Goal: Task Accomplishment & Management: Manage account settings

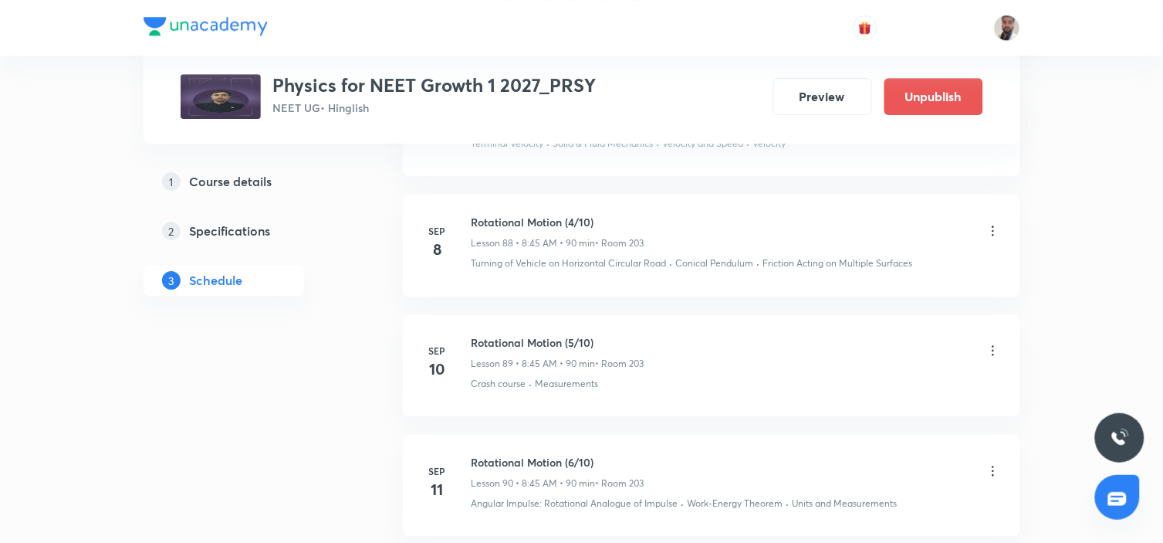
scroll to position [11607, 0]
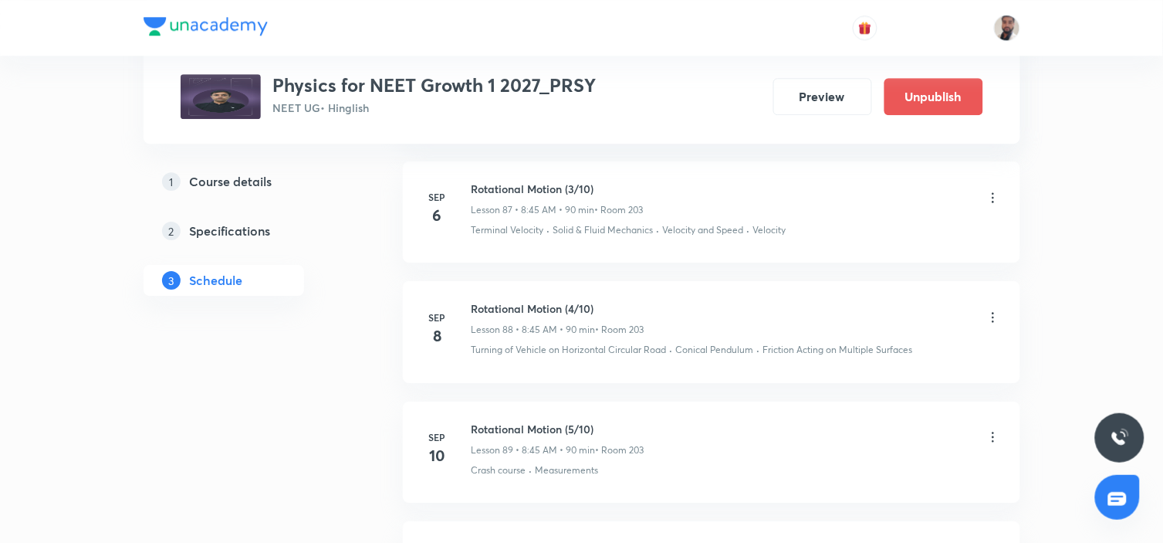
click at [993, 313] on icon at bounding box center [993, 317] width 15 height 15
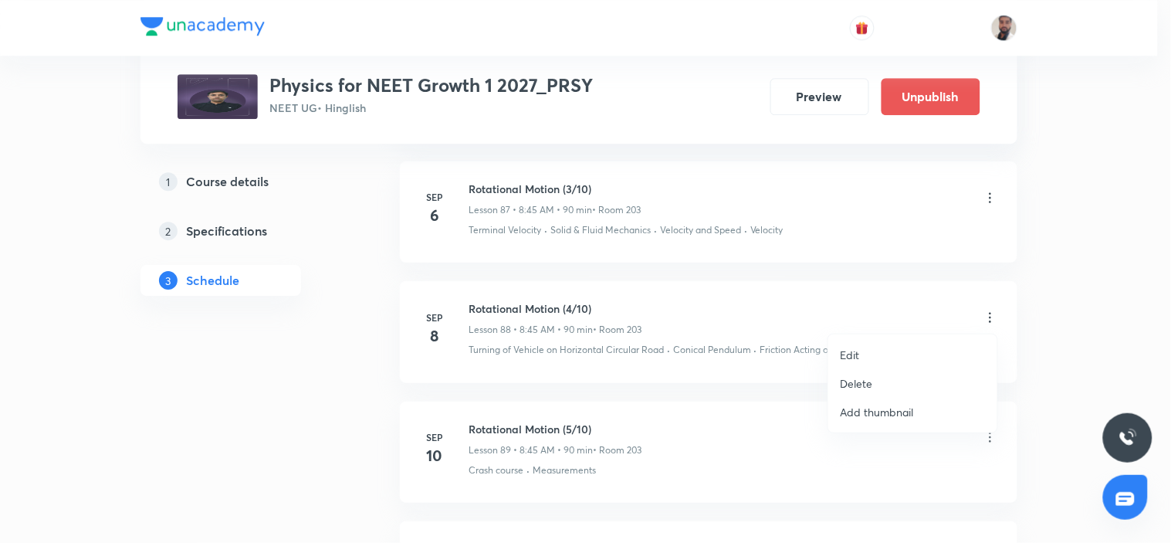
click at [881, 384] on li "Delete" at bounding box center [912, 383] width 169 height 29
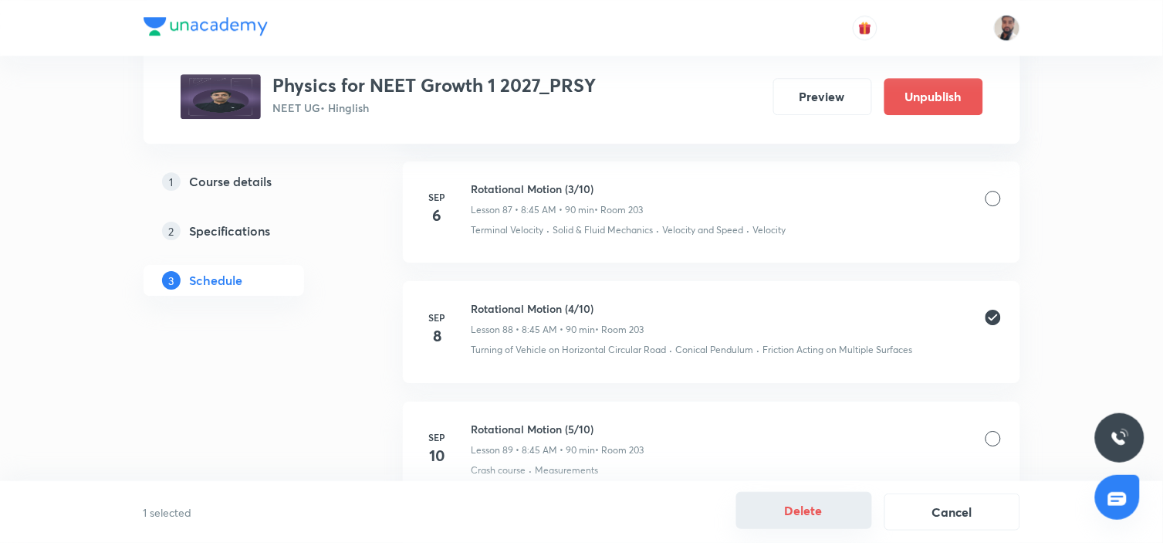
click at [823, 508] on button "Delete" at bounding box center [804, 510] width 136 height 37
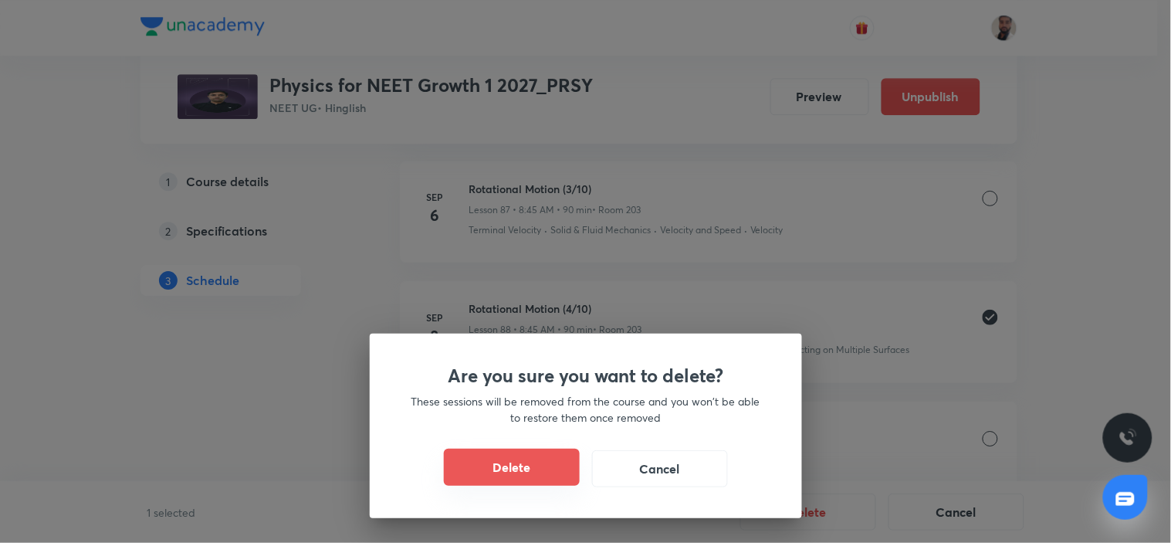
click at [528, 473] on button "Delete" at bounding box center [512, 466] width 136 height 37
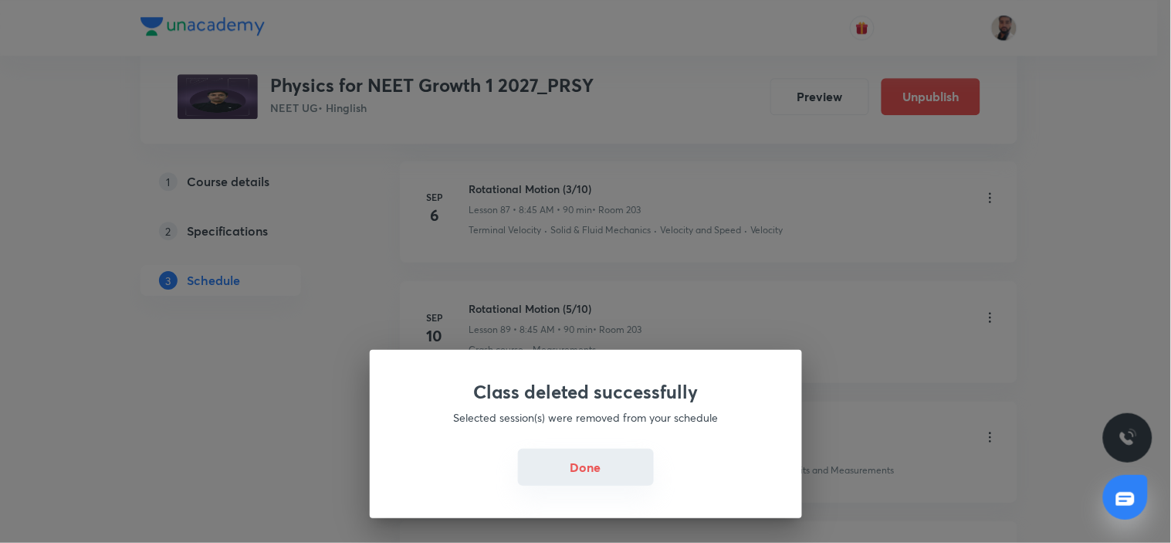
click at [579, 469] on button "Done" at bounding box center [586, 466] width 136 height 37
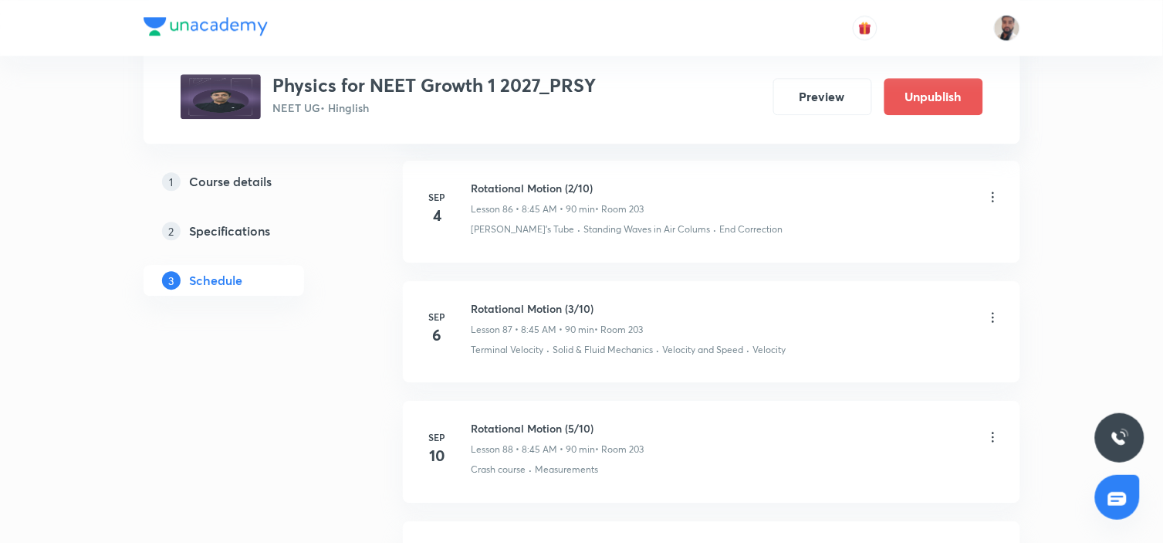
scroll to position [11573, 0]
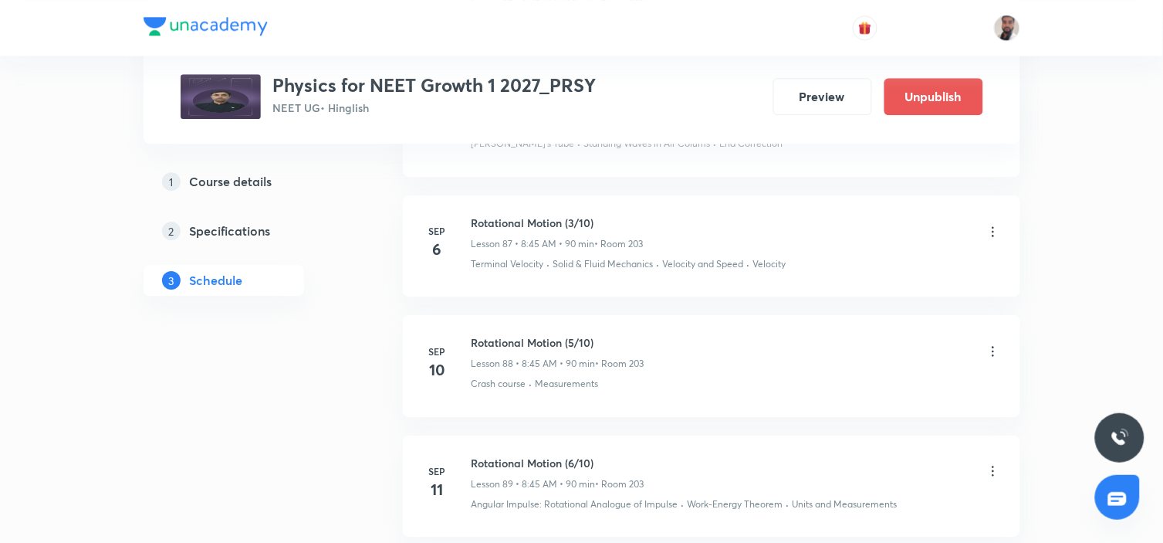
click at [993, 348] on icon at bounding box center [993, 350] width 15 height 15
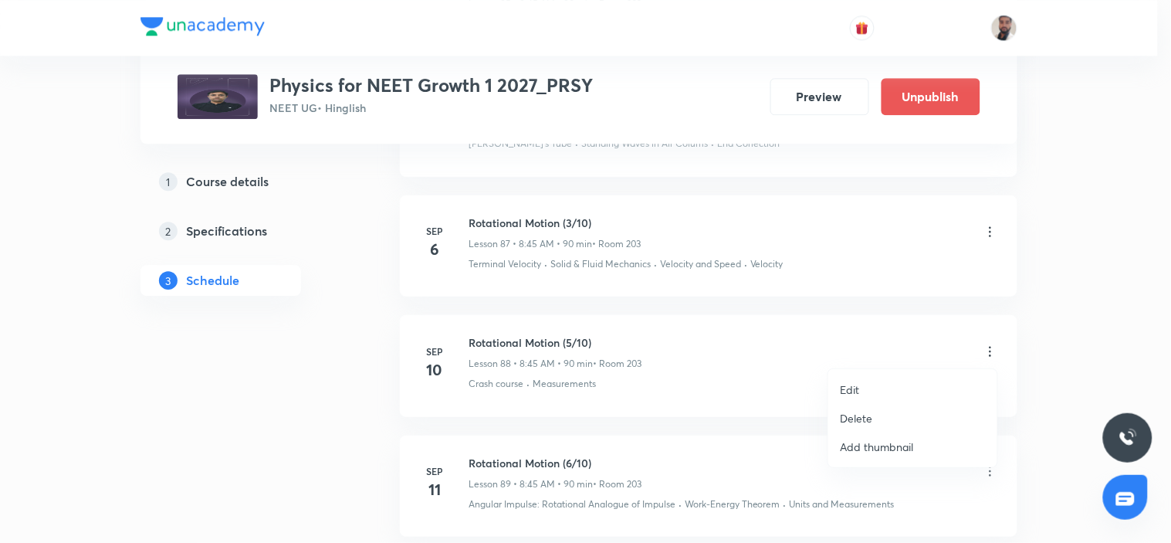
click at [859, 390] on p "Edit" at bounding box center [850, 389] width 19 height 16
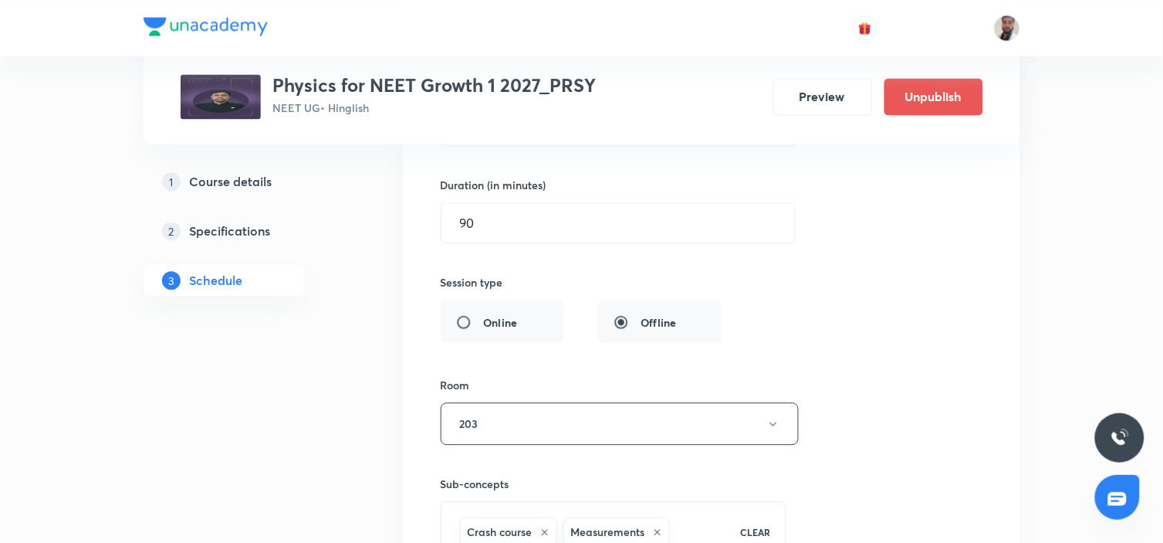
scroll to position [10973, 0]
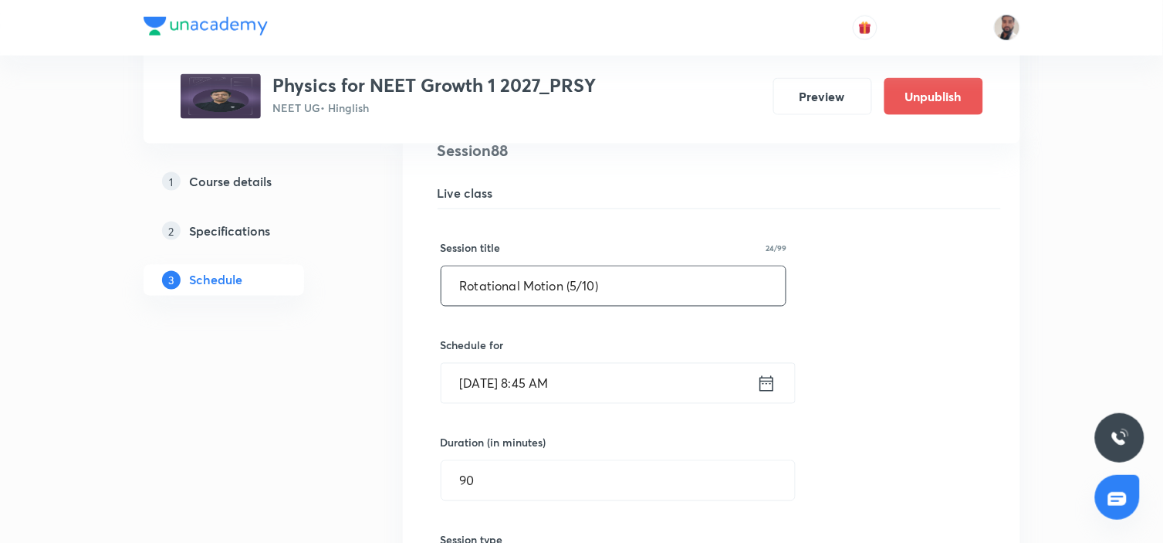
click at [575, 286] on input "Rotational Motion (5/10)" at bounding box center [614, 285] width 345 height 39
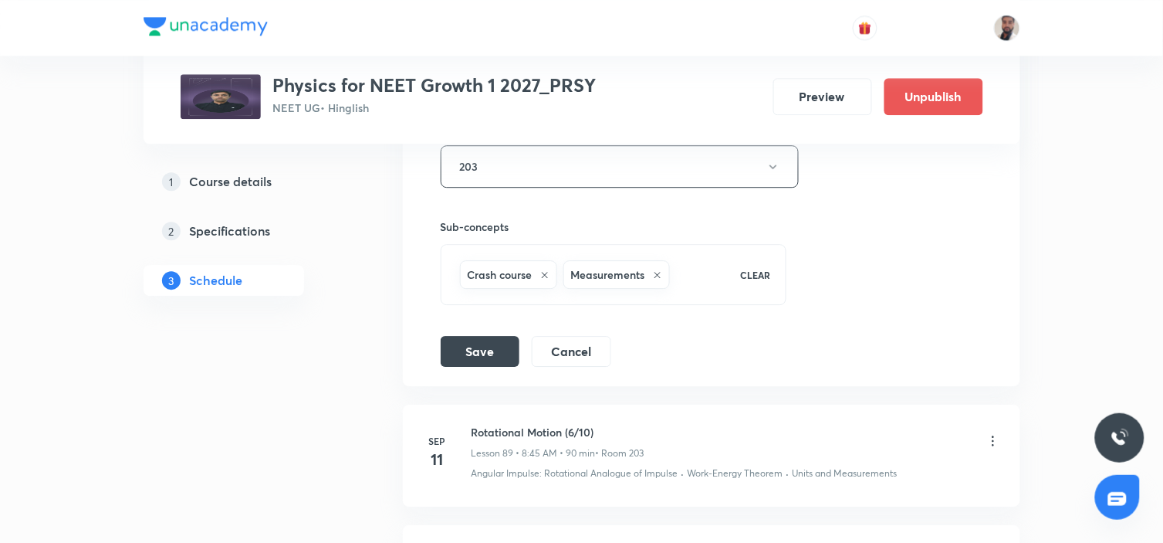
scroll to position [11573, 0]
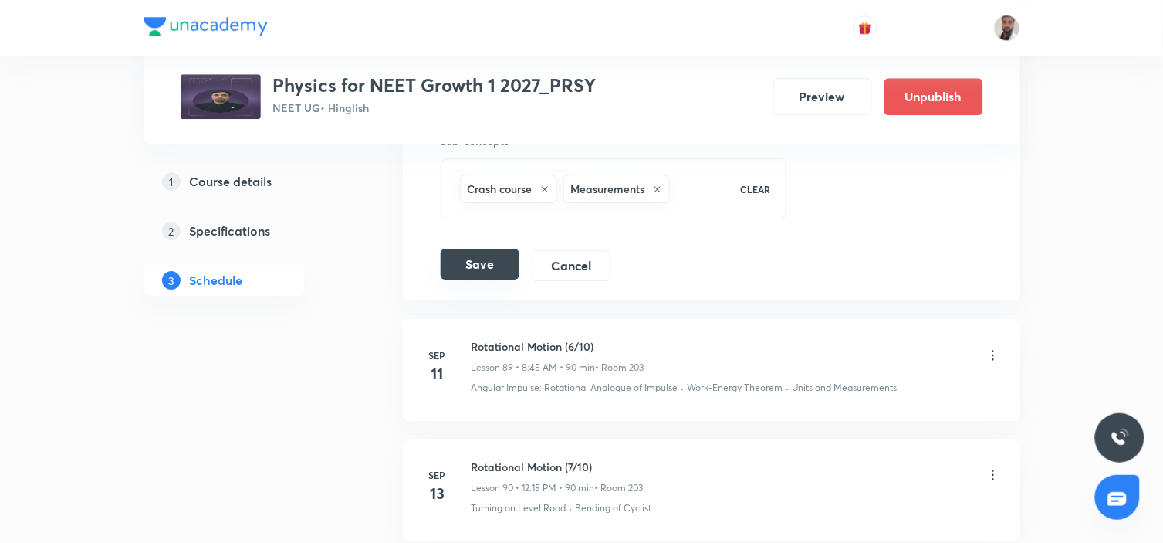
type input "Rotational Motion (4/10)"
click at [452, 260] on button "Save" at bounding box center [480, 264] width 79 height 31
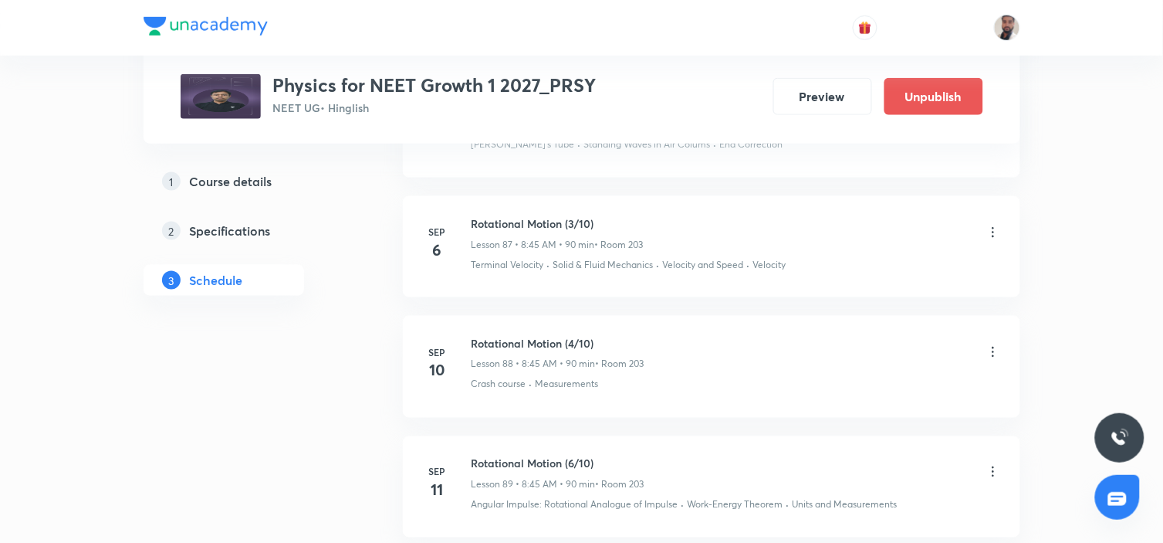
scroll to position [10949, 0]
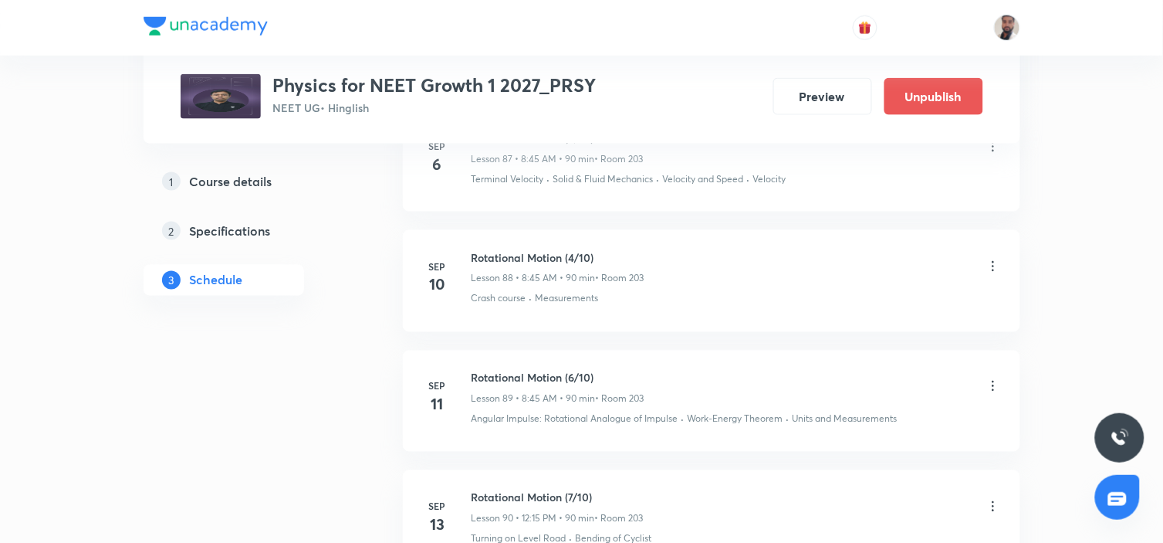
click at [993, 387] on icon at bounding box center [993, 385] width 15 height 15
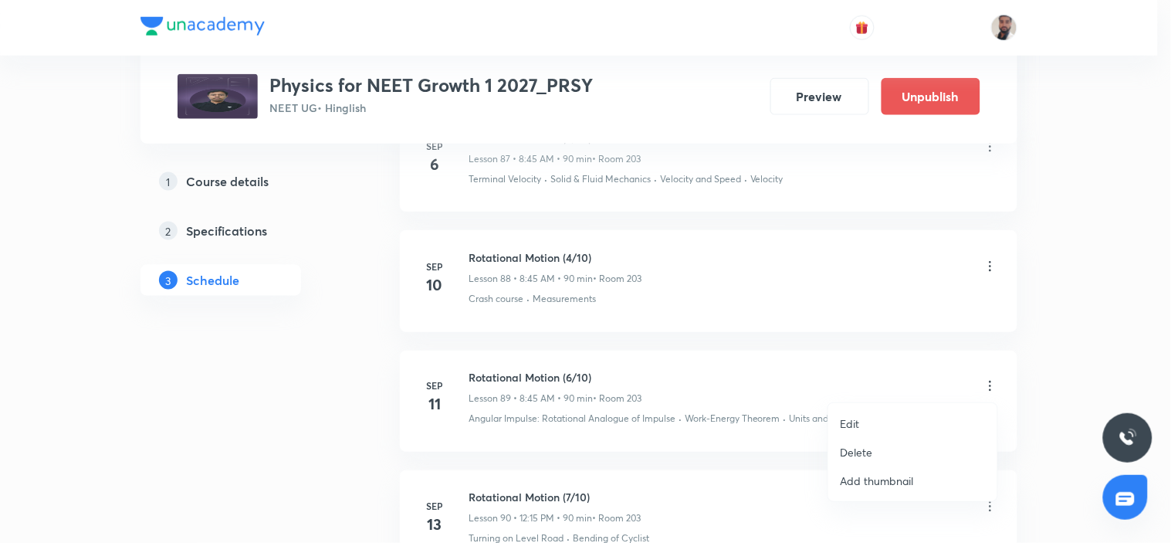
click at [891, 420] on li "Edit" at bounding box center [912, 423] width 169 height 29
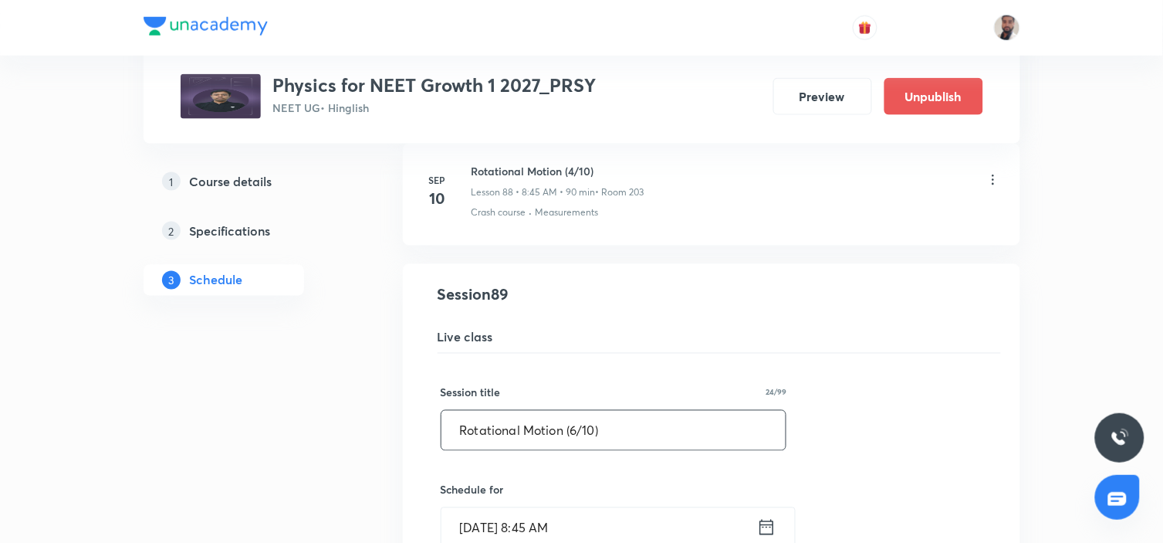
click at [574, 434] on input "Rotational Motion (6/10)" at bounding box center [614, 430] width 345 height 39
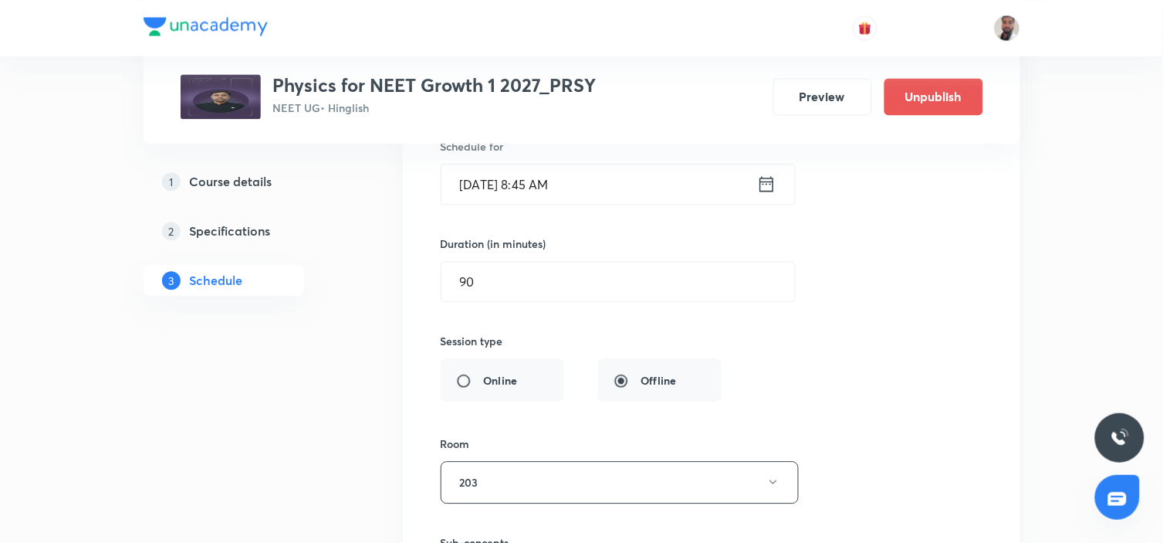
scroll to position [11635, 0]
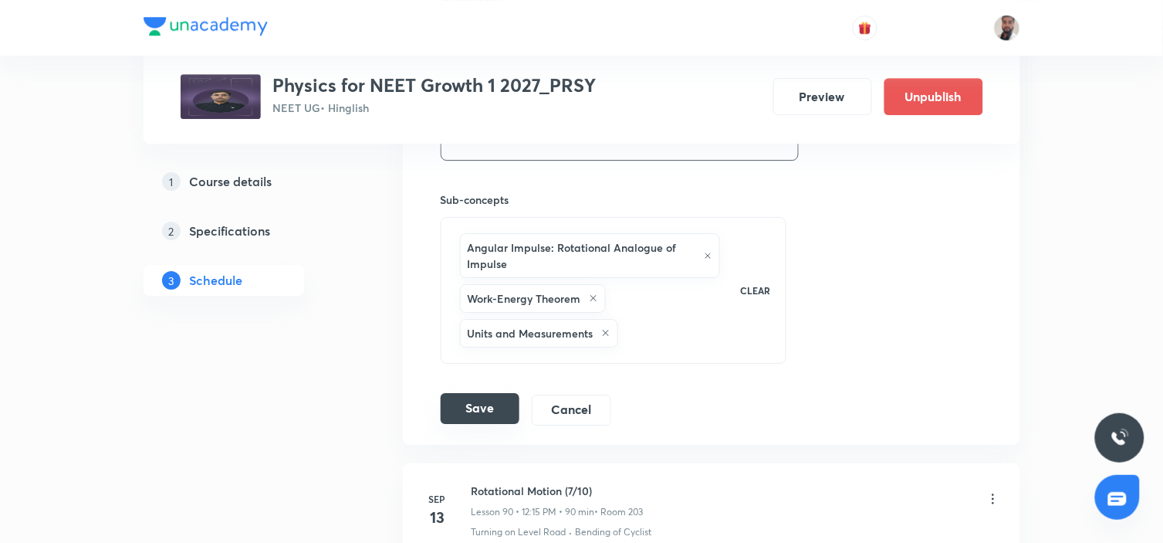
type input "Rotational Motion (5/10)"
click at [494, 409] on button "Save" at bounding box center [480, 408] width 79 height 31
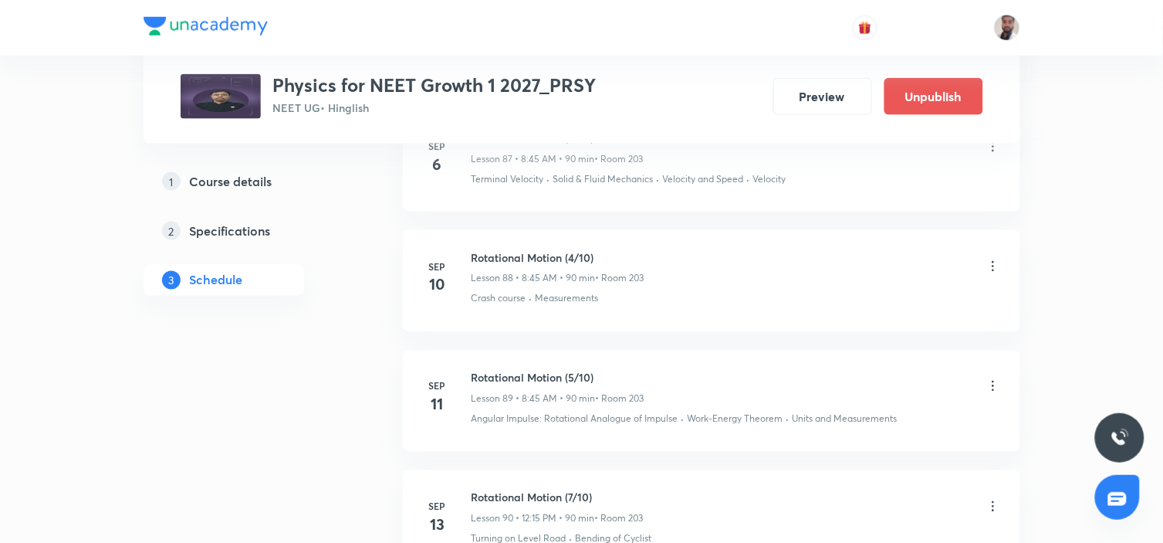
scroll to position [11120, 0]
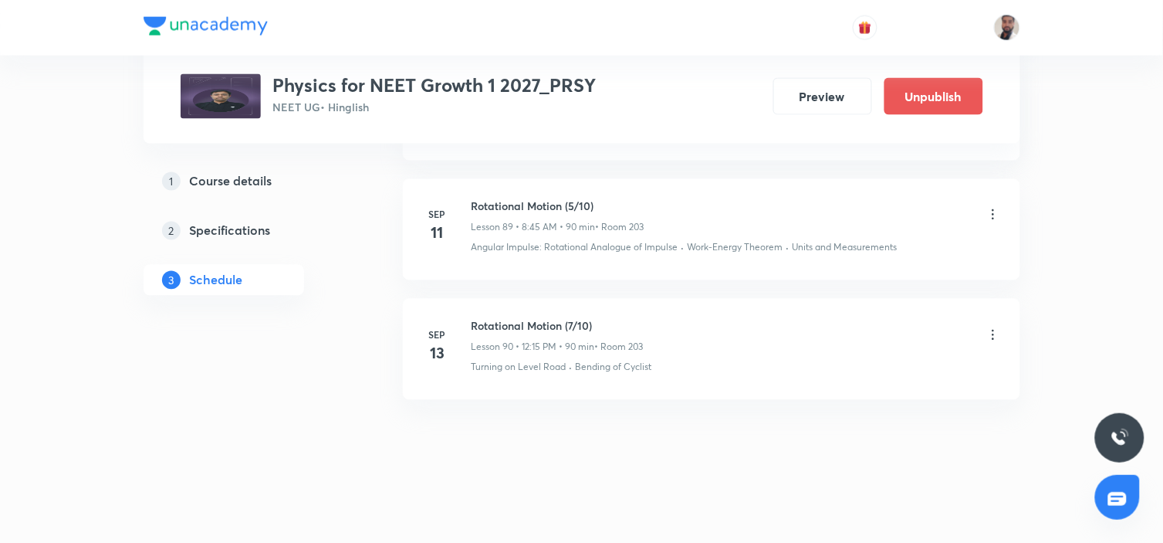
click at [994, 327] on icon at bounding box center [993, 334] width 15 height 15
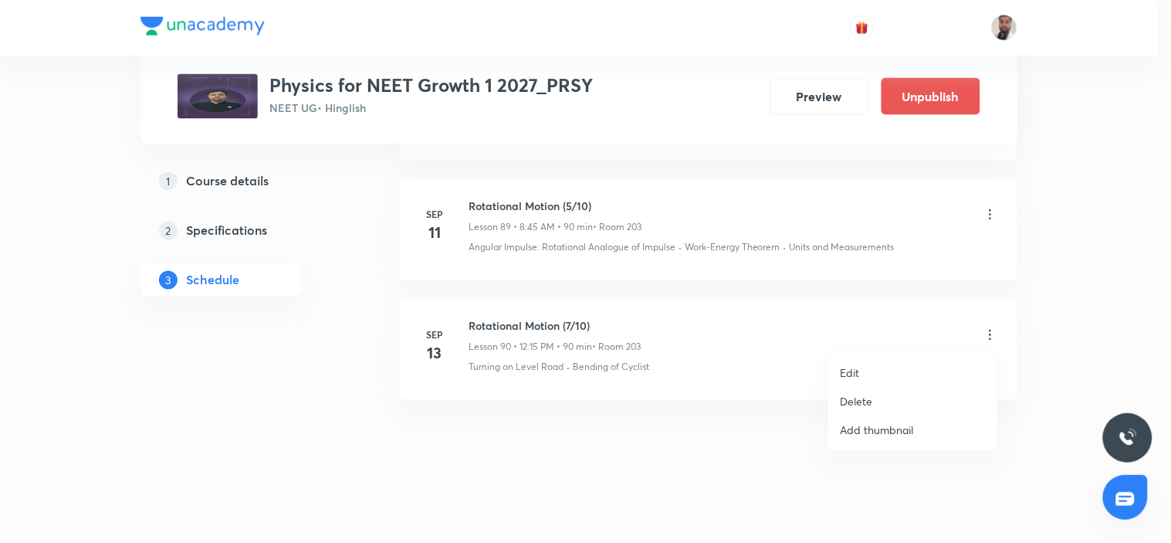
click at [881, 372] on li "Edit" at bounding box center [912, 372] width 169 height 29
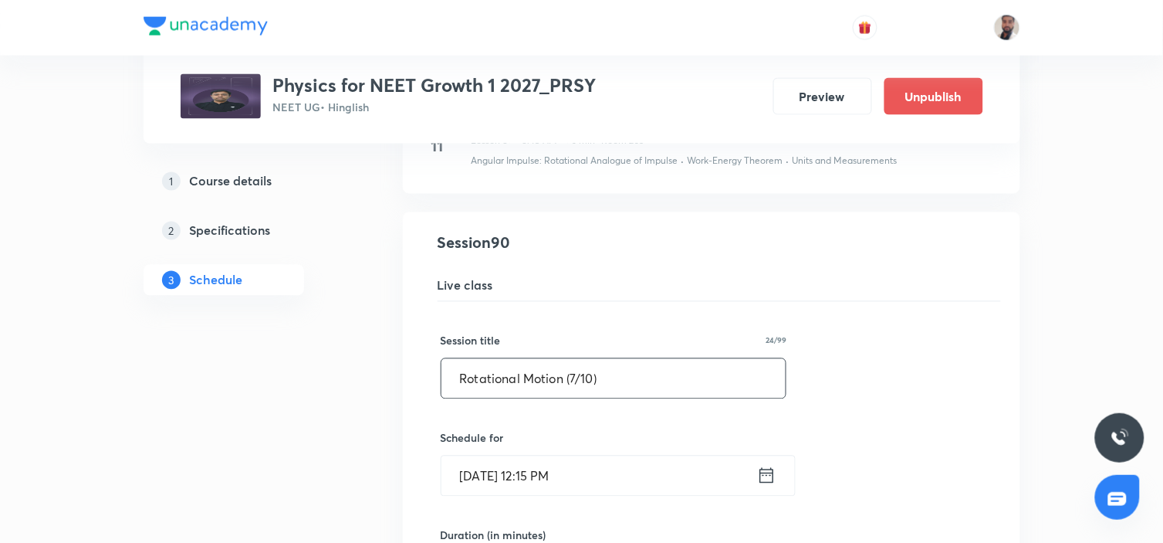
click at [577, 377] on input "Rotational Motion (7/10)" at bounding box center [614, 378] width 345 height 39
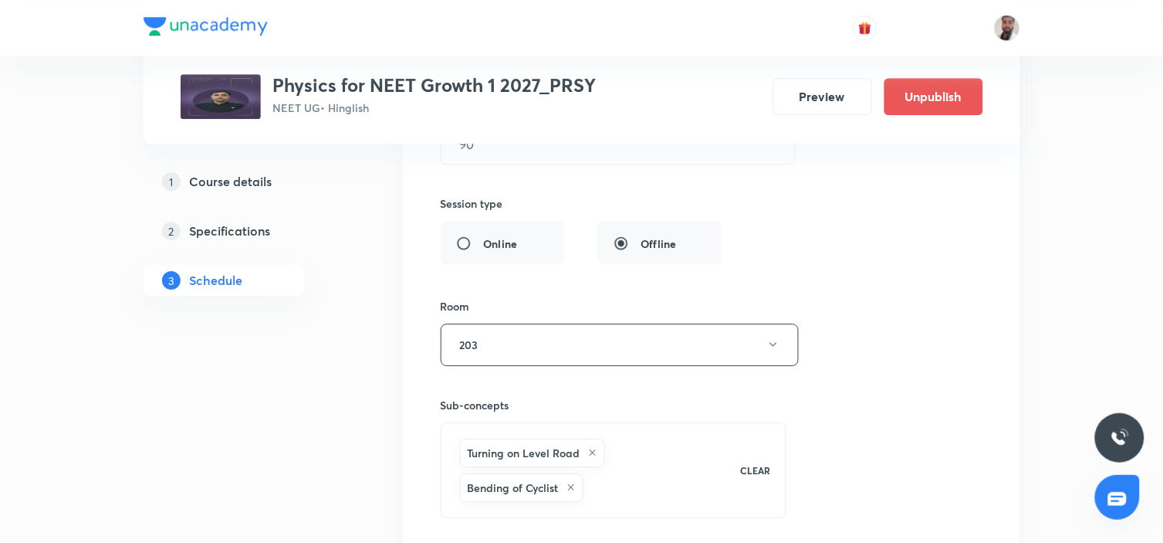
scroll to position [11750, 0]
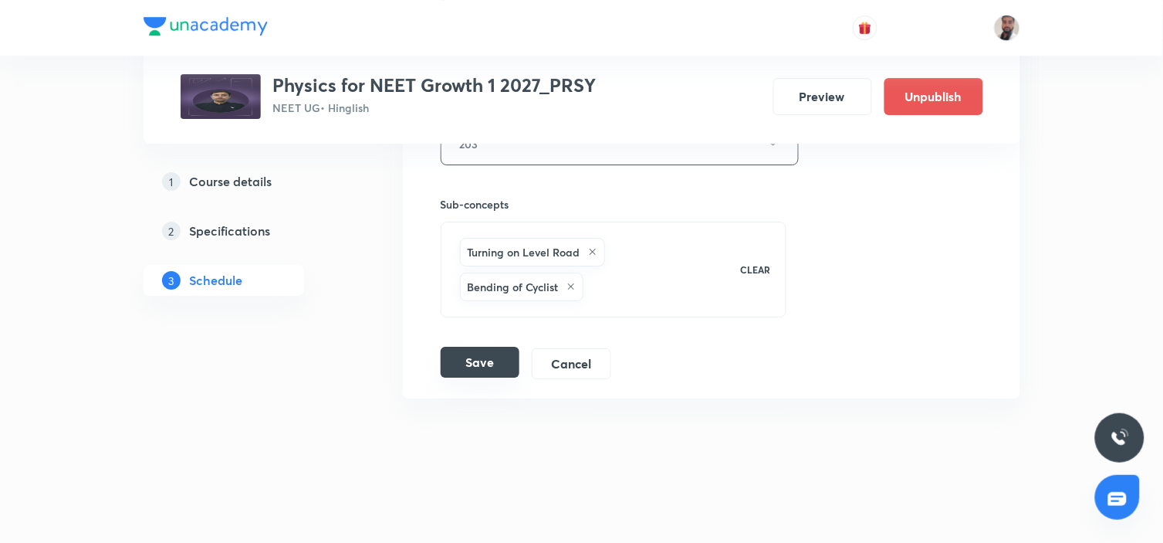
type input "Rotational Motion (6/10)"
click at [497, 365] on button "Save" at bounding box center [480, 362] width 79 height 31
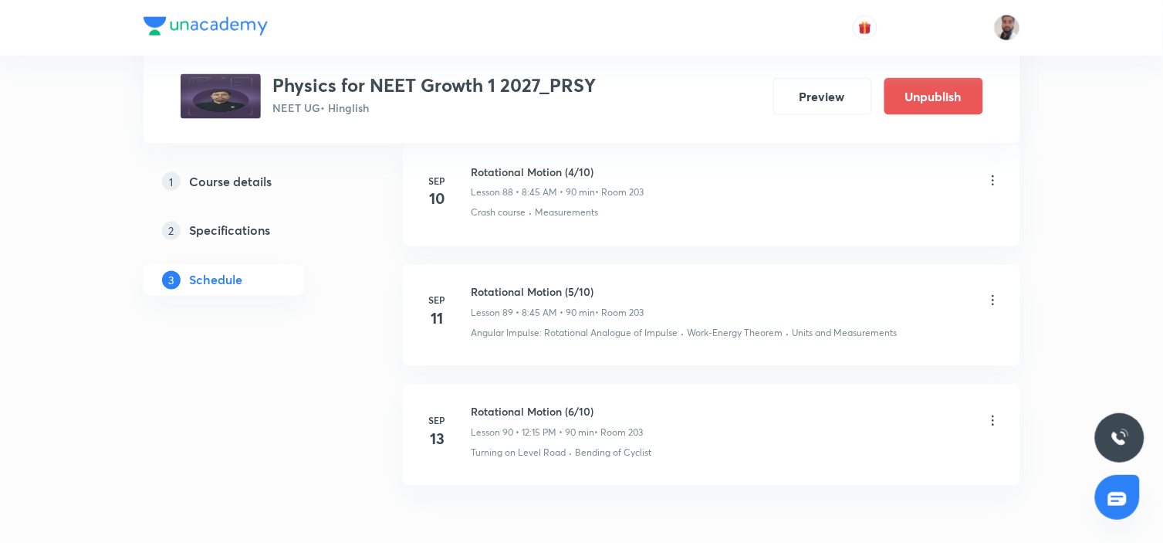
scroll to position [11120, 0]
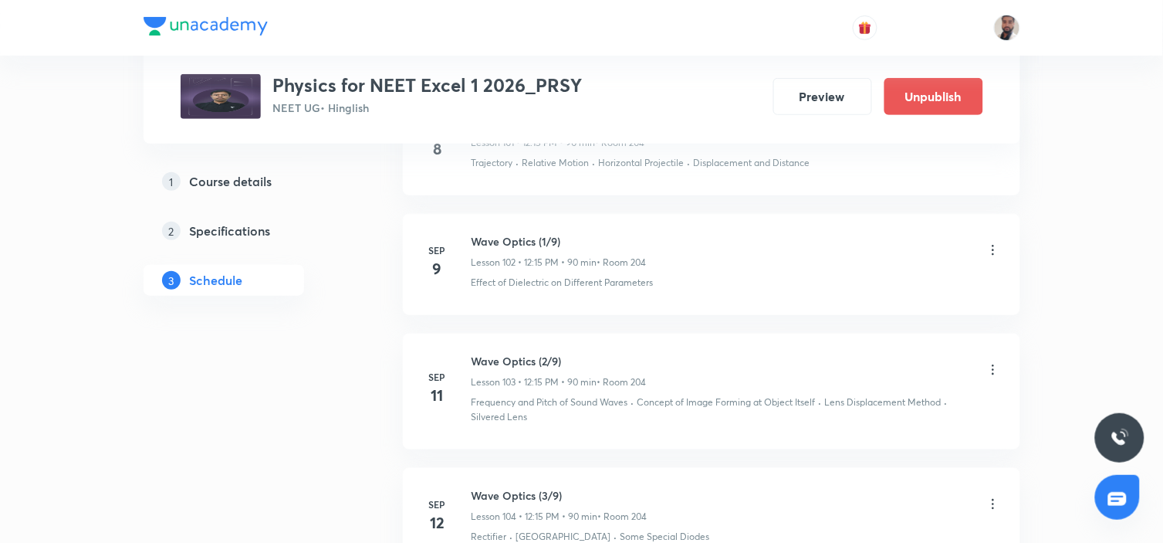
scroll to position [13578, 0]
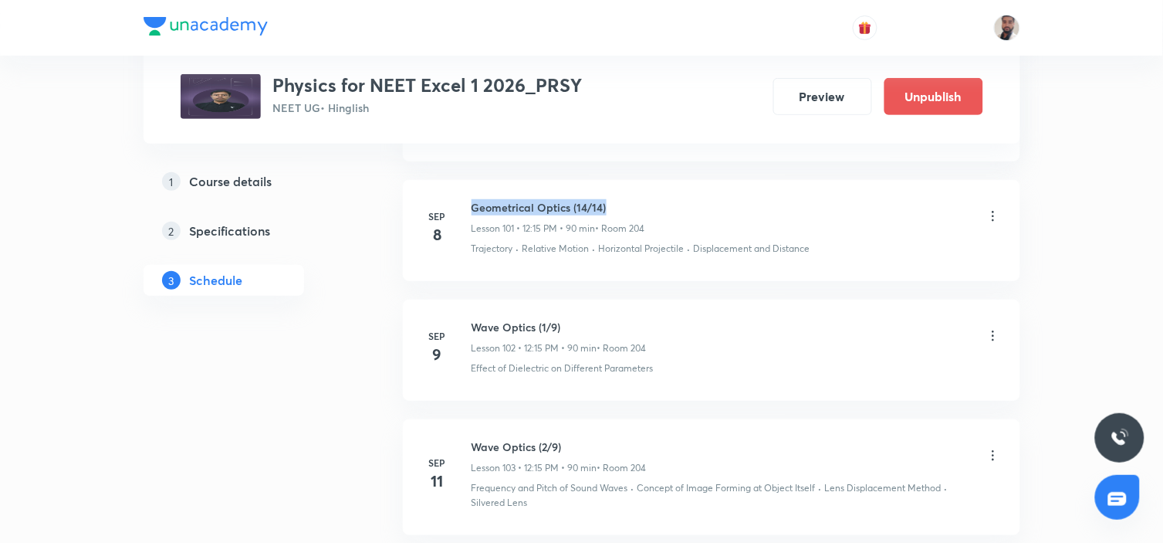
drag, startPoint x: 615, startPoint y: 197, endPoint x: 458, endPoint y: 194, distance: 156.7
click at [458, 194] on li "Sep 8 Geometrical Optics (14/14) Lesson 101 • 12:15 PM • 90 min • Room 204 Traj…" at bounding box center [711, 230] width 617 height 101
copy h6 "Geometrical Optics (14/14)"
click at [990, 212] on icon at bounding box center [993, 215] width 15 height 15
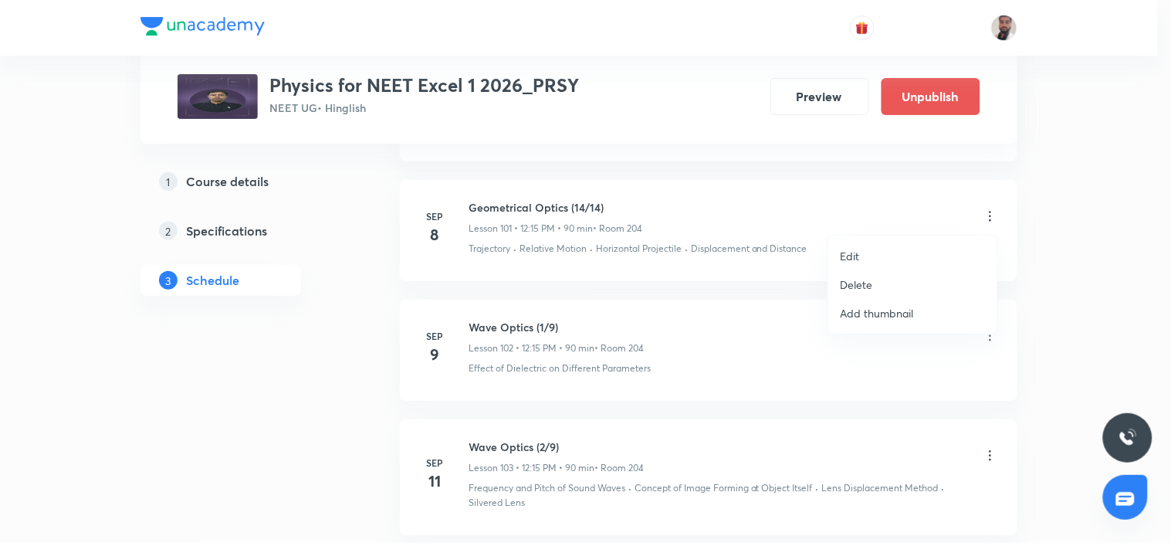
click at [888, 282] on li "Delete" at bounding box center [912, 284] width 169 height 29
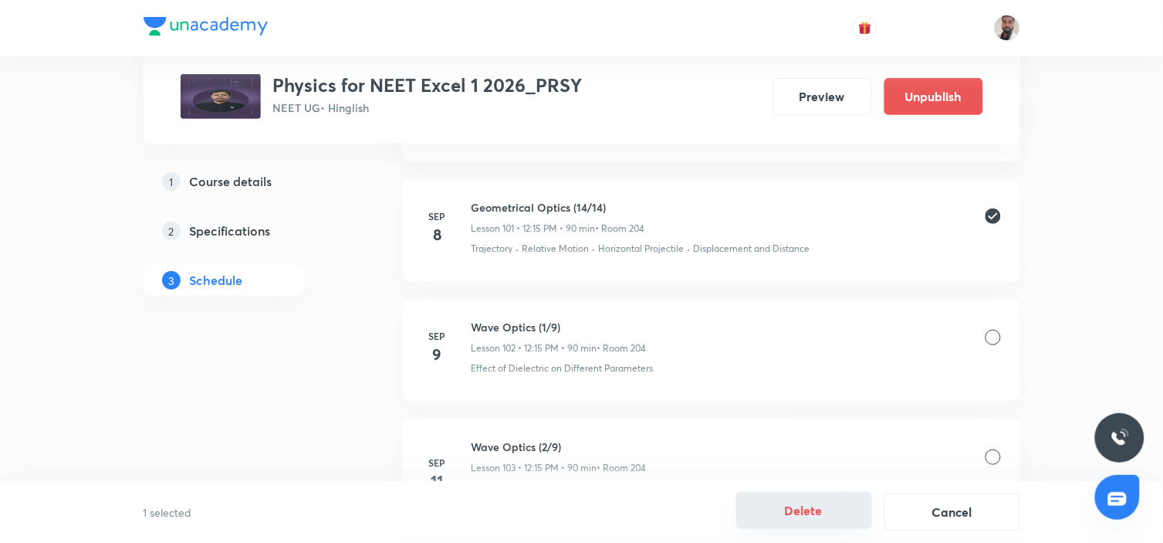
click at [800, 513] on button "Delete" at bounding box center [804, 510] width 136 height 37
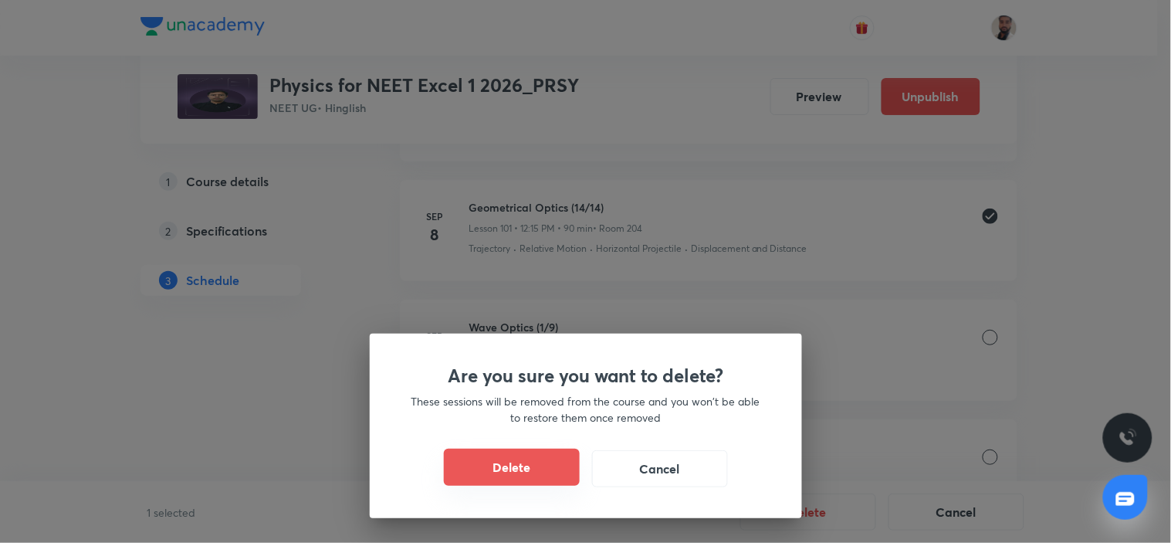
click at [537, 456] on button "Delete" at bounding box center [512, 466] width 136 height 37
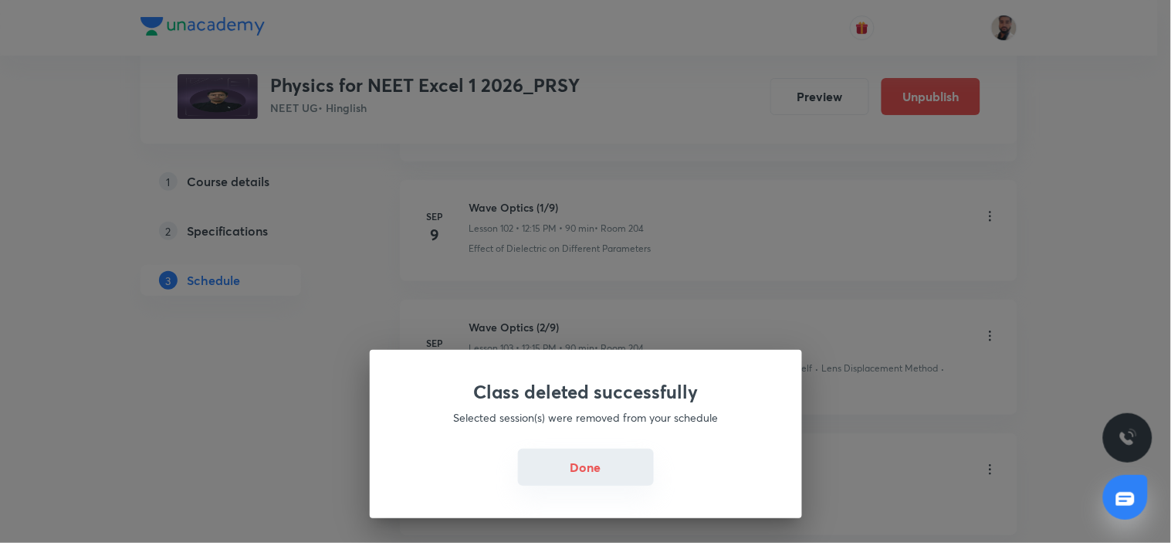
click at [584, 469] on button "Done" at bounding box center [586, 466] width 136 height 37
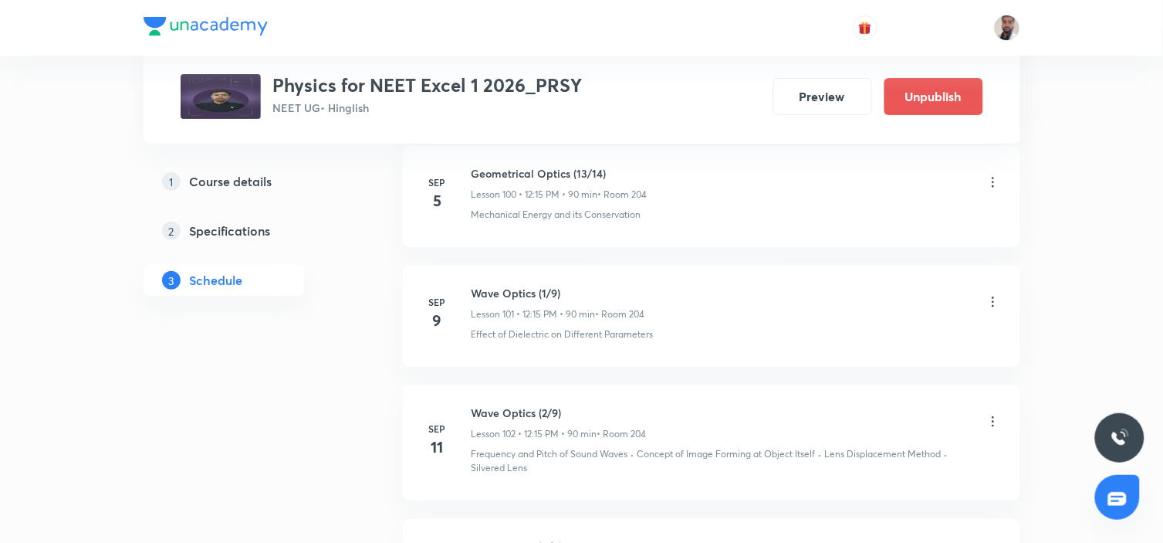
scroll to position [13406, 0]
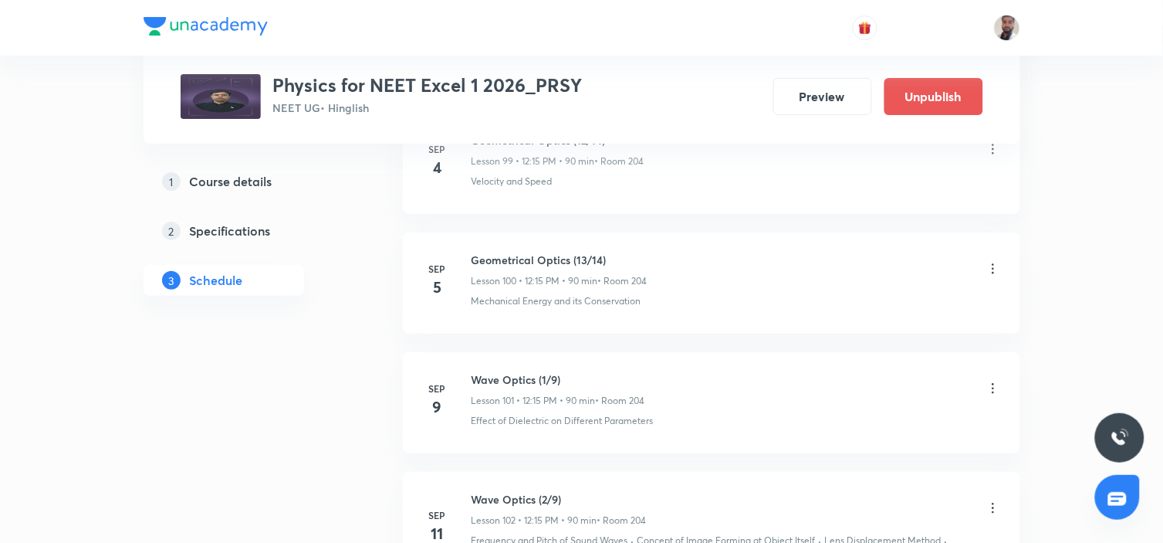
click at [992, 390] on icon at bounding box center [993, 388] width 15 height 15
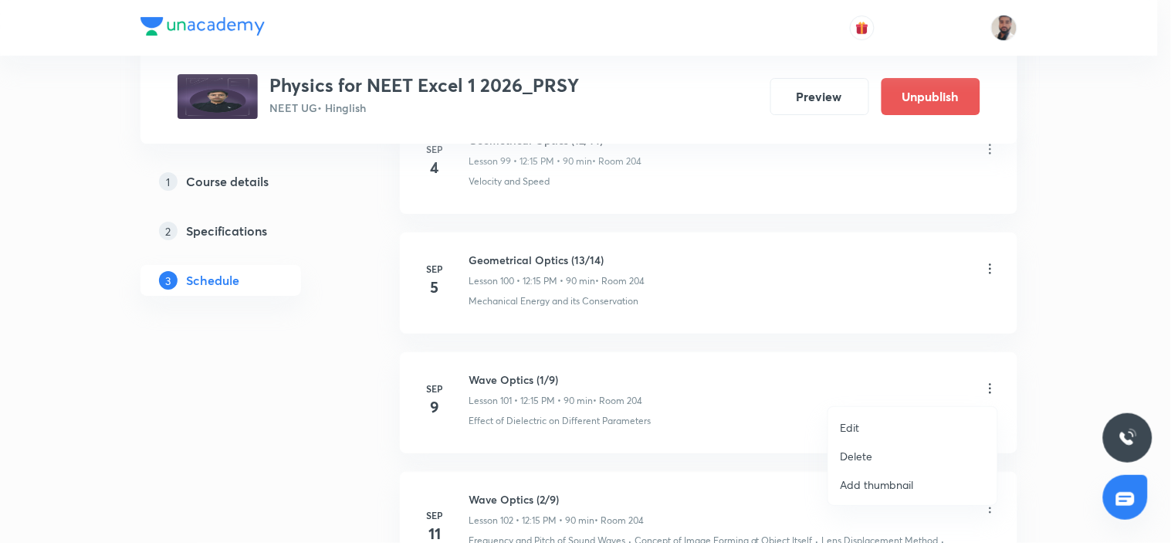
click at [868, 426] on li "Edit" at bounding box center [912, 427] width 169 height 29
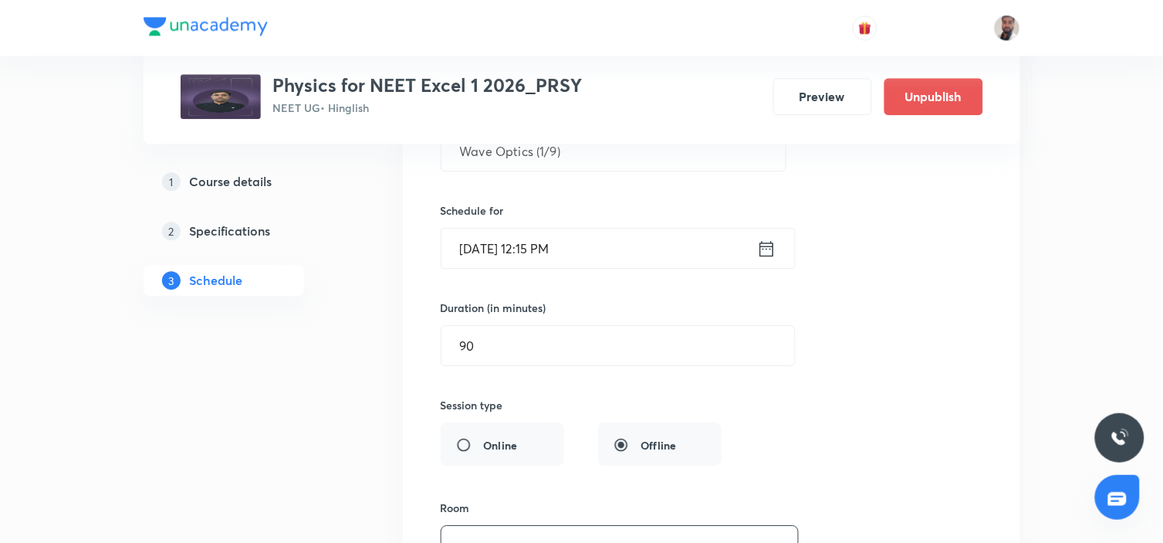
scroll to position [12806, 0]
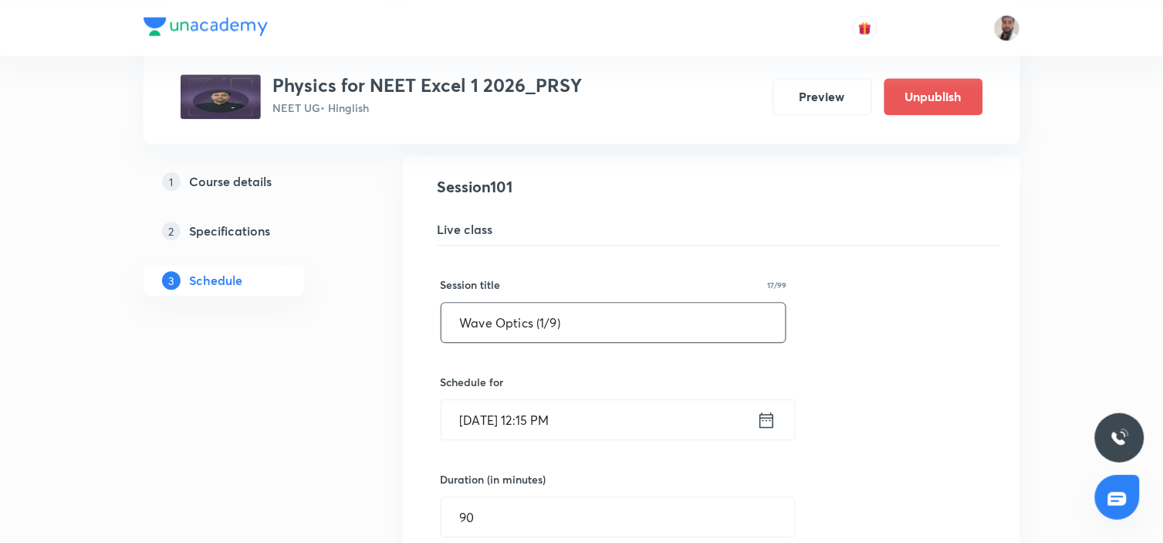
drag, startPoint x: 593, startPoint y: 325, endPoint x: 205, endPoint y: 304, distance: 388.8
paste input "Geometrical Optics (14/14"
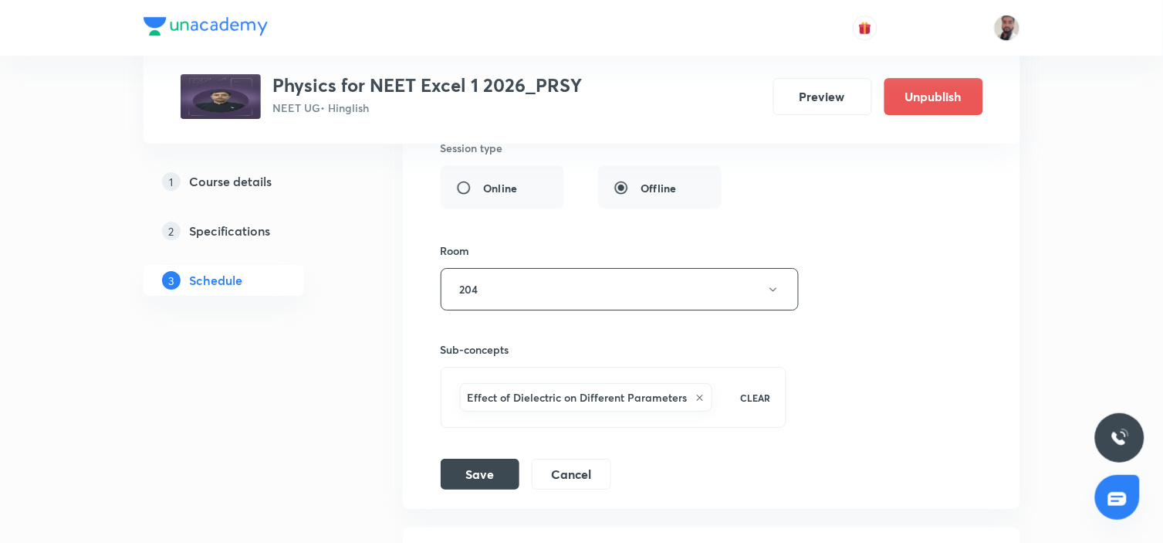
scroll to position [13492, 0]
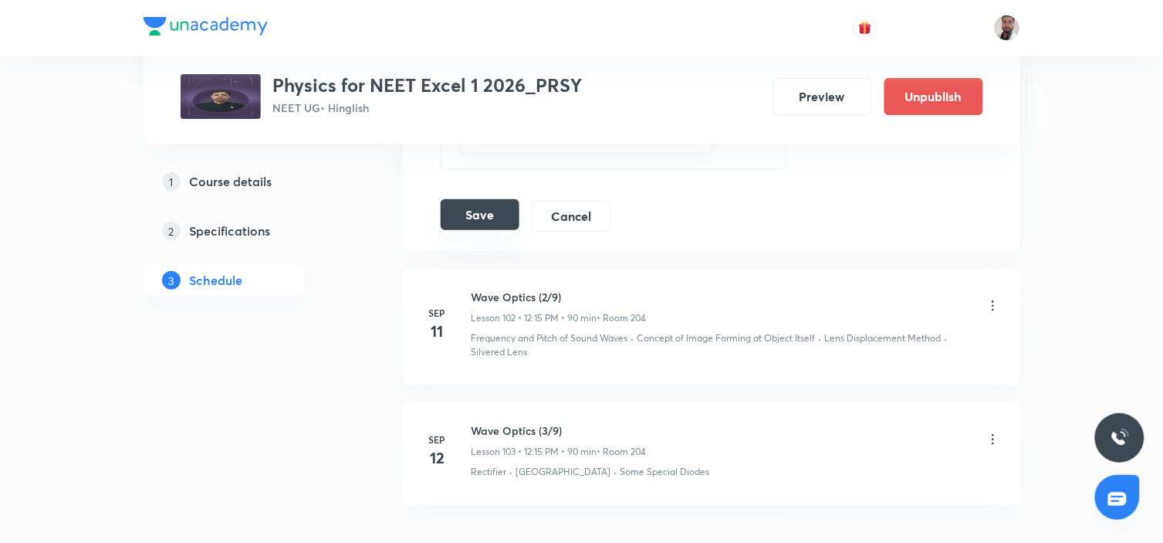
type input "Geometrical Optics (14/14)"
click at [484, 219] on button "Save" at bounding box center [480, 214] width 79 height 31
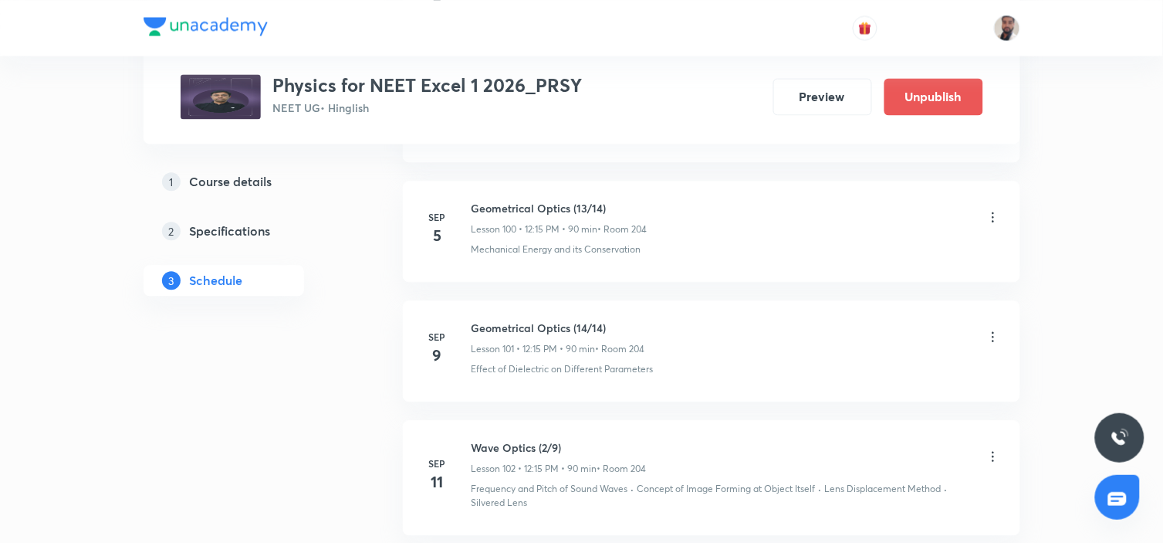
scroll to position [12834, 0]
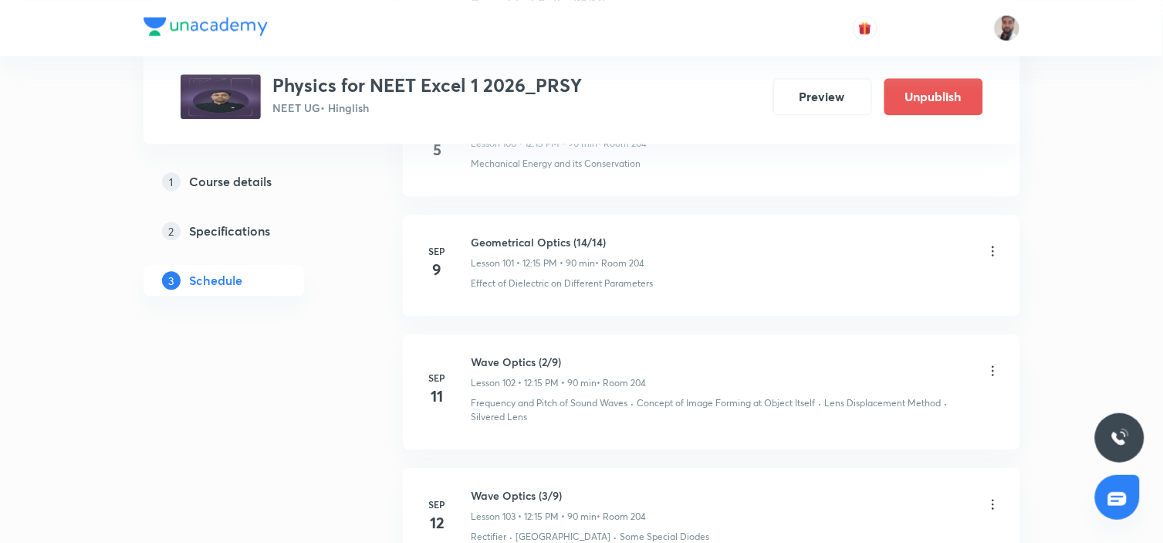
click at [994, 374] on icon at bounding box center [993, 370] width 15 height 15
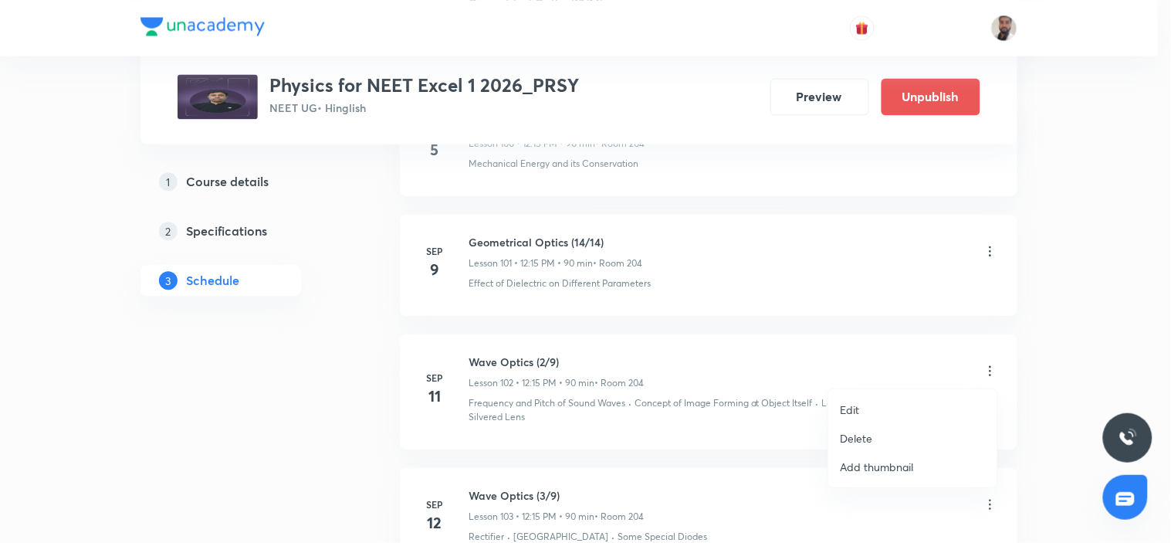
click at [888, 404] on li "Edit" at bounding box center [912, 409] width 169 height 29
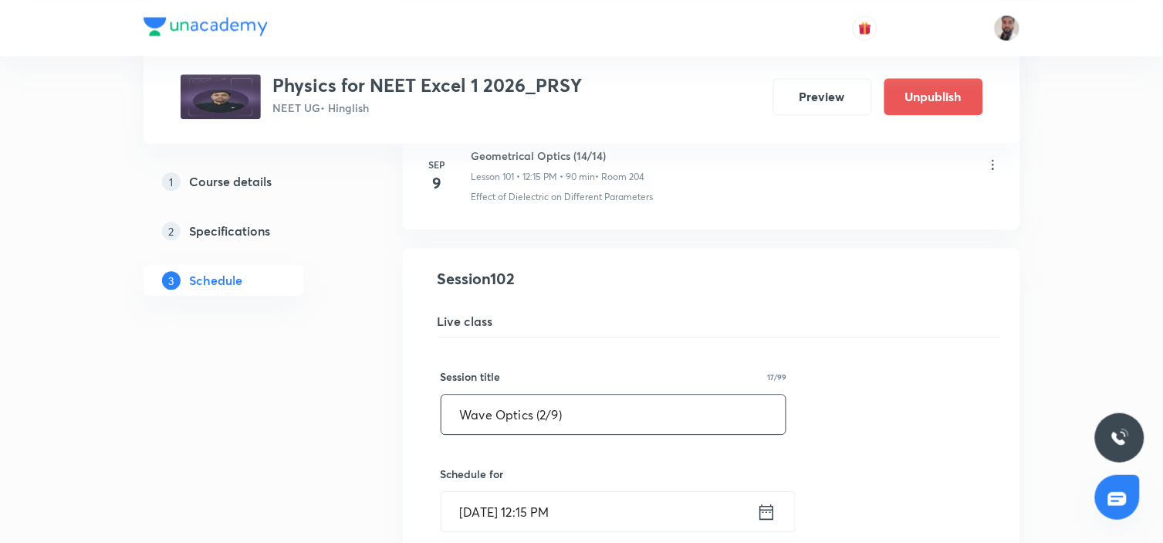
click at [543, 418] on input "Wave Optics (2/9)" at bounding box center [614, 413] width 345 height 39
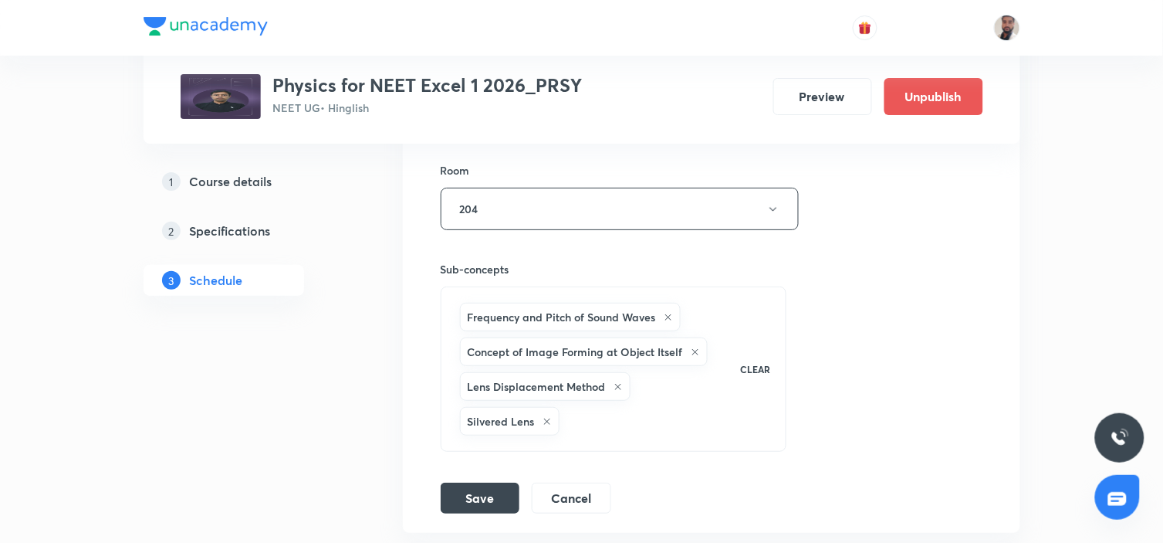
scroll to position [13606, 0]
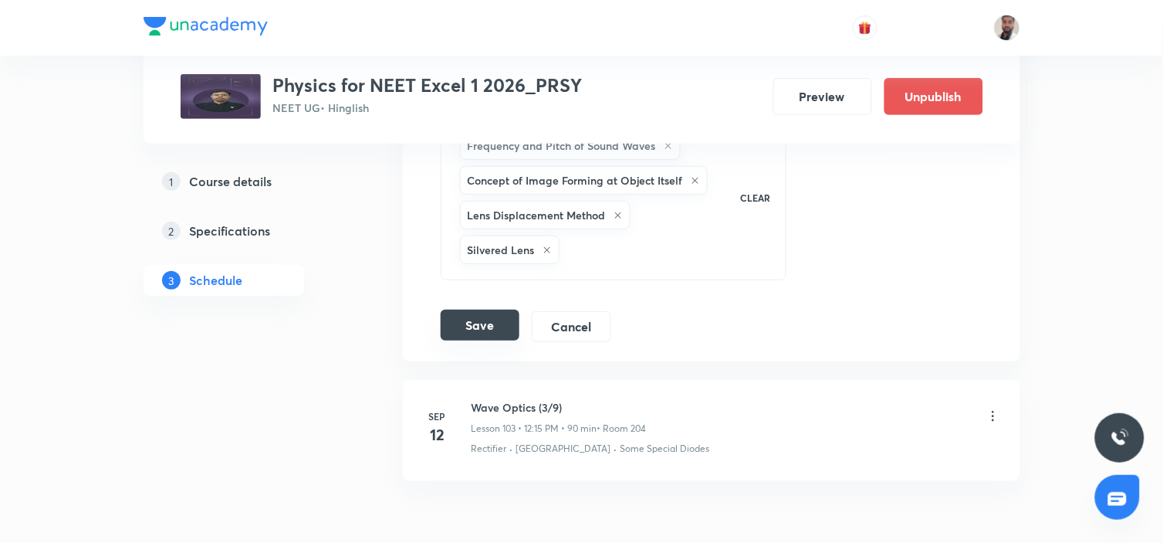
type input "Wave Optics (1/9)"
click at [473, 323] on button "Save" at bounding box center [480, 325] width 79 height 31
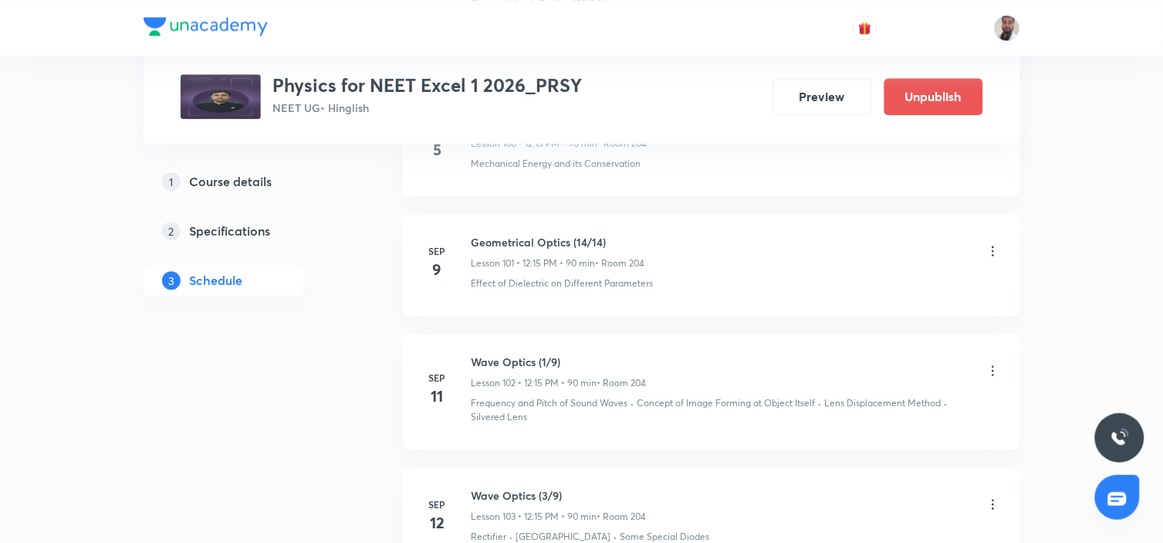
scroll to position [12919, 0]
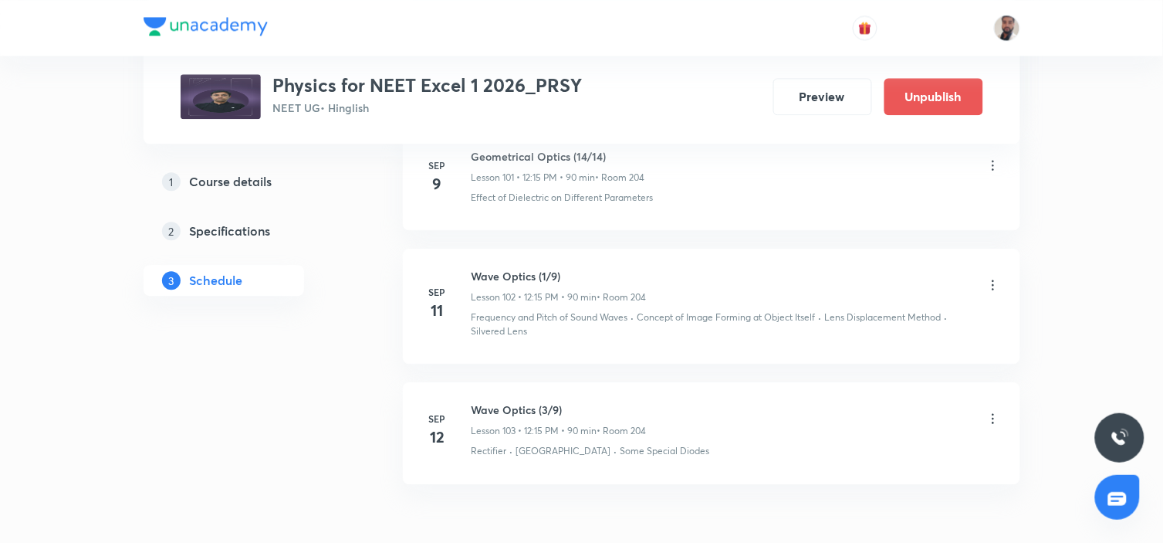
click at [993, 417] on icon at bounding box center [993, 419] width 2 height 10
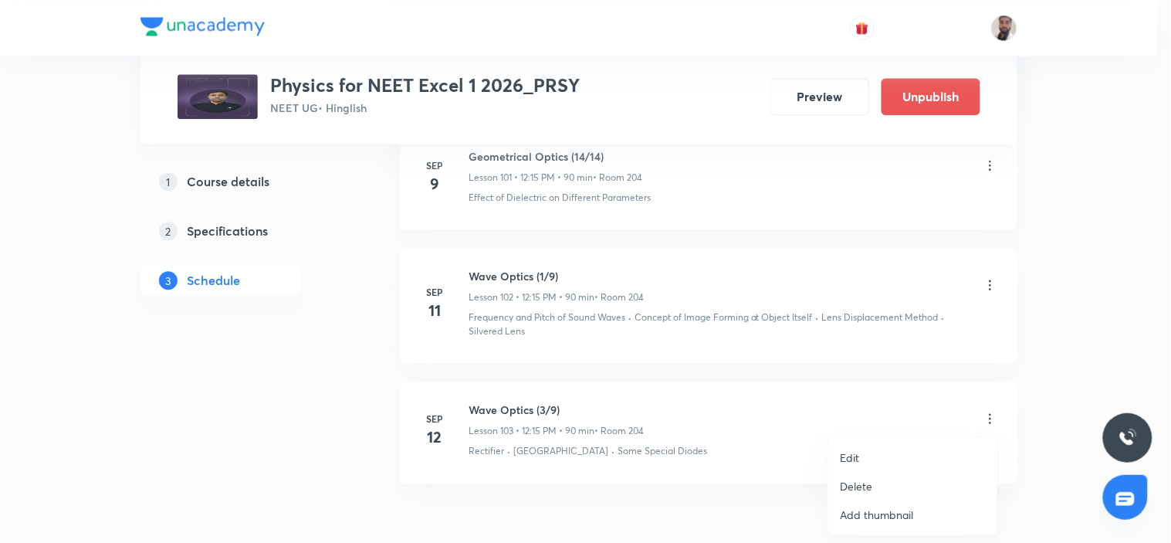
click at [854, 456] on p "Edit" at bounding box center [850, 457] width 19 height 16
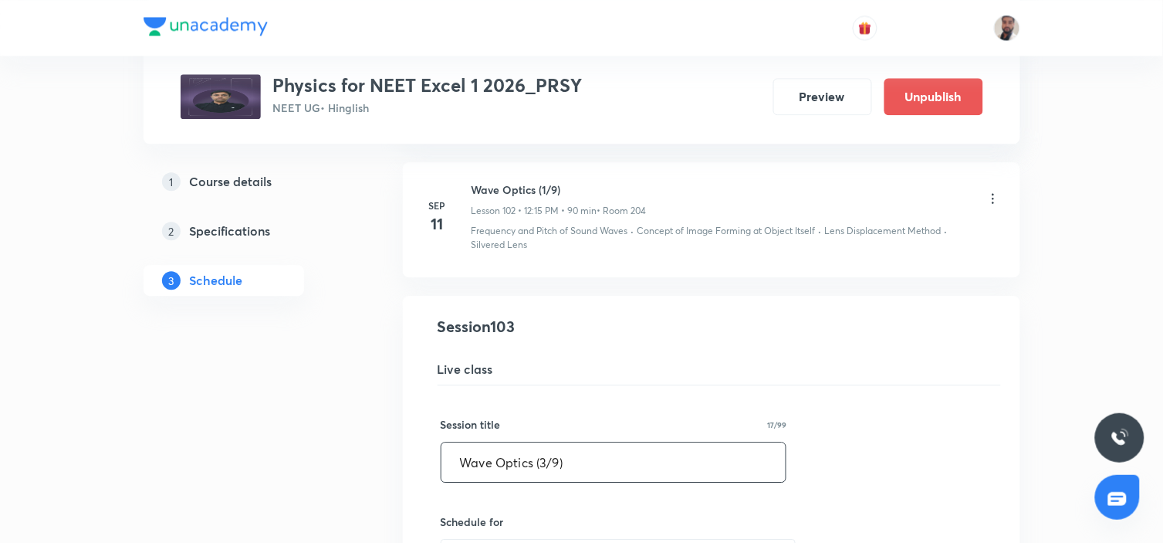
click at [546, 457] on input "Wave Optics (3/9)" at bounding box center [614, 461] width 345 height 39
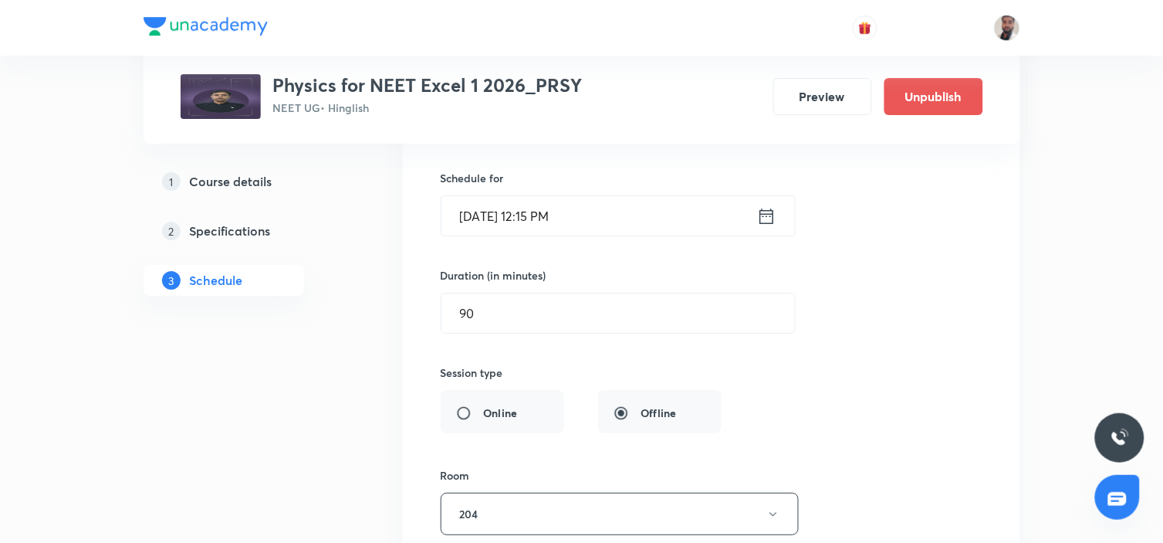
scroll to position [13520, 0]
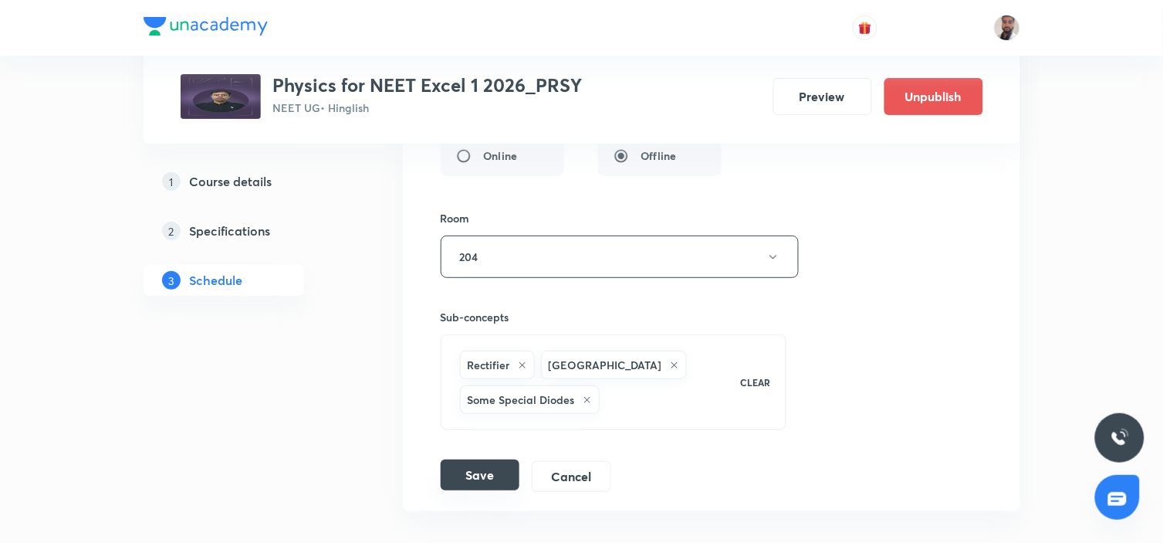
type input "Wave Optics (2/9)"
click at [481, 483] on button "Save" at bounding box center [480, 474] width 79 height 31
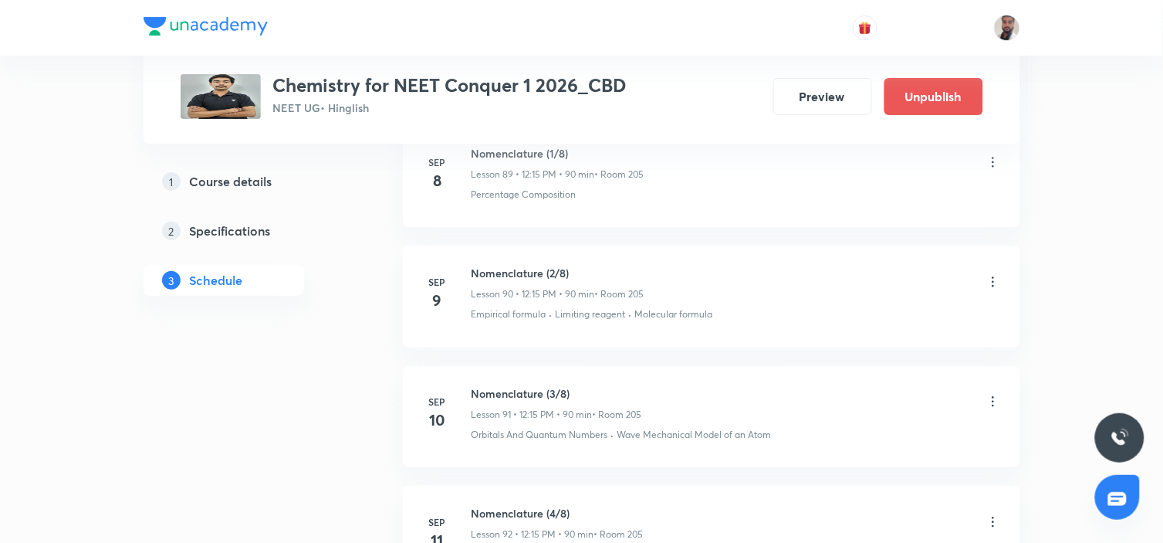
scroll to position [11896, 0]
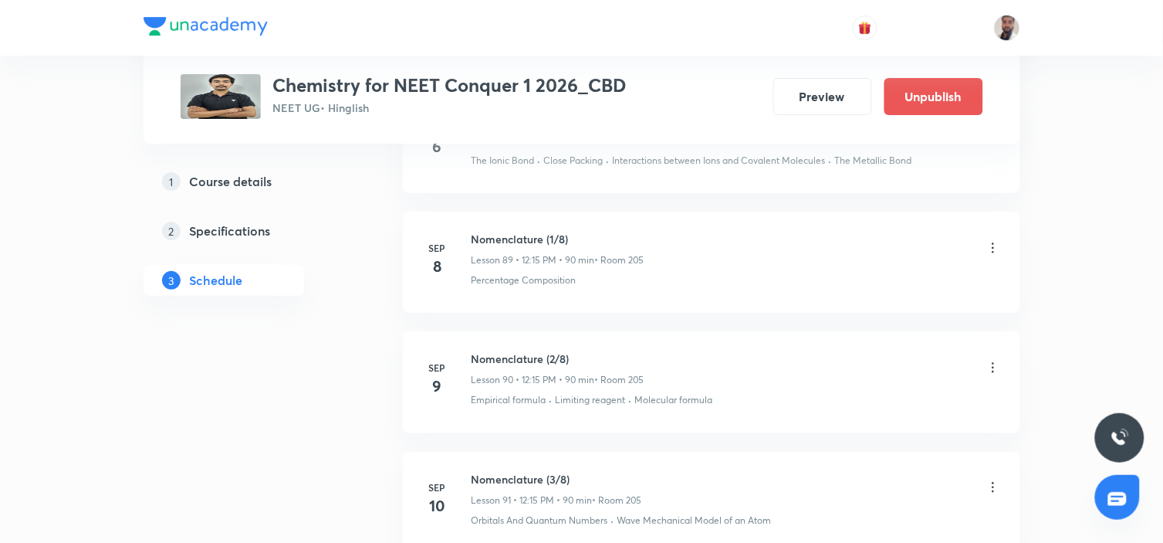
click at [991, 244] on icon at bounding box center [993, 247] width 15 height 15
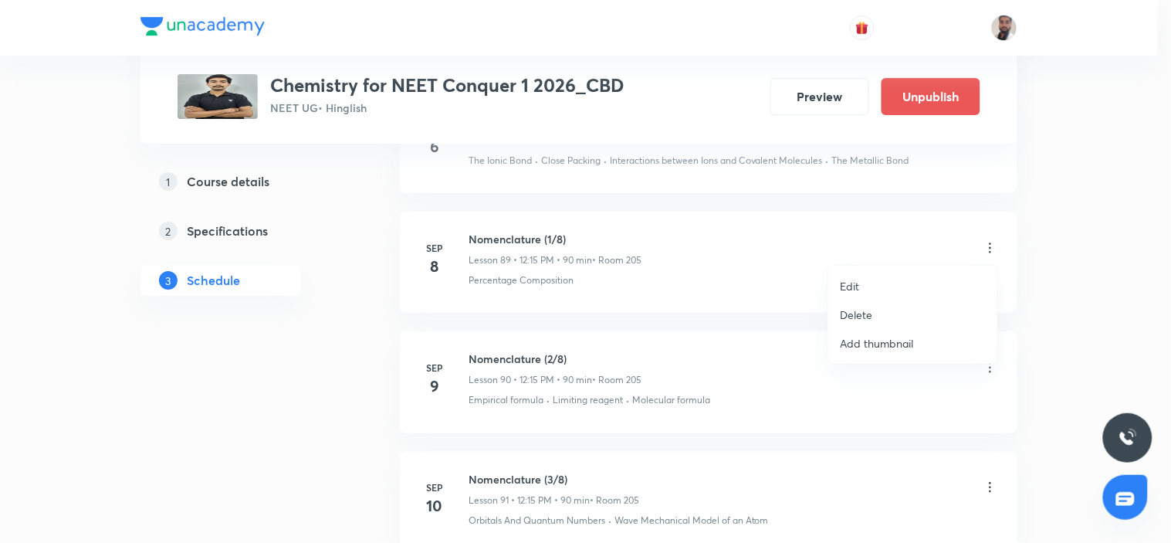
click at [857, 284] on p "Edit" at bounding box center [850, 286] width 19 height 16
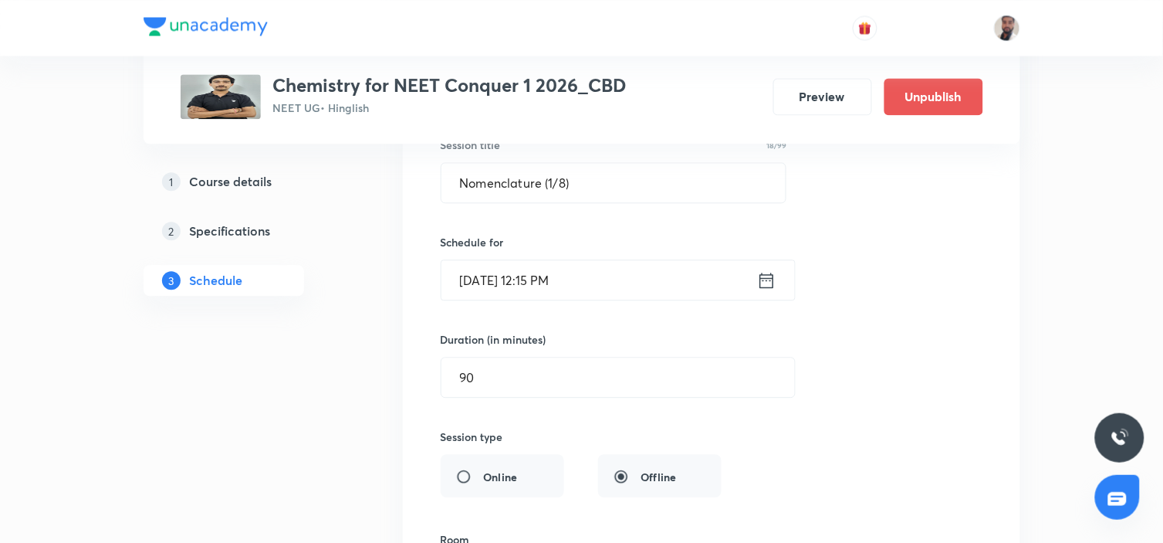
scroll to position [11210, 0]
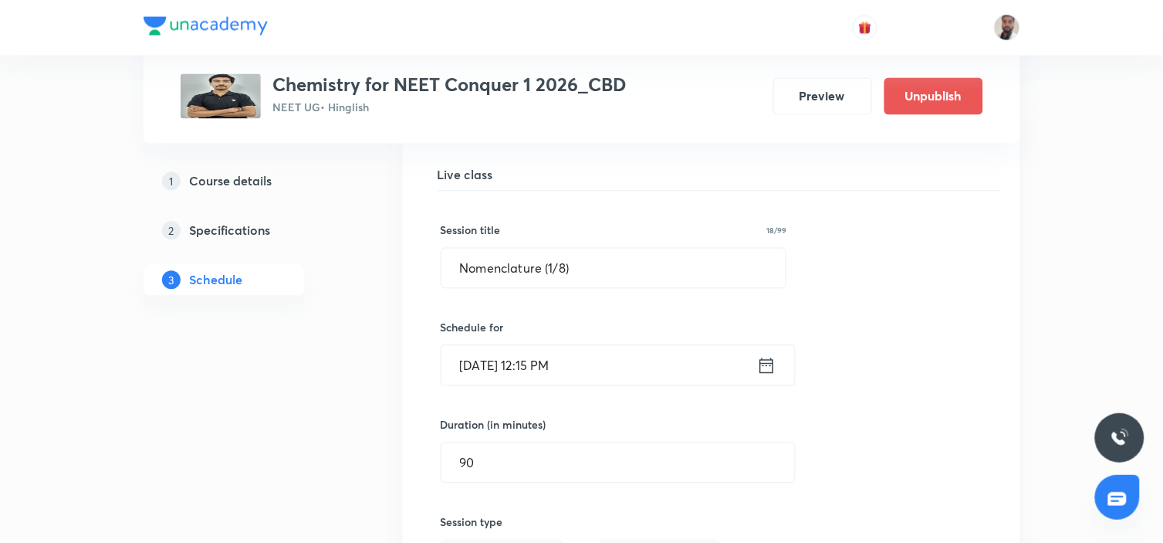
click at [757, 361] on icon at bounding box center [766, 366] width 19 height 22
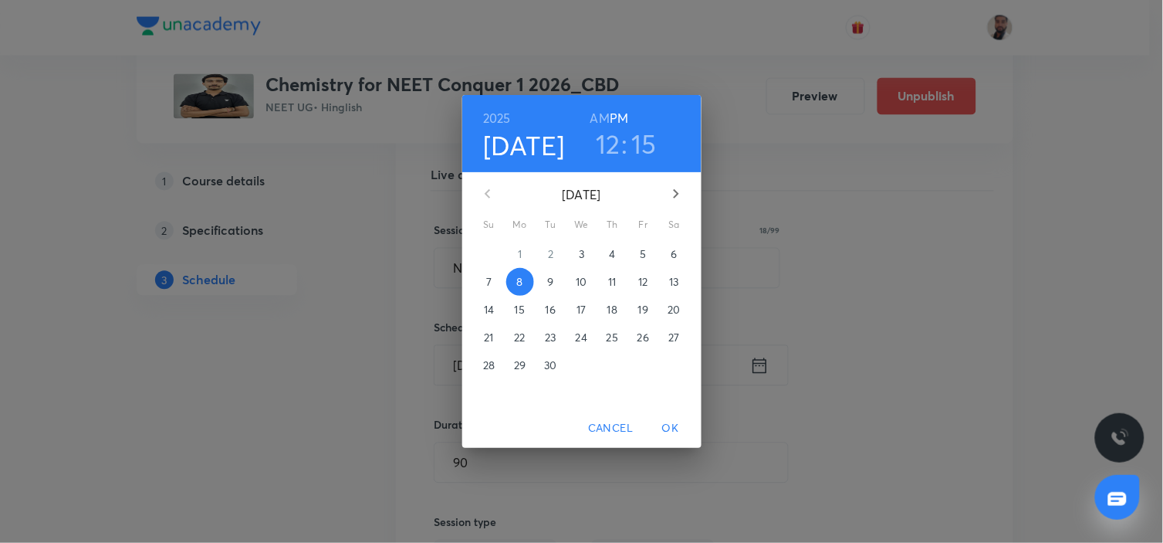
click at [757, 361] on div "2025 Sep 8 12 : 15 AM PM September 2025 Su Mo Tu We Th Fr Sa 31 1 2 3 4 5 6 7 8…" at bounding box center [581, 271] width 1163 height 543
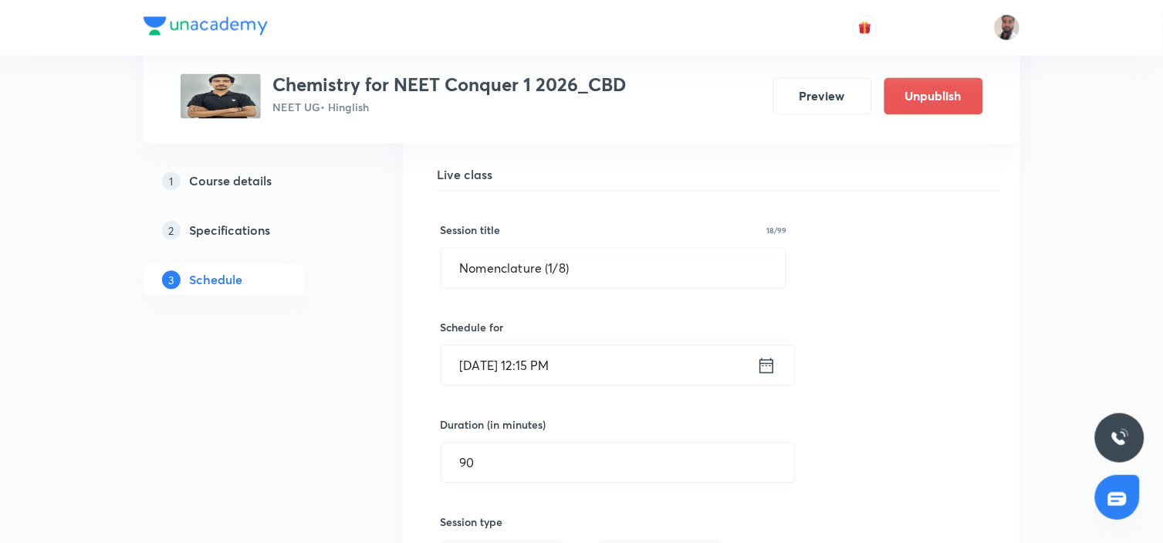
click at [770, 360] on icon at bounding box center [766, 366] width 19 height 22
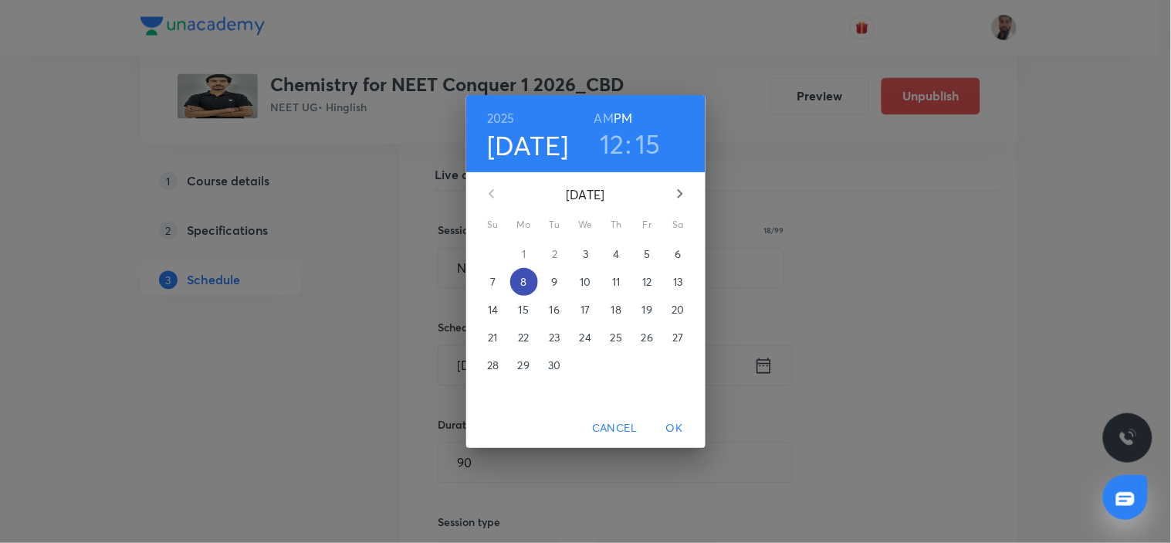
click at [529, 283] on span "8" at bounding box center [524, 281] width 28 height 15
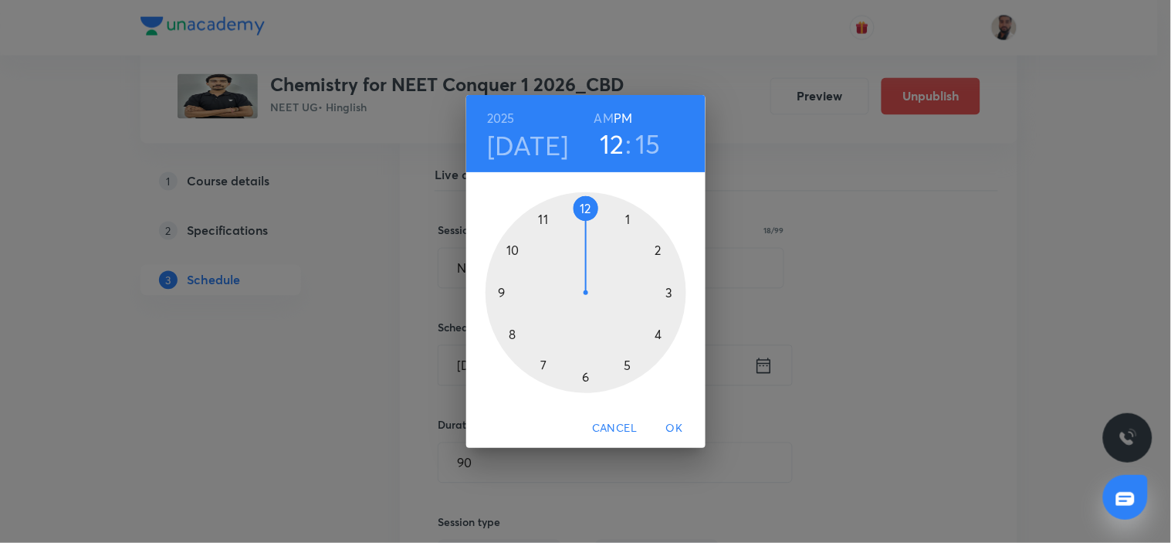
drag, startPoint x: 513, startPoint y: 251, endPoint x: 527, endPoint y: 249, distance: 14.0
click at [514, 251] on div at bounding box center [586, 292] width 201 height 201
click at [601, 120] on h6 "AM" at bounding box center [603, 118] width 19 height 22
click at [584, 376] on div at bounding box center [586, 292] width 201 height 201
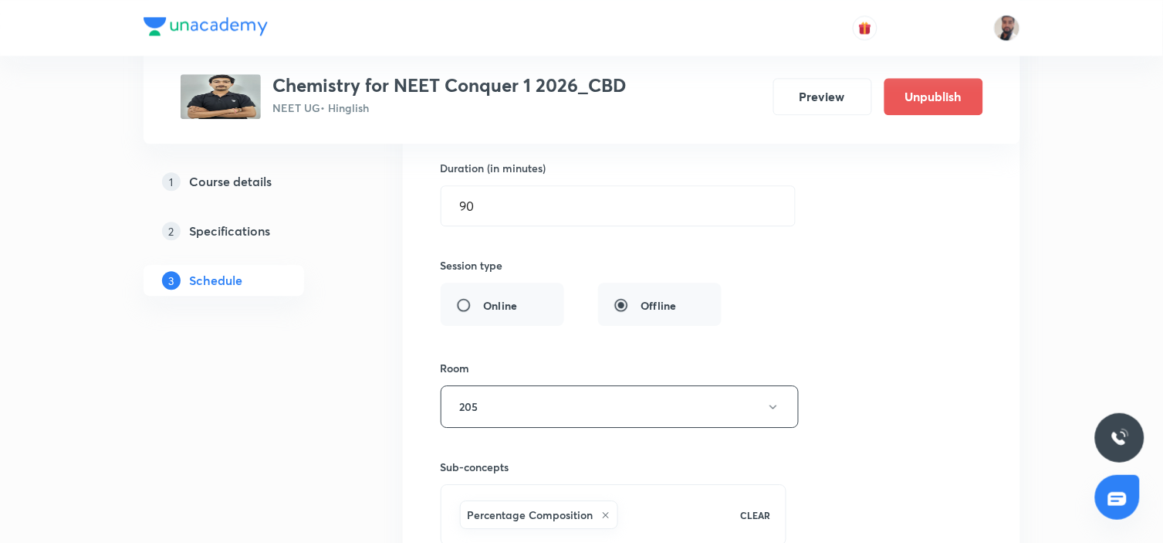
scroll to position [11638, 0]
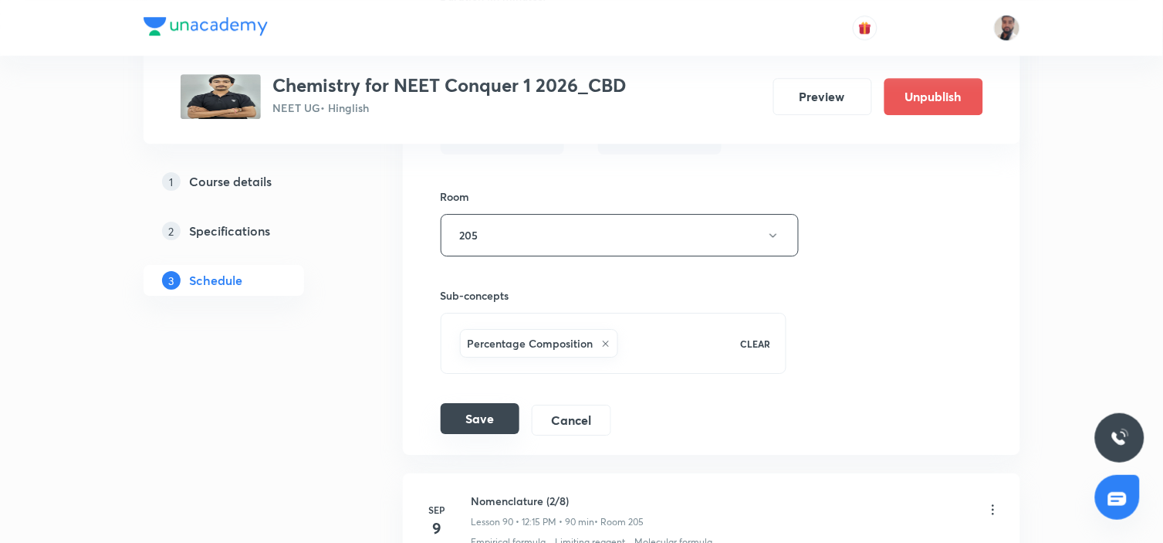
click at [498, 415] on button "Save" at bounding box center [480, 418] width 79 height 31
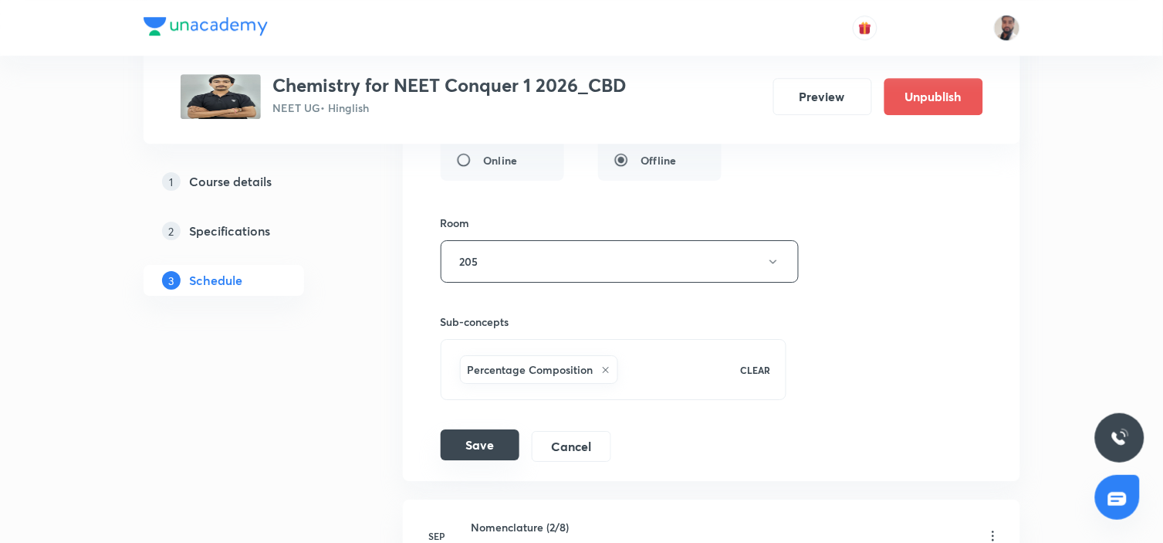
click at [496, 431] on button "Save" at bounding box center [480, 444] width 79 height 31
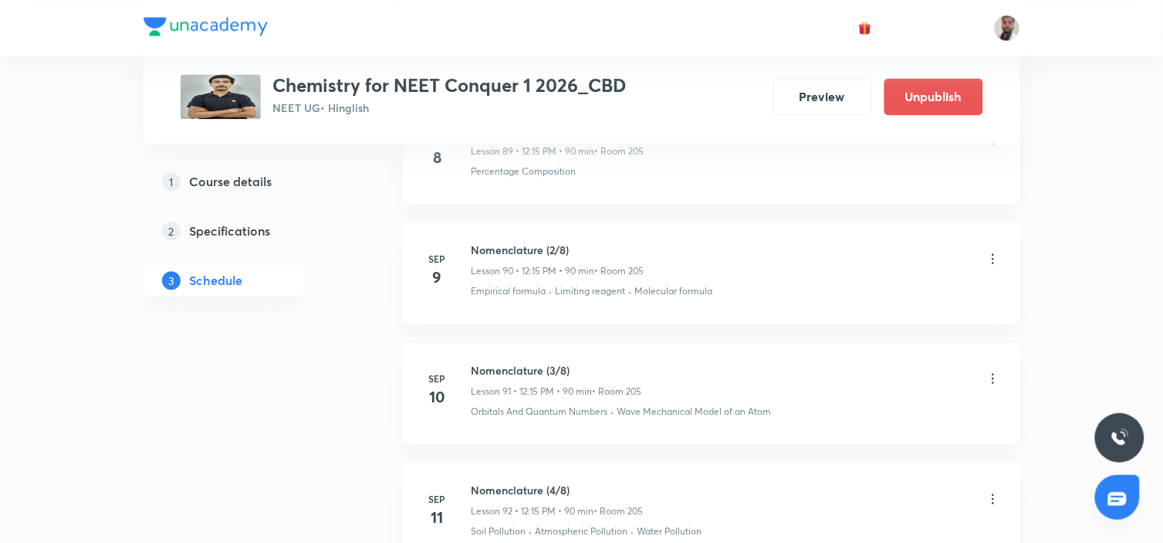
scroll to position [11124, 0]
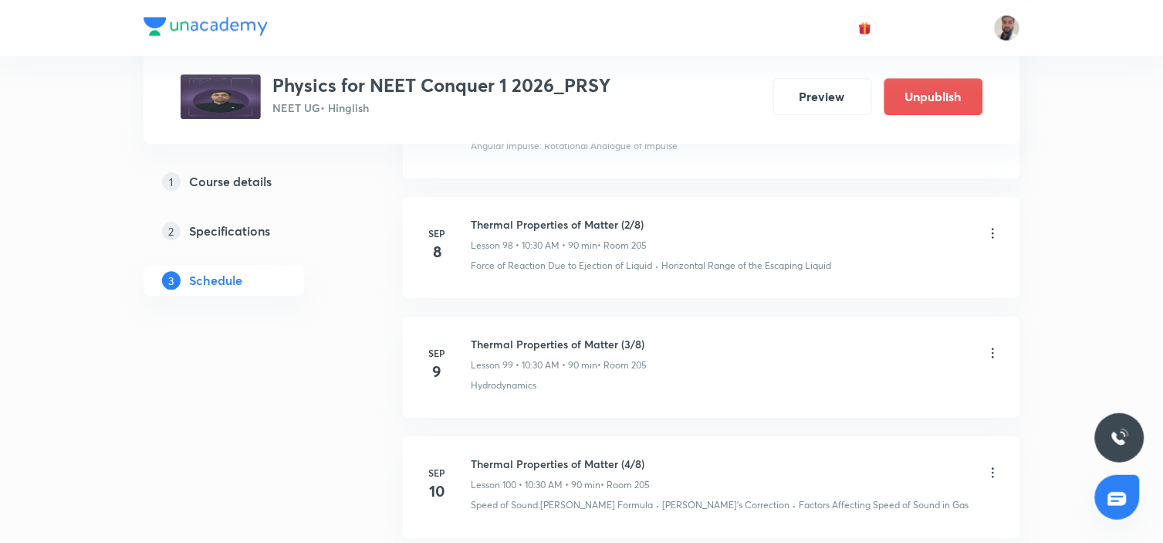
scroll to position [12875, 0]
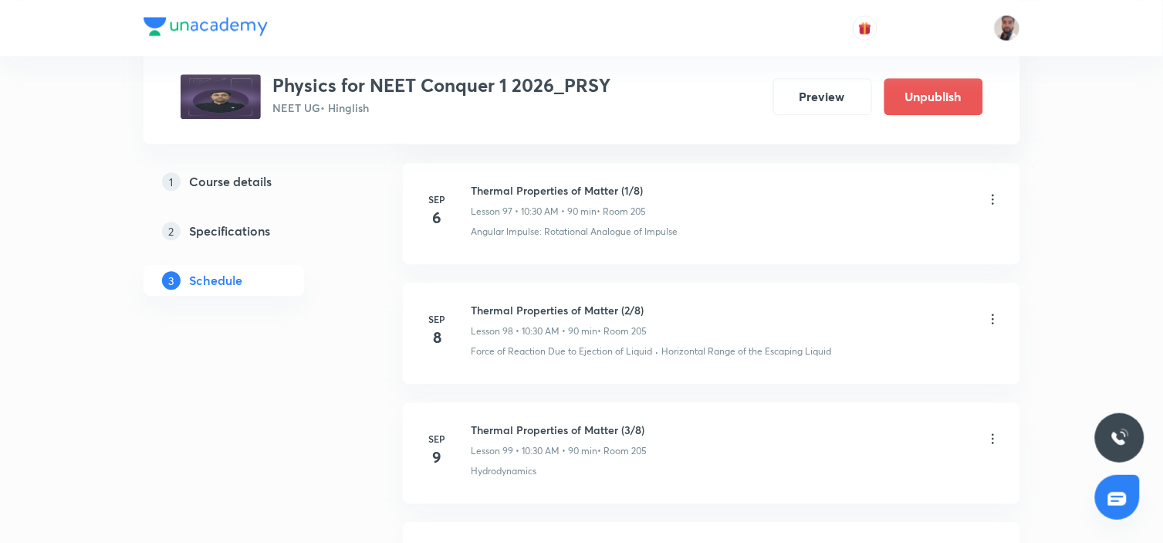
click at [993, 311] on icon at bounding box center [993, 318] width 15 height 15
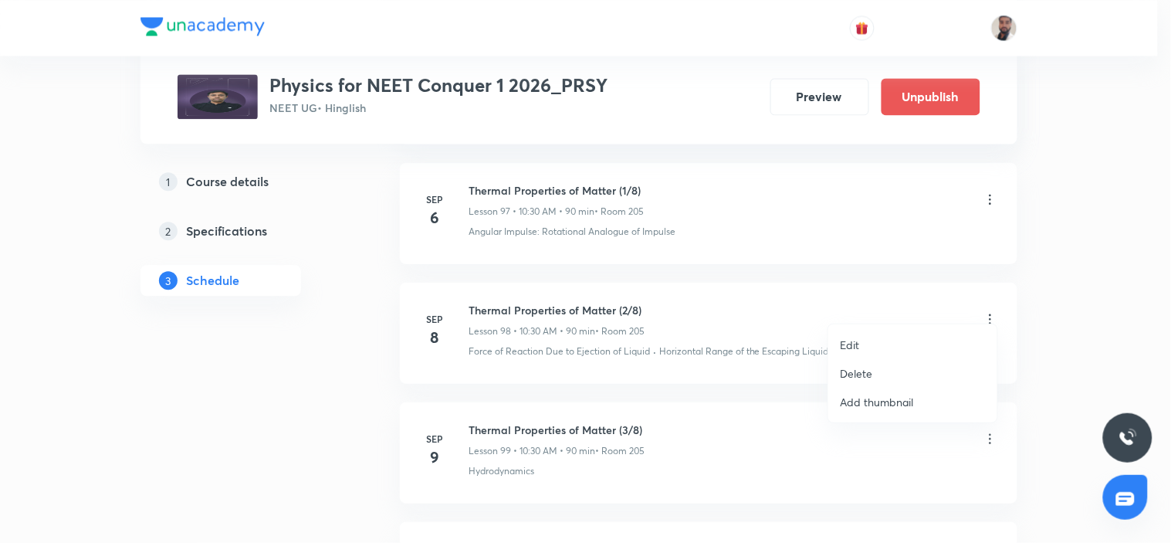
click at [874, 374] on li "Delete" at bounding box center [912, 373] width 169 height 29
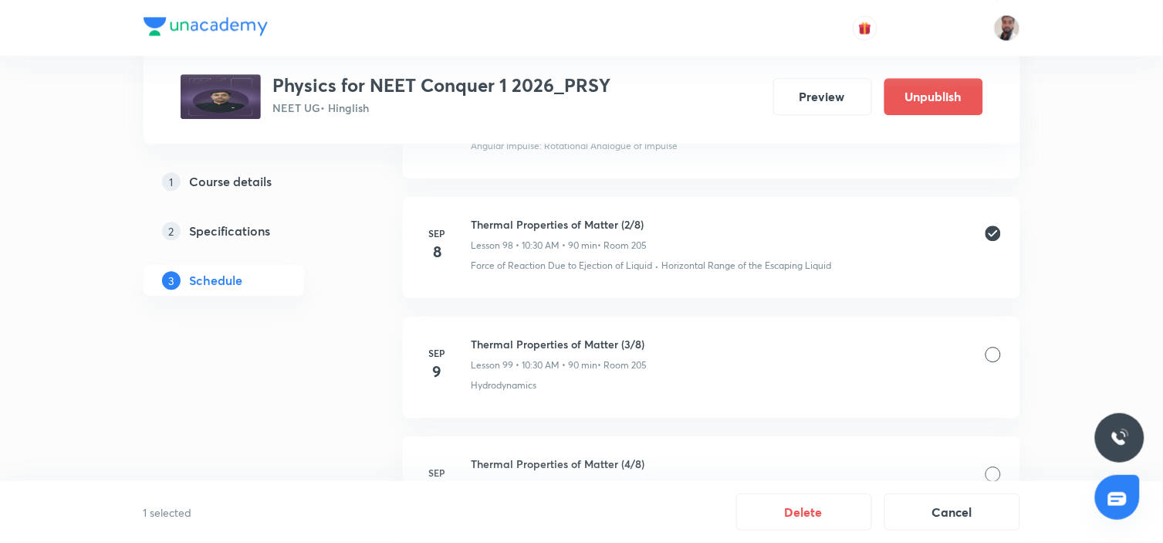
scroll to position [13046, 0]
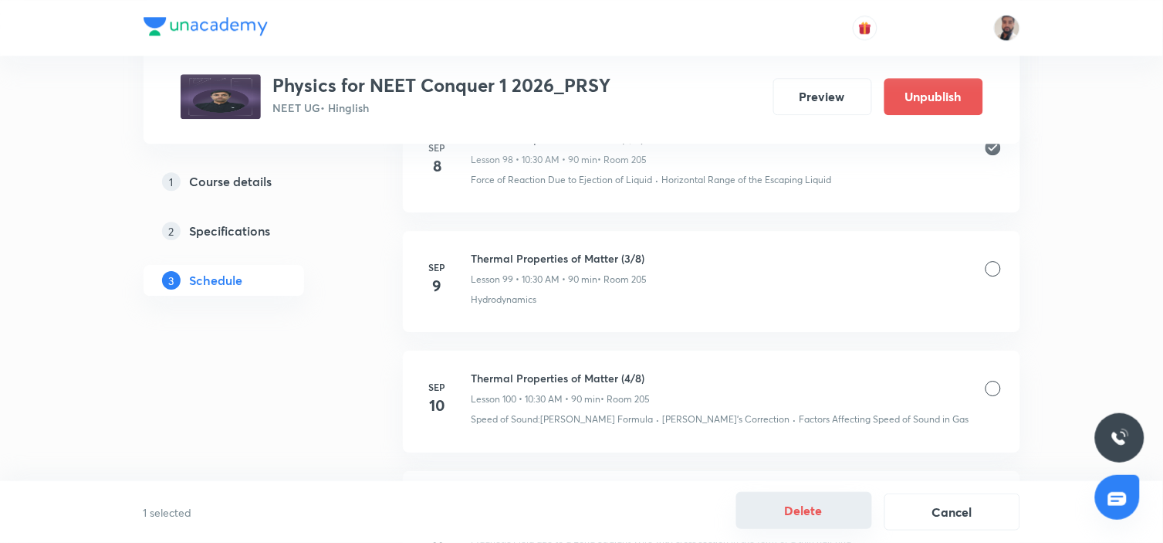
click at [832, 505] on button "Delete" at bounding box center [804, 510] width 136 height 37
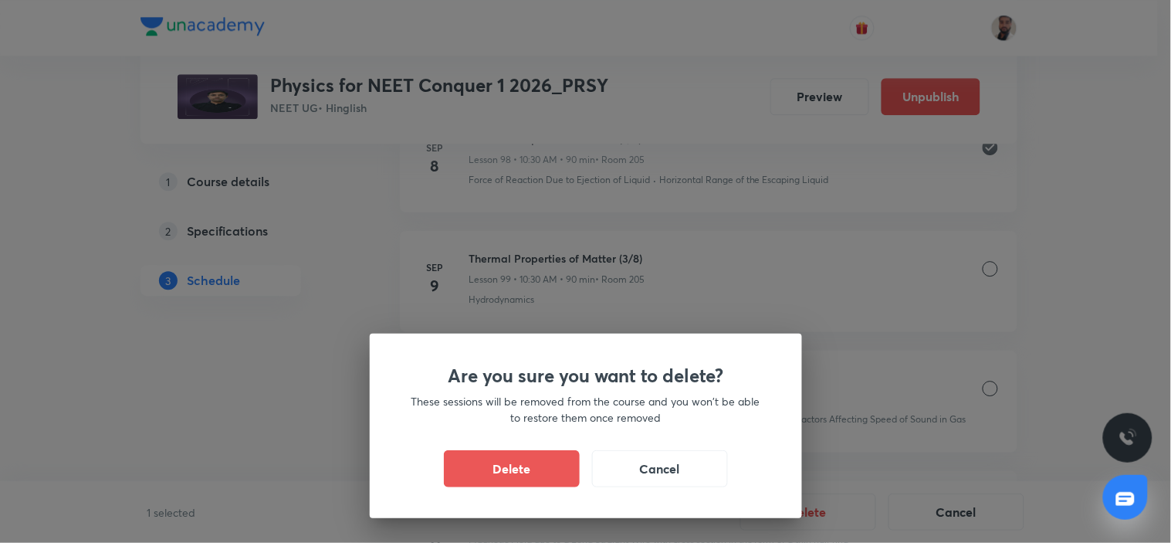
drag, startPoint x: 701, startPoint y: 465, endPoint x: 730, endPoint y: 448, distance: 33.5
click at [702, 465] on button "Cancel" at bounding box center [660, 468] width 136 height 37
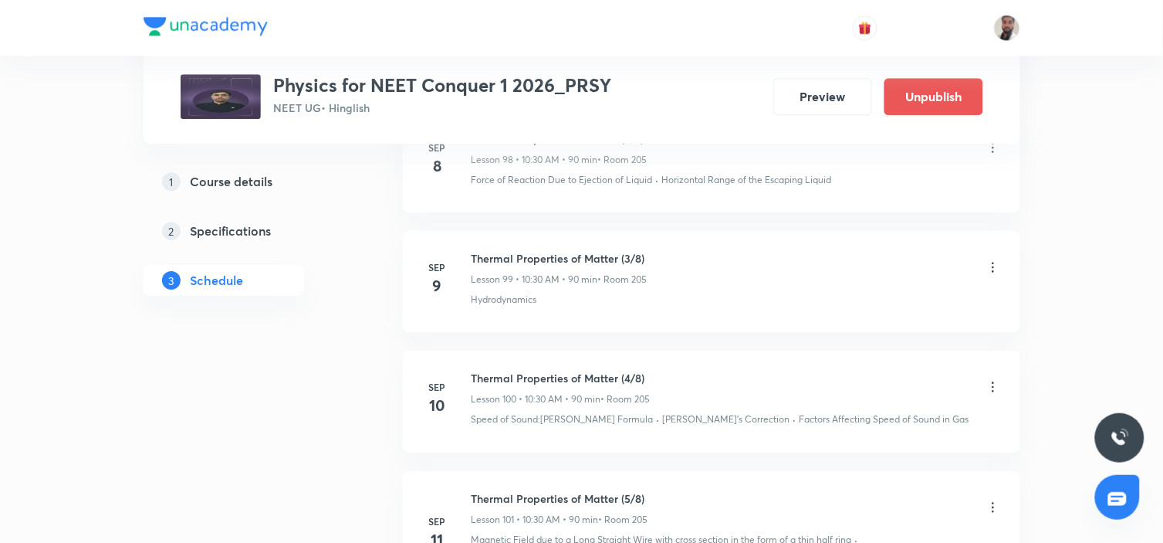
scroll to position [12960, 0]
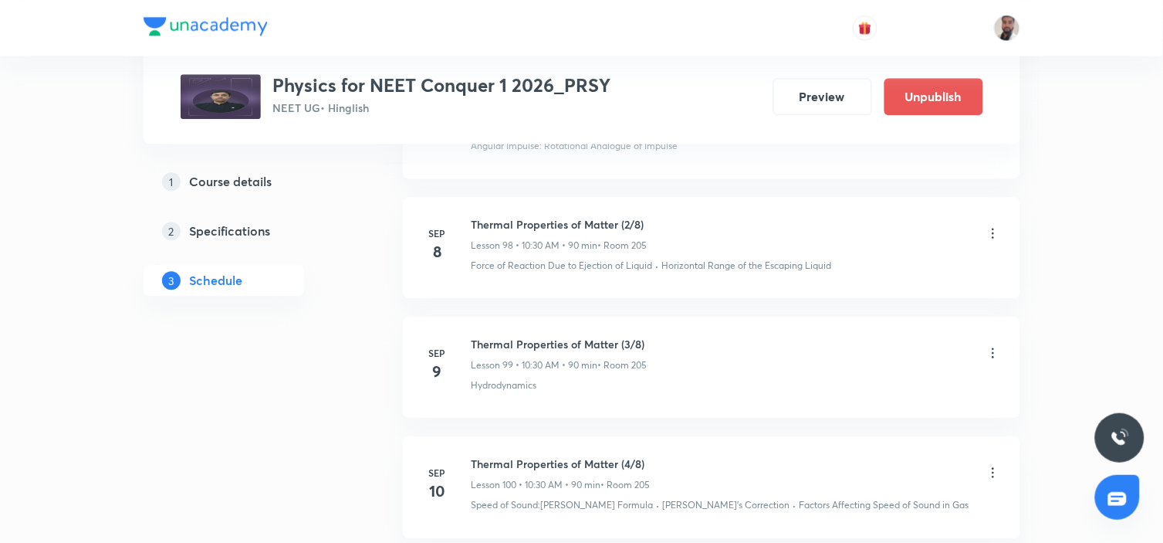
click at [993, 225] on icon at bounding box center [993, 232] width 15 height 15
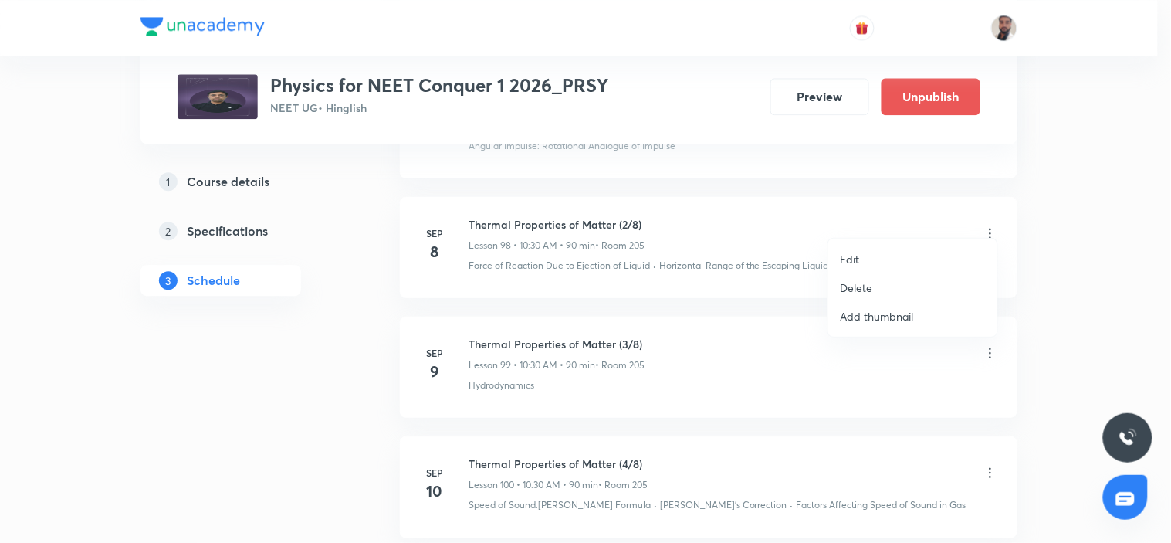
click at [860, 259] on li "Edit" at bounding box center [912, 259] width 169 height 29
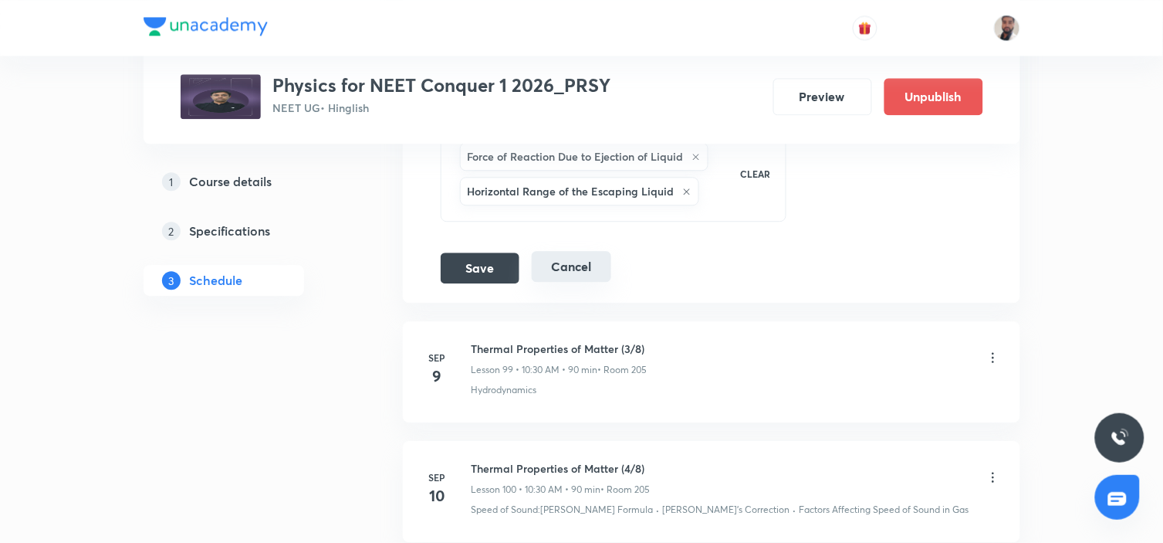
click at [575, 259] on button "Cancel" at bounding box center [572, 266] width 80 height 31
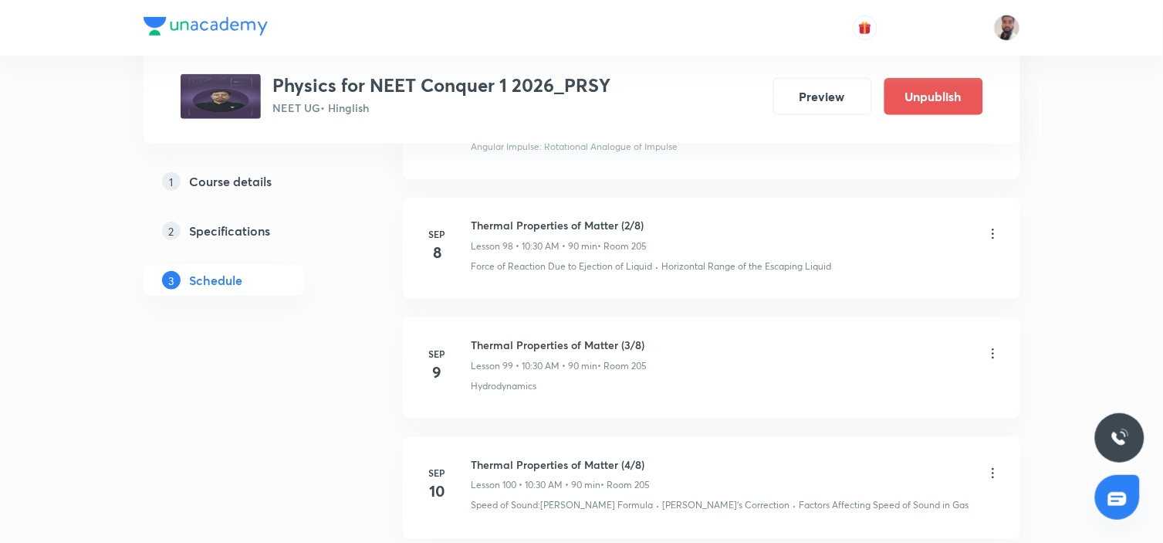
scroll to position [12165, 0]
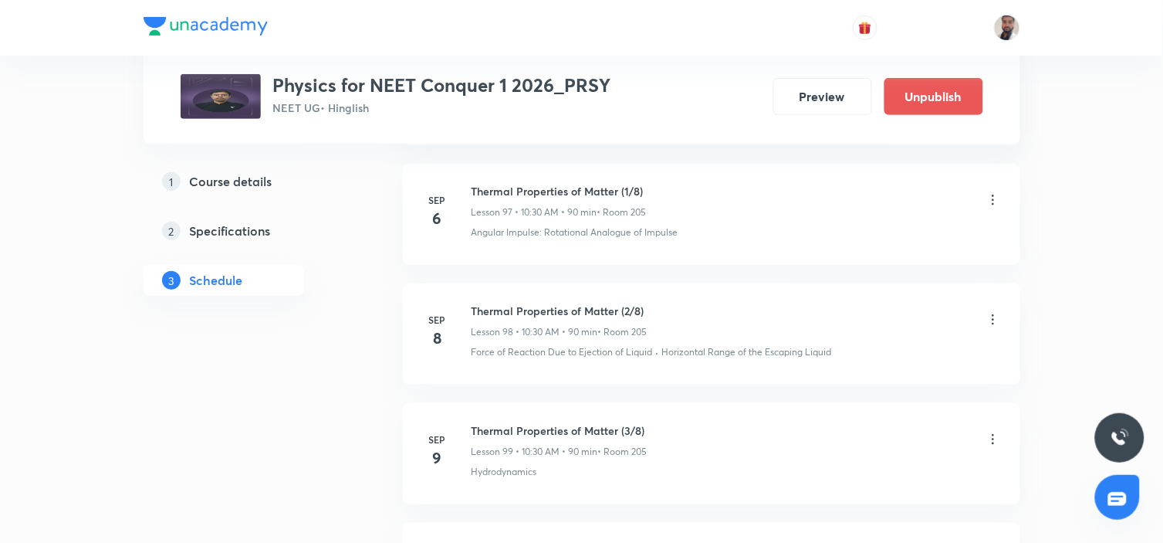
click at [992, 312] on icon at bounding box center [993, 319] width 15 height 15
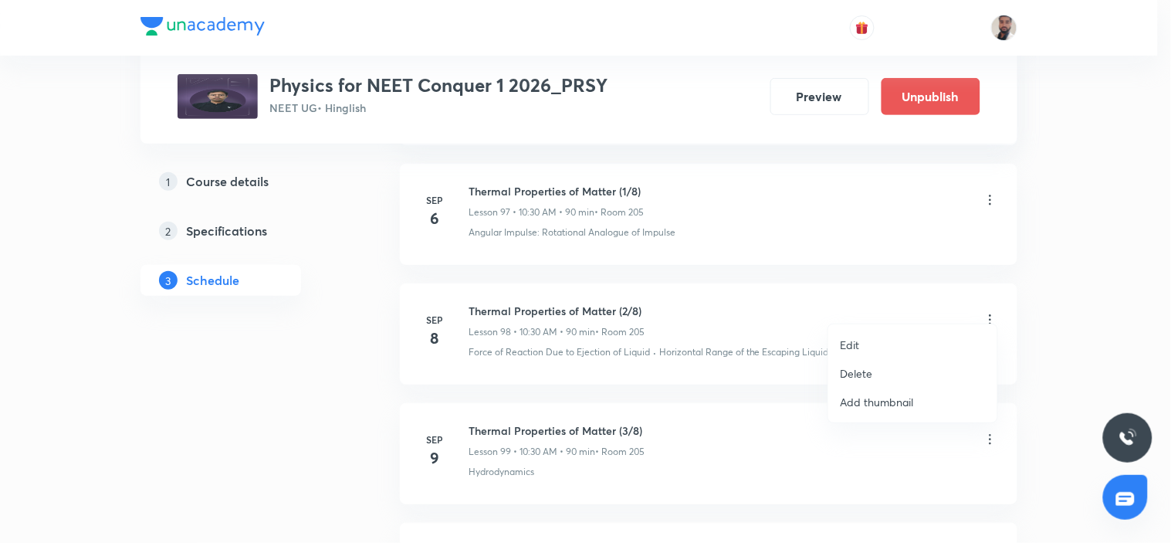
click at [878, 372] on li "Delete" at bounding box center [912, 373] width 169 height 29
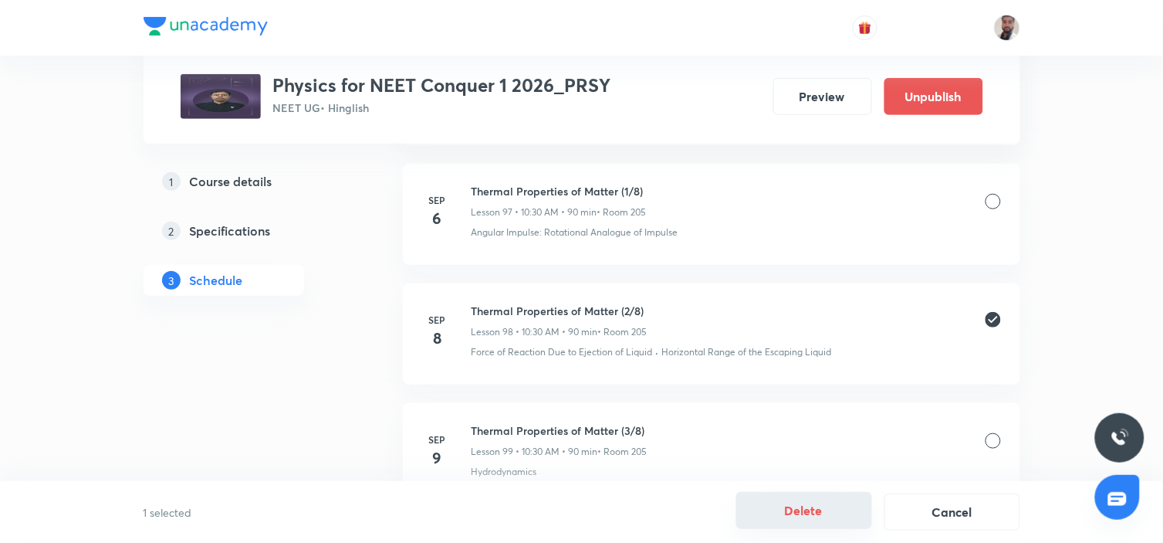
click at [798, 513] on button "Delete" at bounding box center [804, 510] width 136 height 37
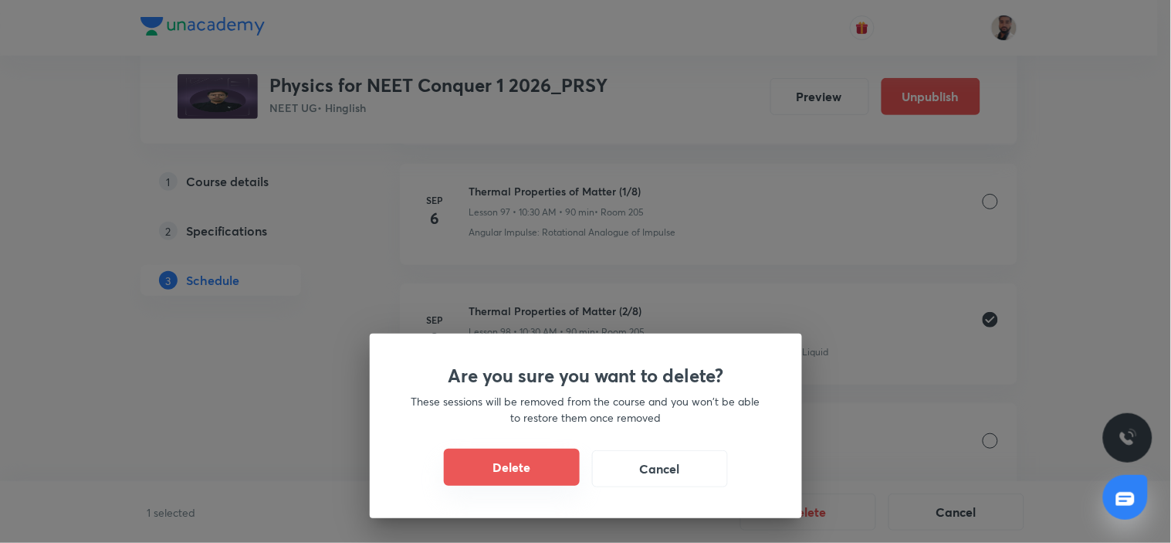
click at [531, 467] on button "Delete" at bounding box center [512, 466] width 136 height 37
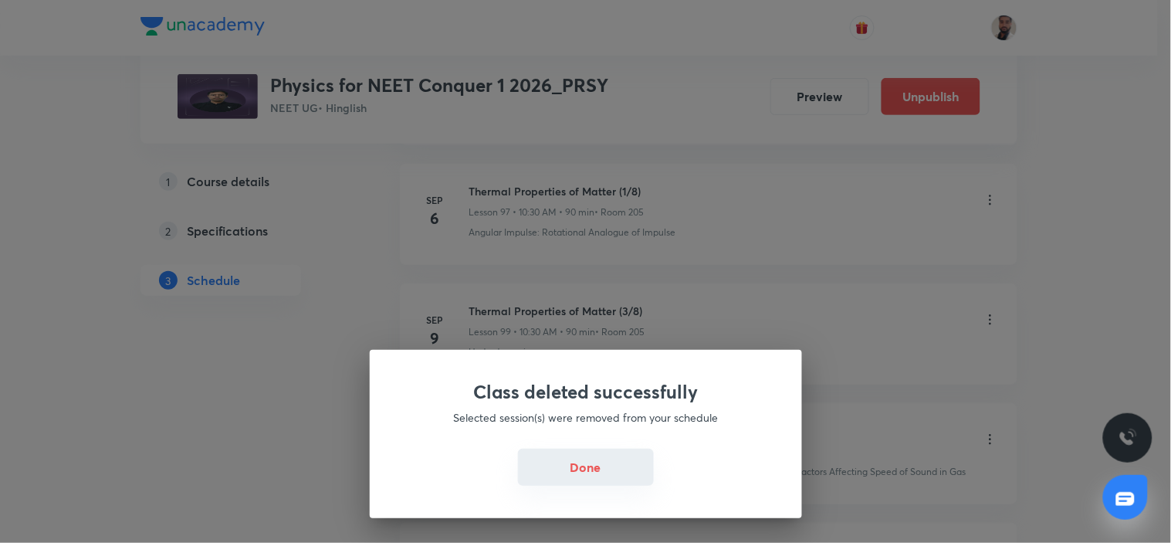
click at [569, 466] on button "Done" at bounding box center [586, 466] width 136 height 37
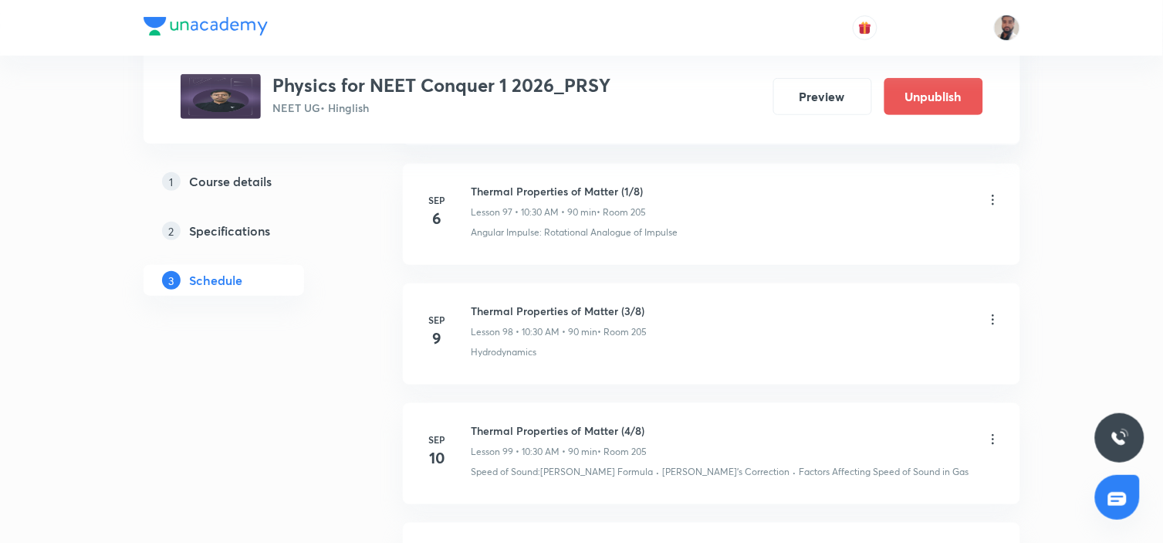
click at [993, 314] on icon at bounding box center [993, 319] width 2 height 10
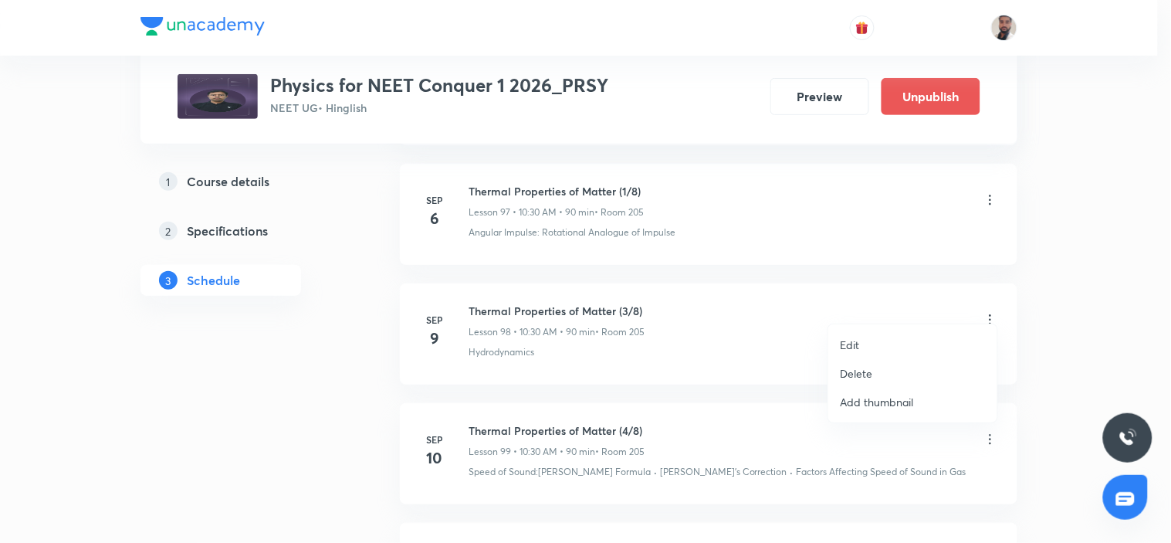
click at [873, 343] on li "Edit" at bounding box center [912, 344] width 169 height 29
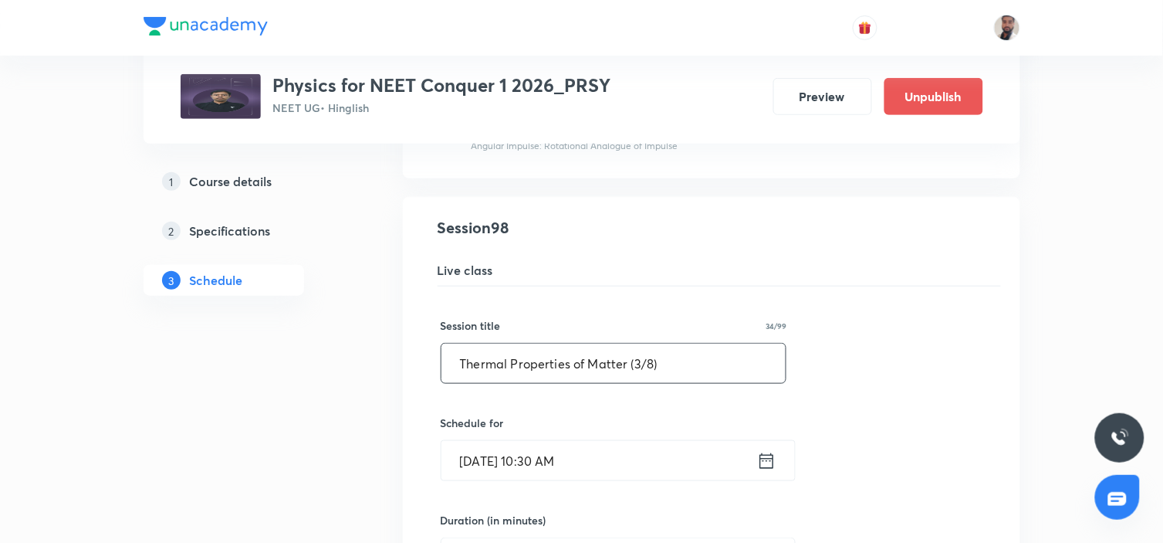
click at [638, 343] on input "Thermal Properties of Matter (3/8)" at bounding box center [614, 362] width 345 height 39
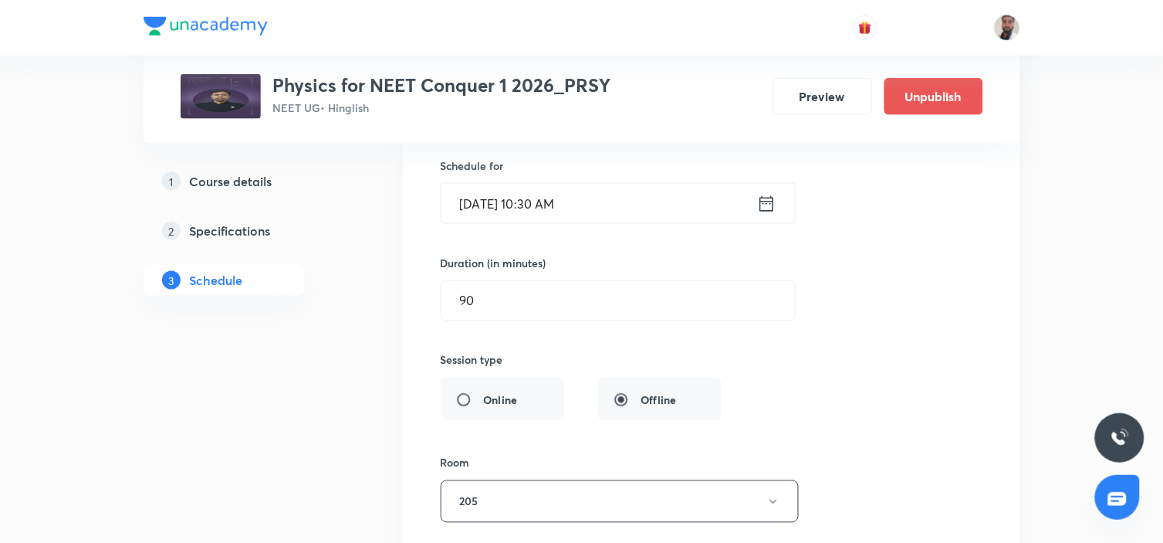
scroll to position [12850, 0]
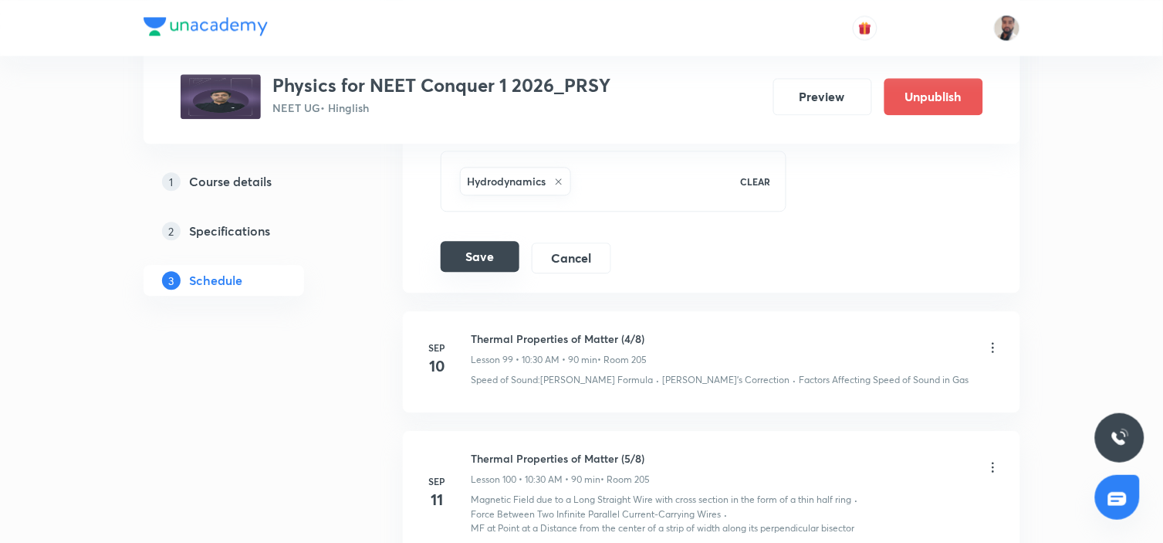
type input "Thermal Properties of Matter (2/8)"
click at [492, 241] on button "Save" at bounding box center [480, 256] width 79 height 31
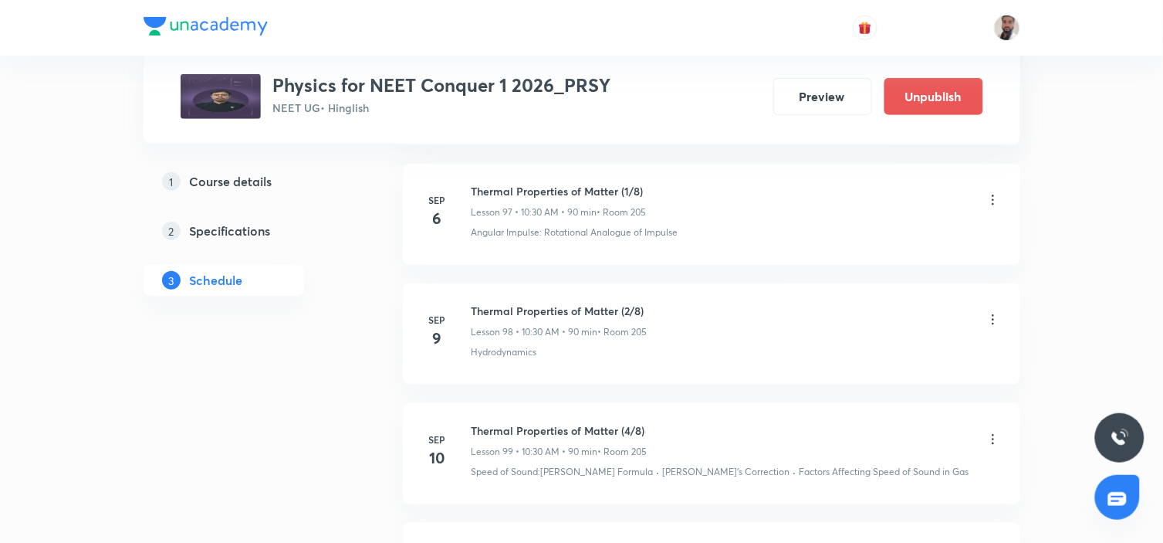
scroll to position [12250, 0]
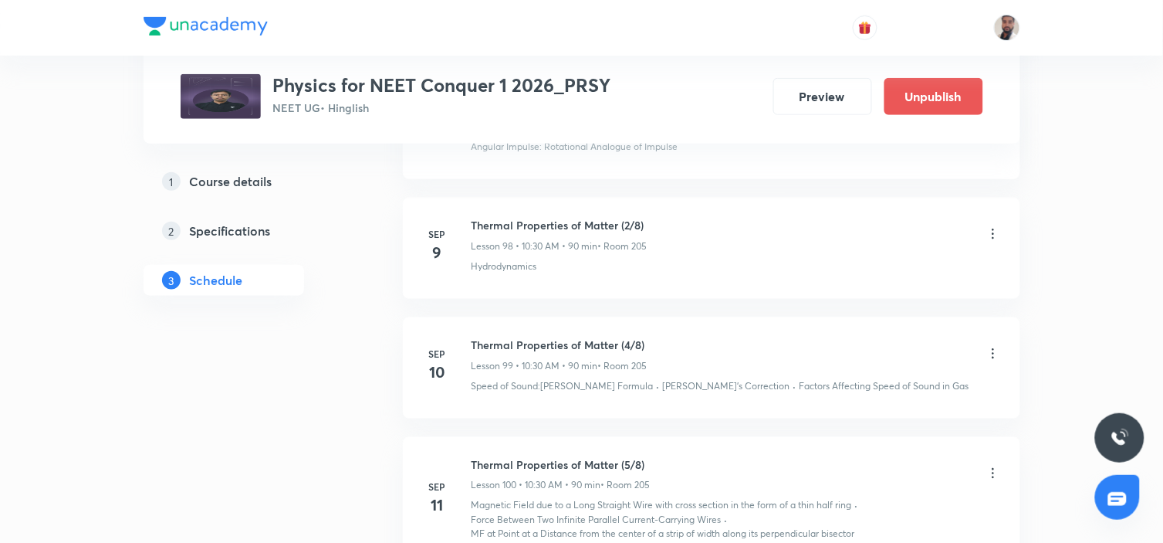
click at [992, 348] on icon at bounding box center [993, 353] width 2 height 10
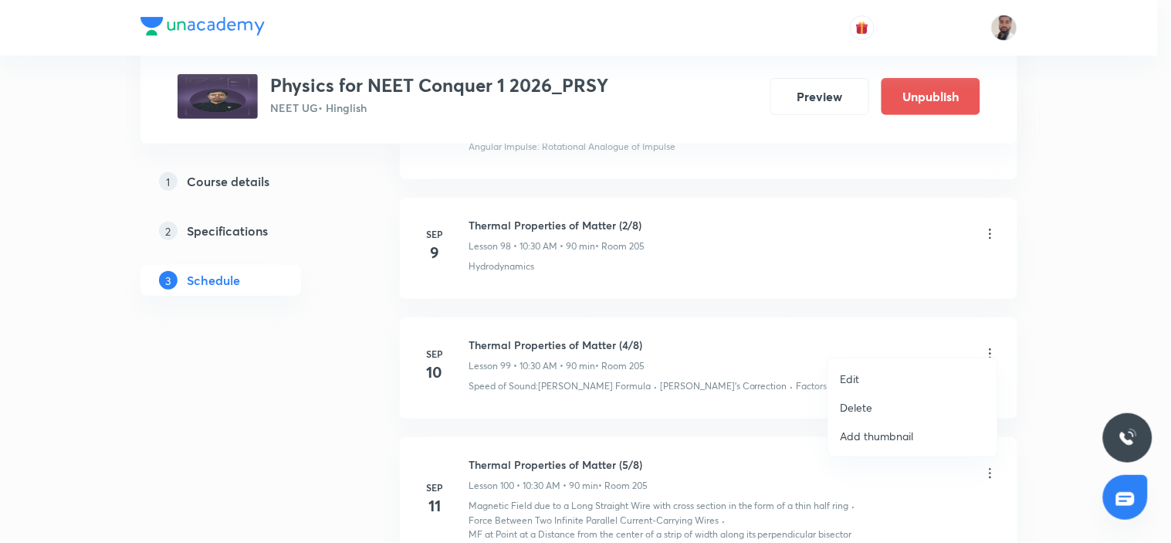
click at [870, 376] on li "Edit" at bounding box center [912, 378] width 169 height 29
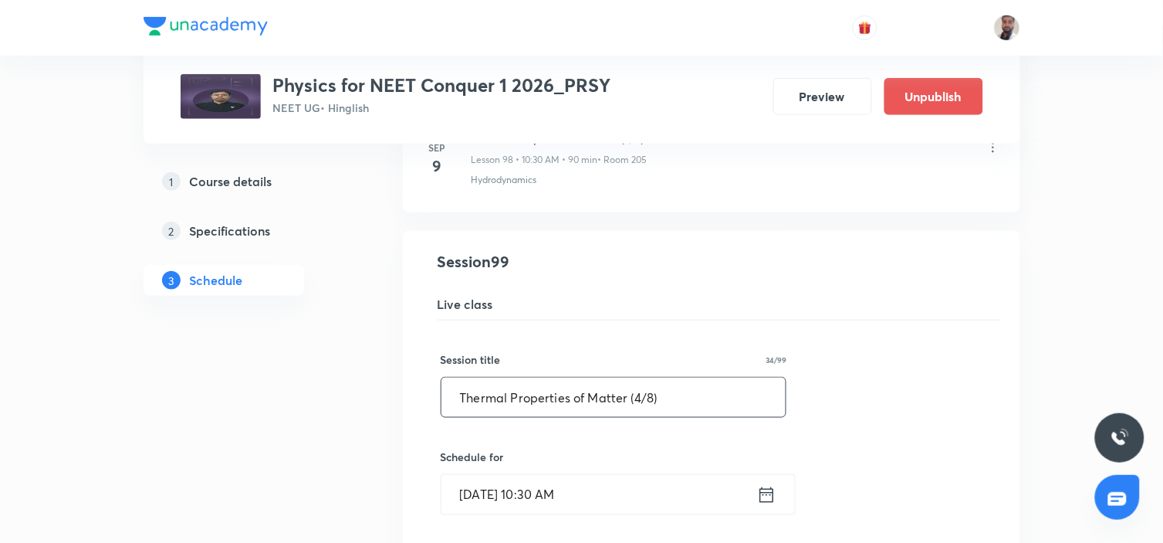
click at [641, 387] on input "Thermal Properties of Matter (4/8)" at bounding box center [614, 396] width 345 height 39
type input "Thermal Properties of Matter (3/8)"
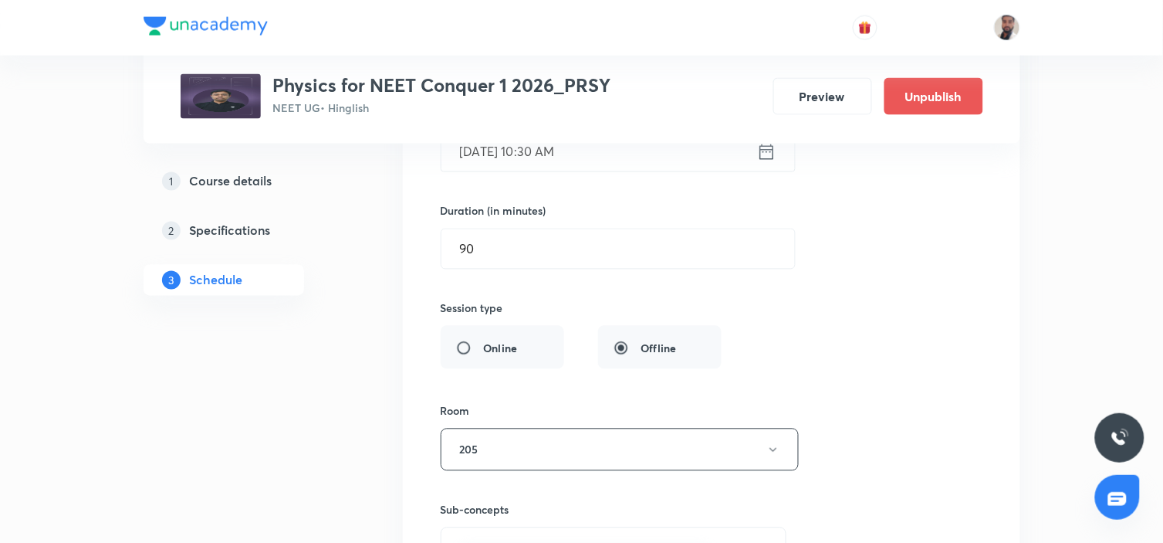
scroll to position [12936, 0]
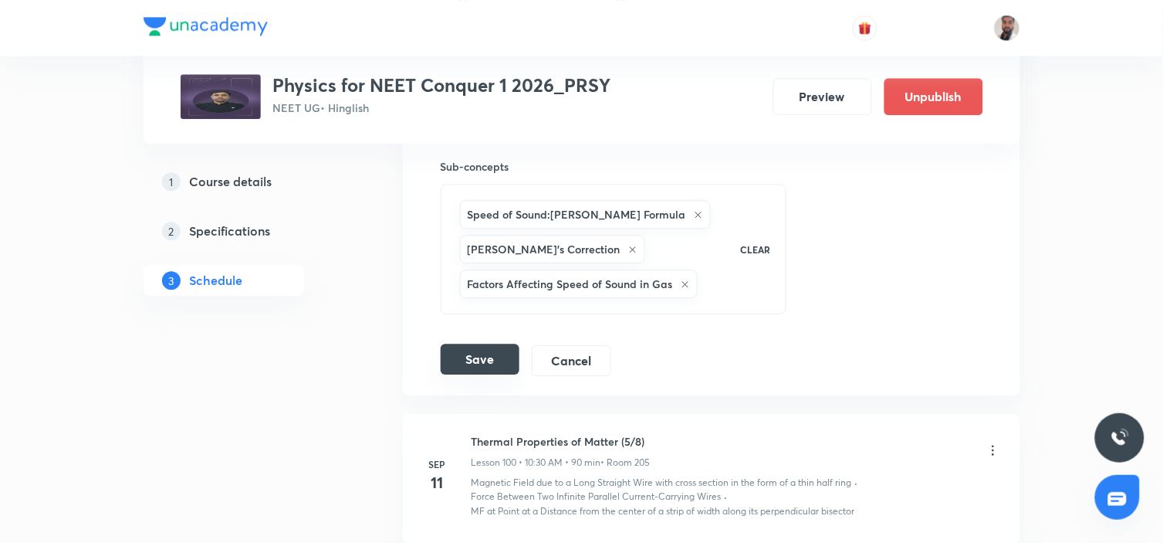
click at [472, 345] on button "Save" at bounding box center [480, 358] width 79 height 31
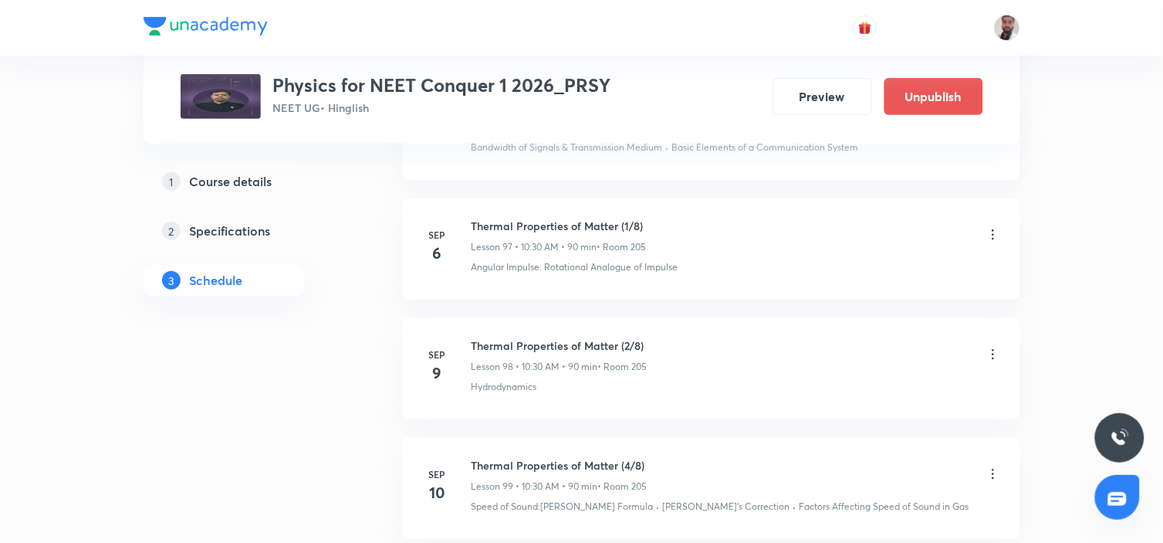
scroll to position [12216, 0]
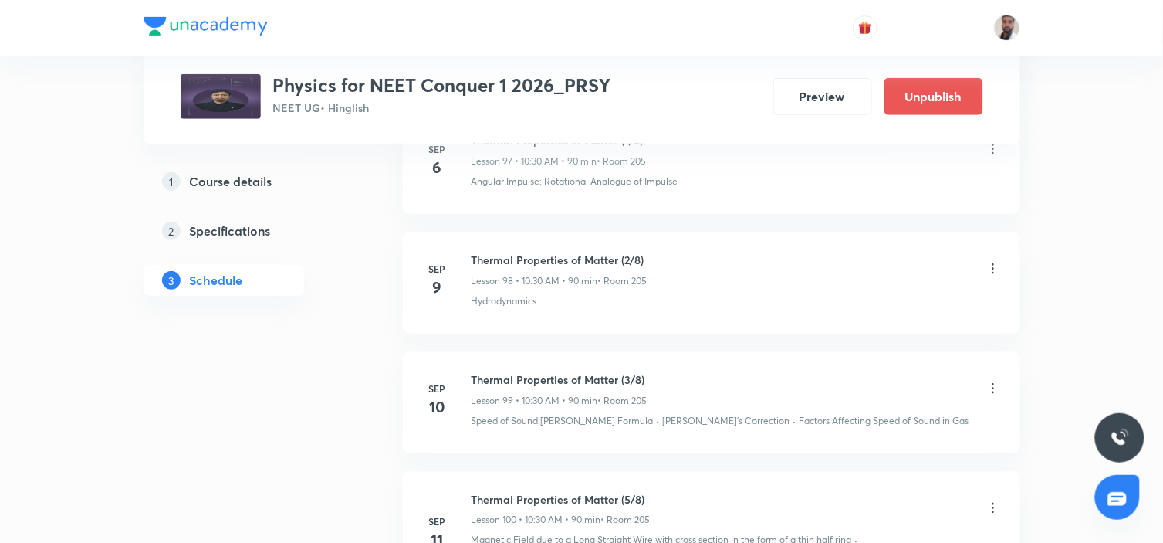
click at [992, 381] on icon at bounding box center [993, 388] width 15 height 15
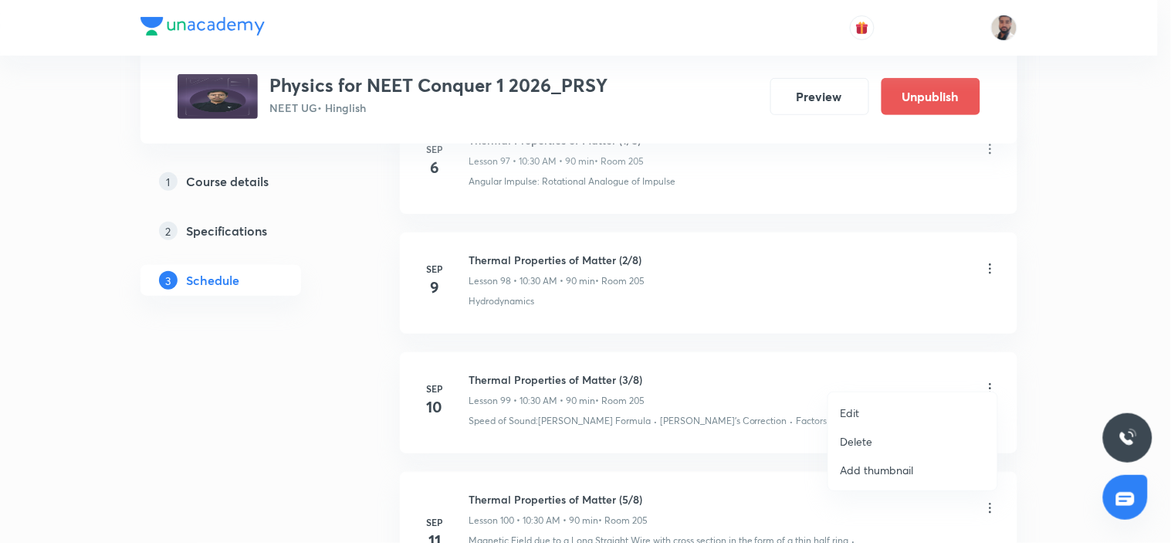
click at [835, 313] on div at bounding box center [585, 271] width 1171 height 543
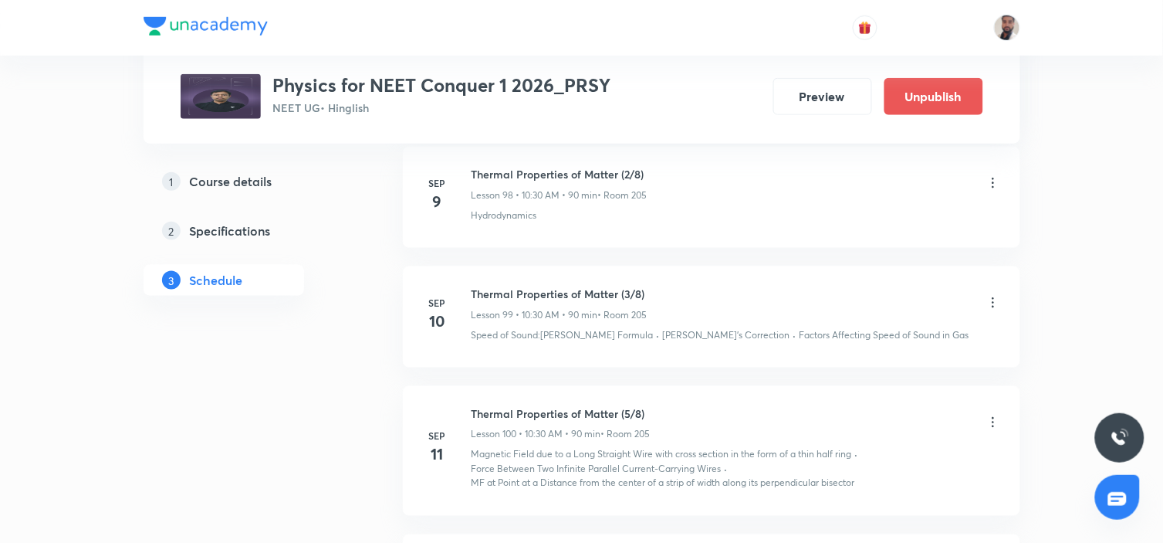
scroll to position [12387, 0]
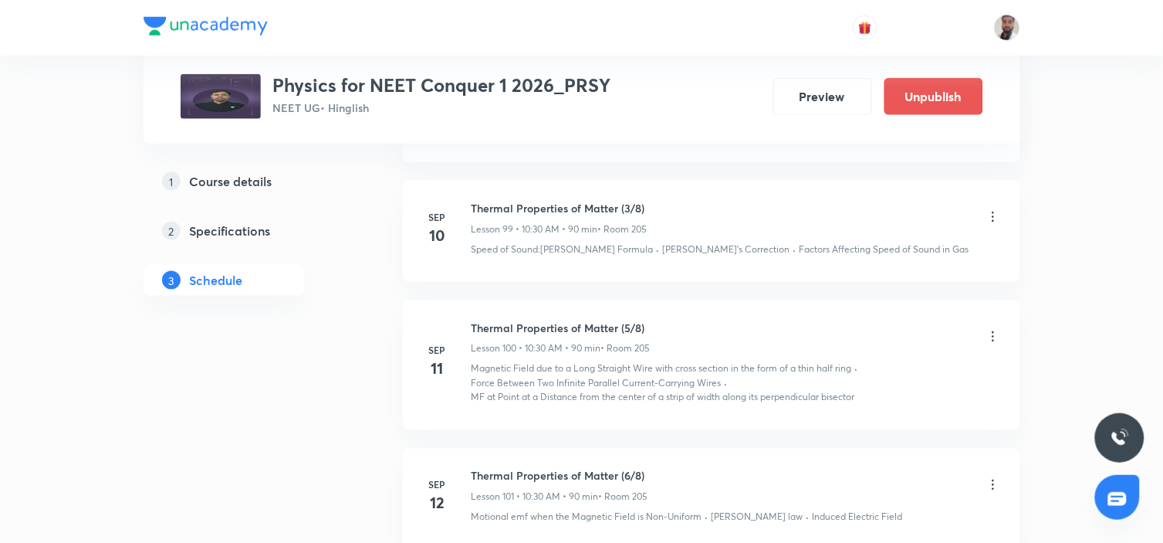
click at [994, 329] on icon at bounding box center [993, 336] width 15 height 15
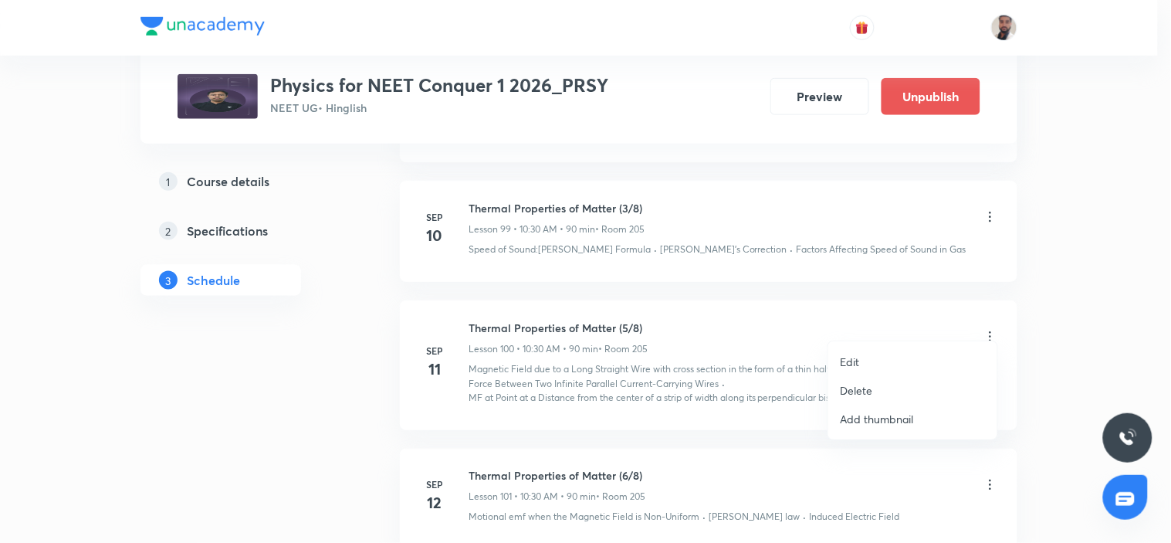
click at [861, 360] on li "Edit" at bounding box center [912, 361] width 169 height 29
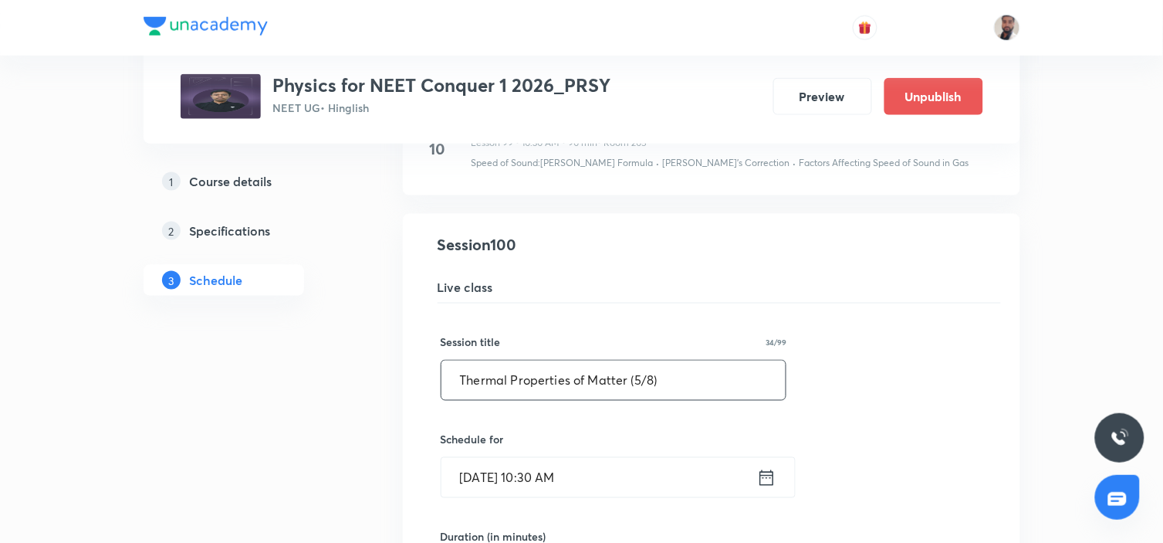
click at [639, 367] on input "Thermal Properties of Matter (5/8)" at bounding box center [614, 379] width 345 height 39
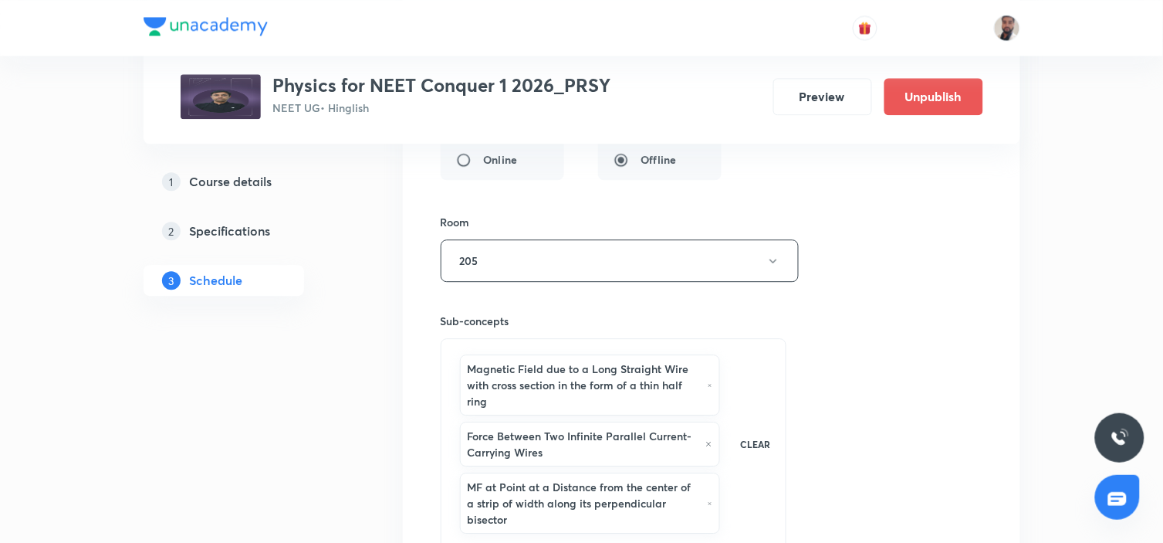
scroll to position [13159, 0]
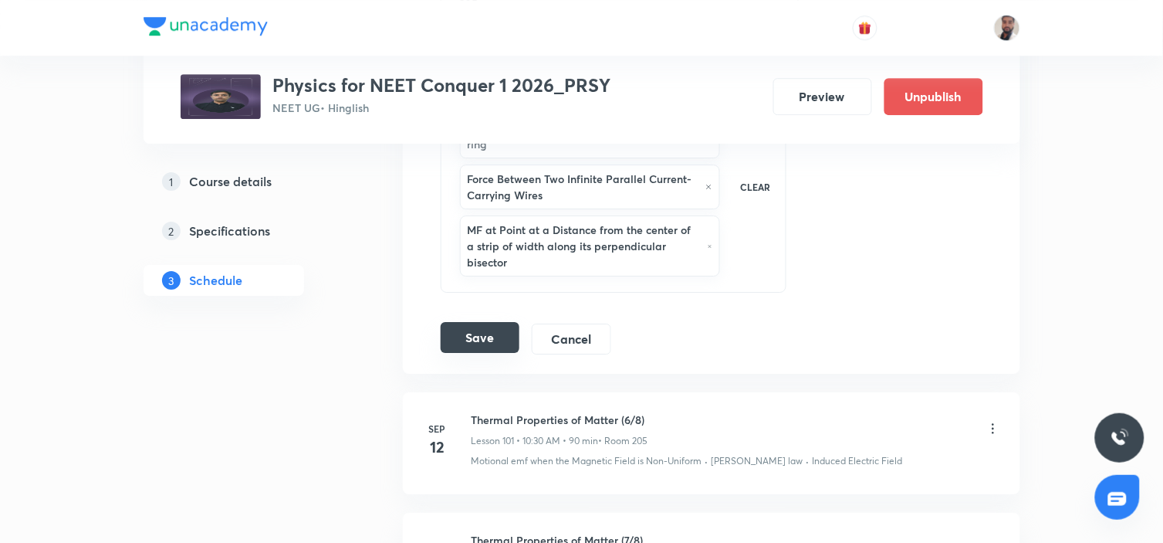
type input "Thermal Properties of Matter (4/8)"
click at [483, 322] on button "Save" at bounding box center [480, 337] width 79 height 31
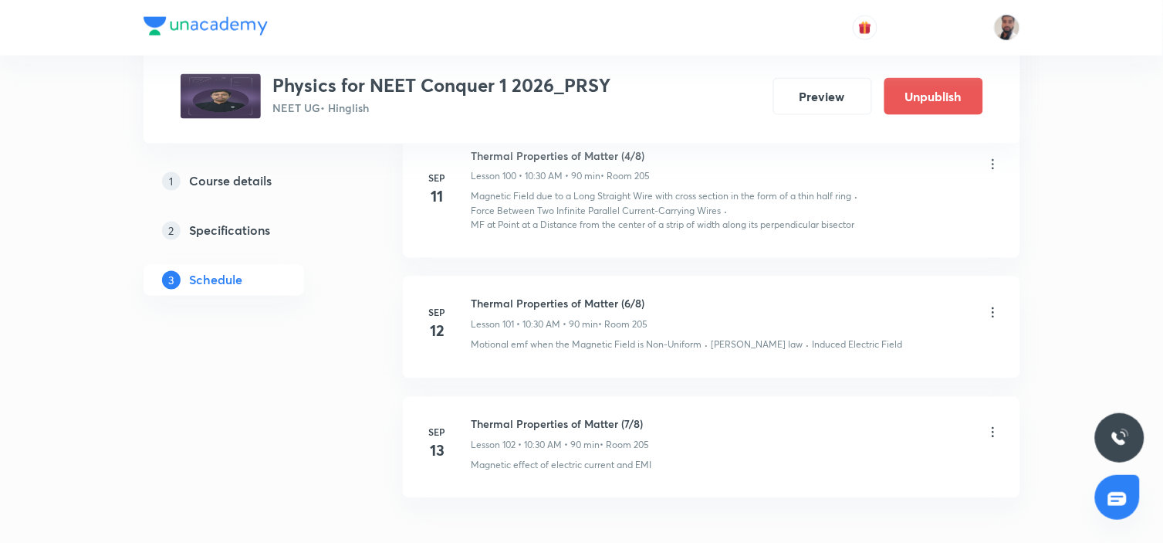
scroll to position [12473, 0]
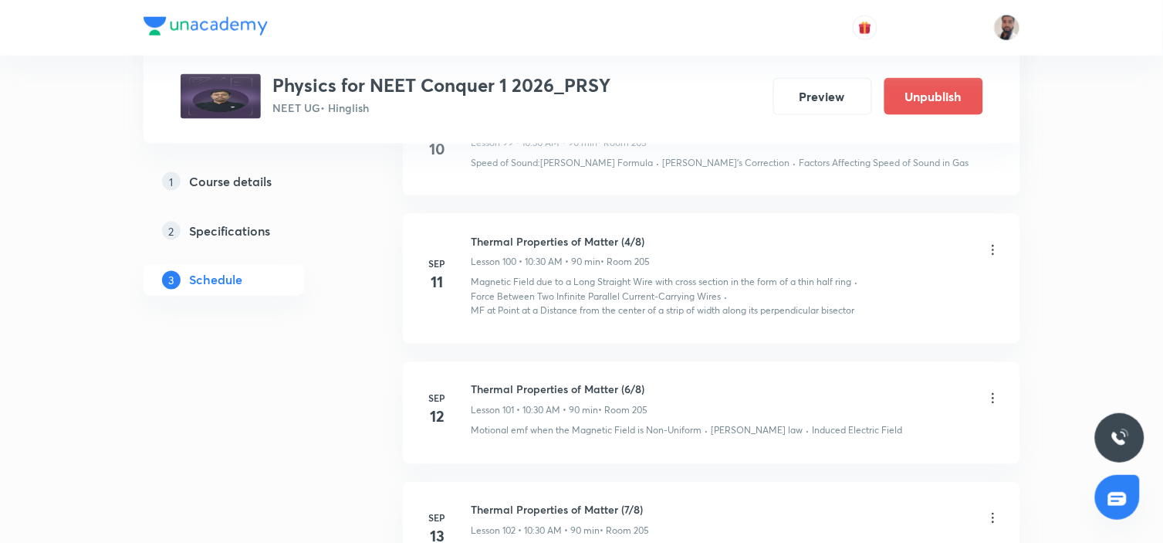
click at [990, 391] on icon at bounding box center [993, 398] width 15 height 15
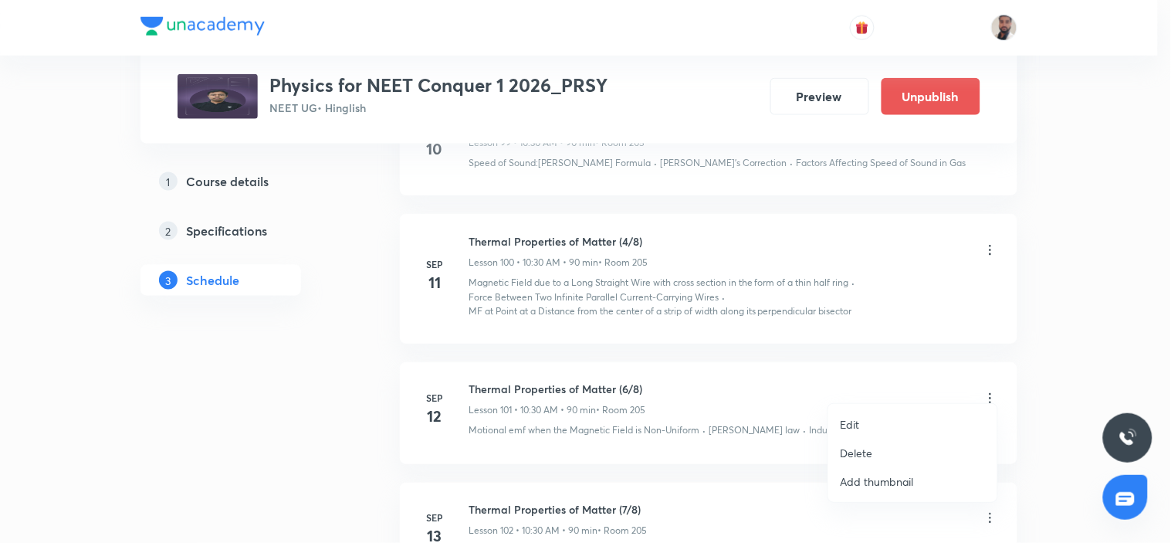
click at [854, 420] on p "Edit" at bounding box center [850, 424] width 19 height 16
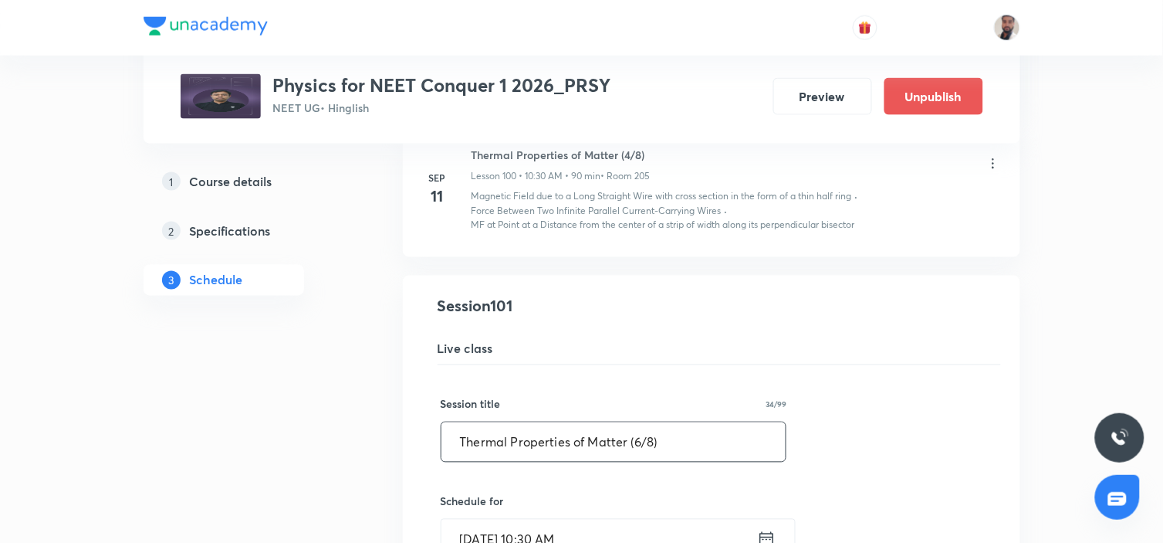
click at [644, 422] on input "Thermal Properties of Matter (6/8)" at bounding box center [614, 441] width 345 height 39
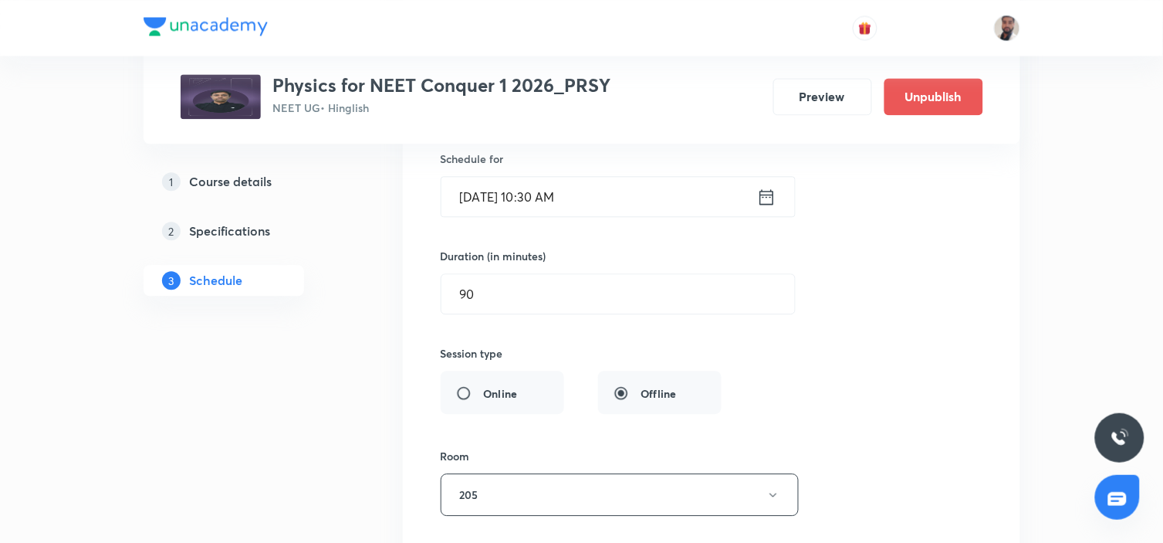
scroll to position [13073, 0]
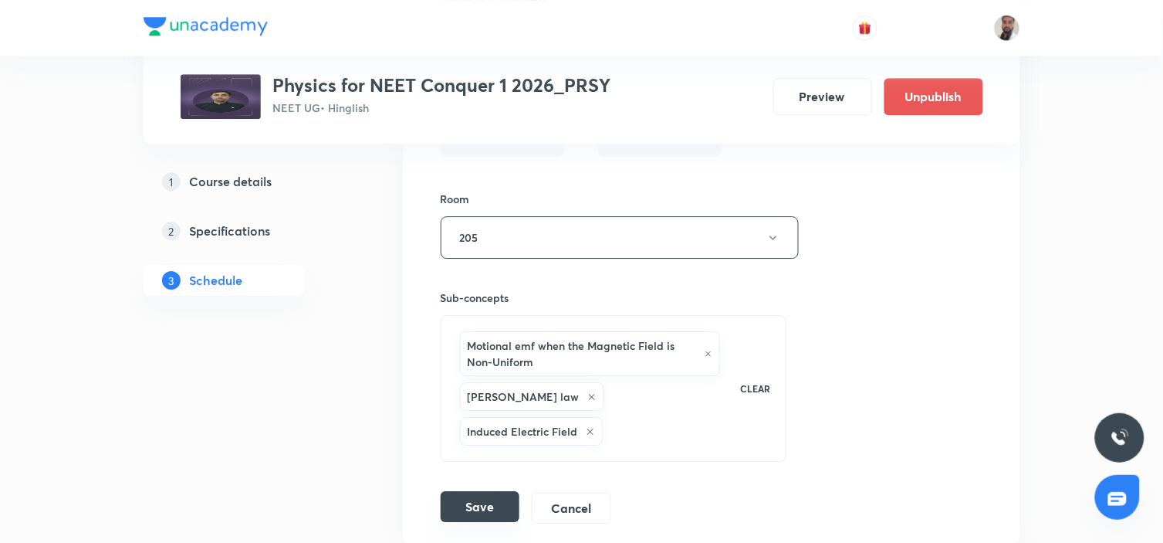
type input "Thermal Properties of Matter (5/8)"
click at [487, 491] on button "Save" at bounding box center [480, 506] width 79 height 31
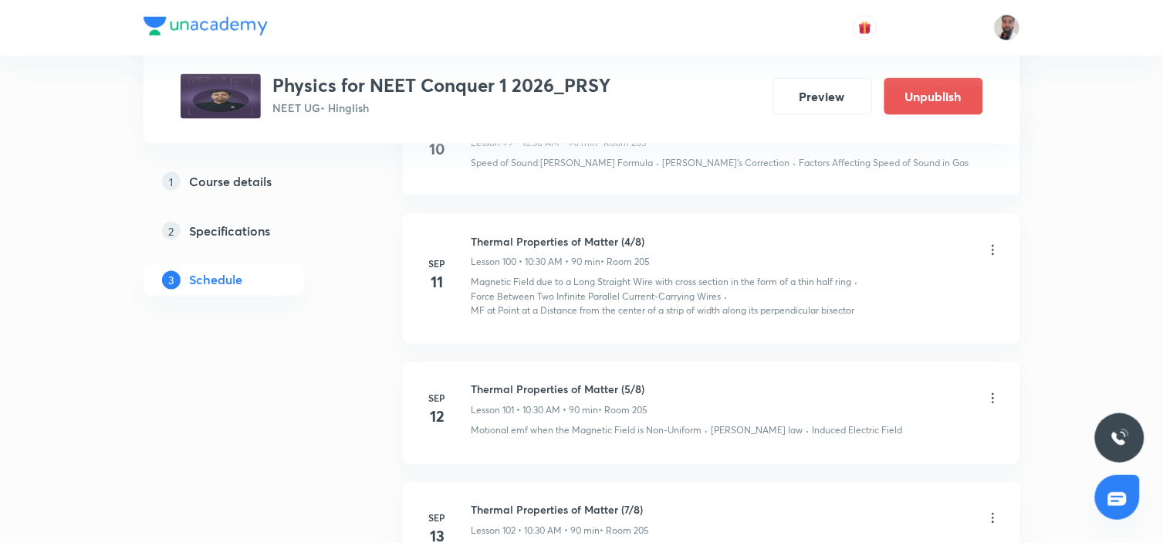
scroll to position [12559, 0]
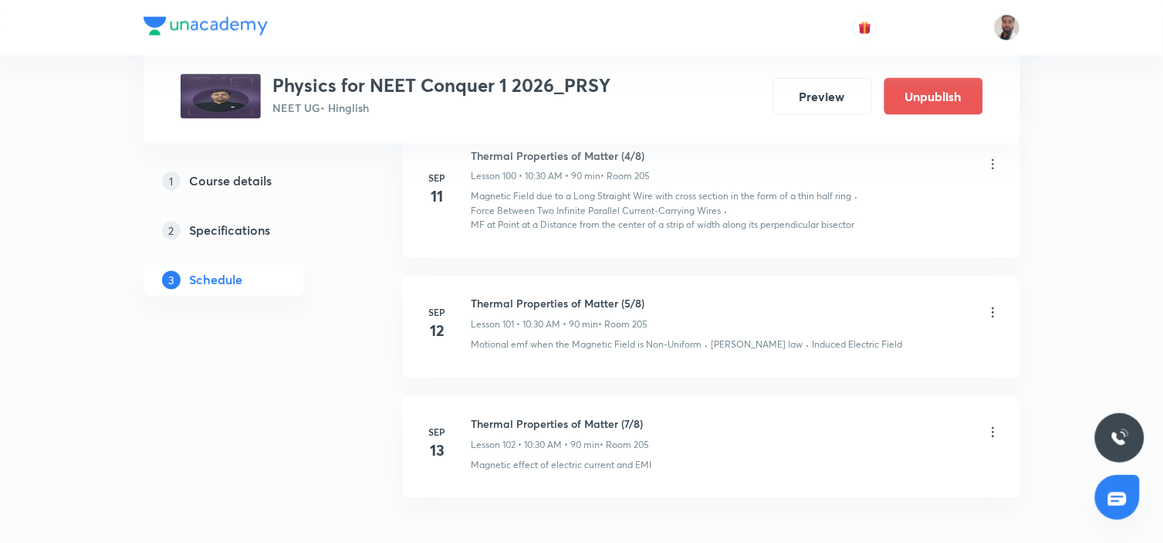
click at [992, 425] on icon at bounding box center [993, 432] width 15 height 15
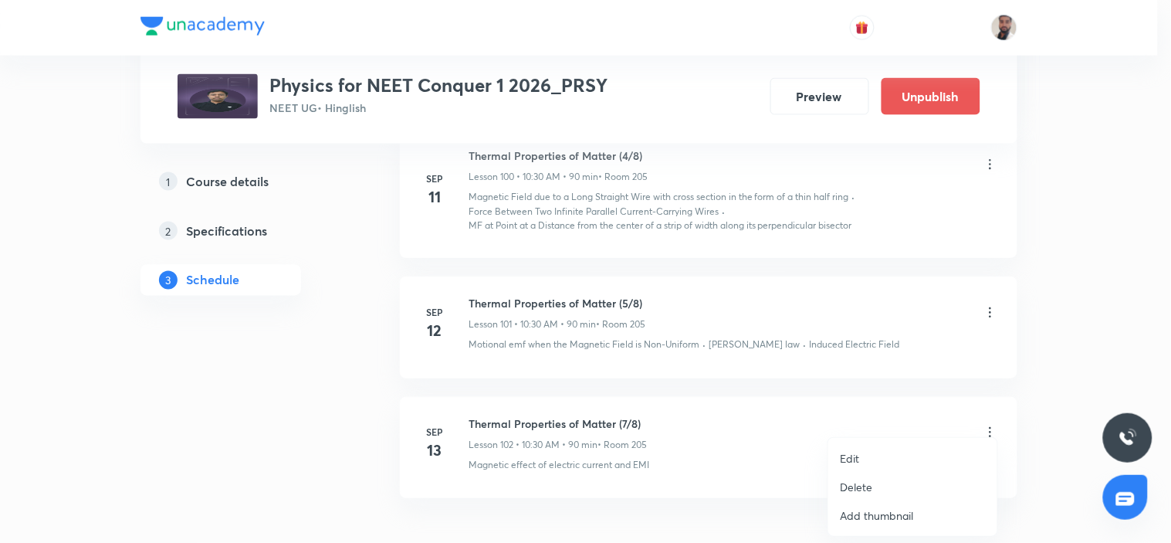
click at [866, 453] on li "Edit" at bounding box center [912, 458] width 169 height 29
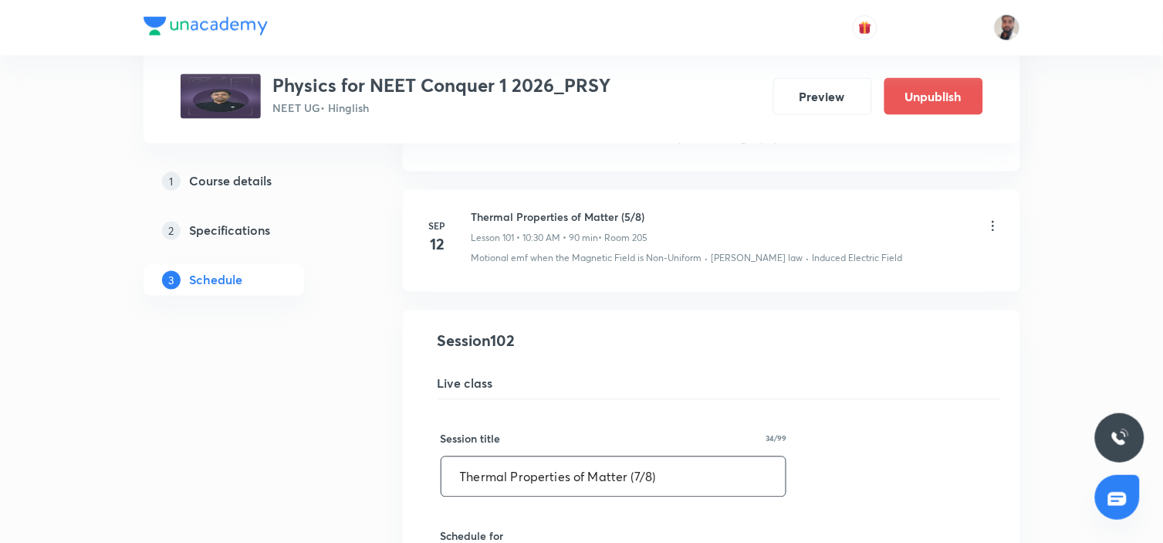
click at [638, 463] on input "Thermal Properties of Matter (7/8)" at bounding box center [614, 476] width 345 height 39
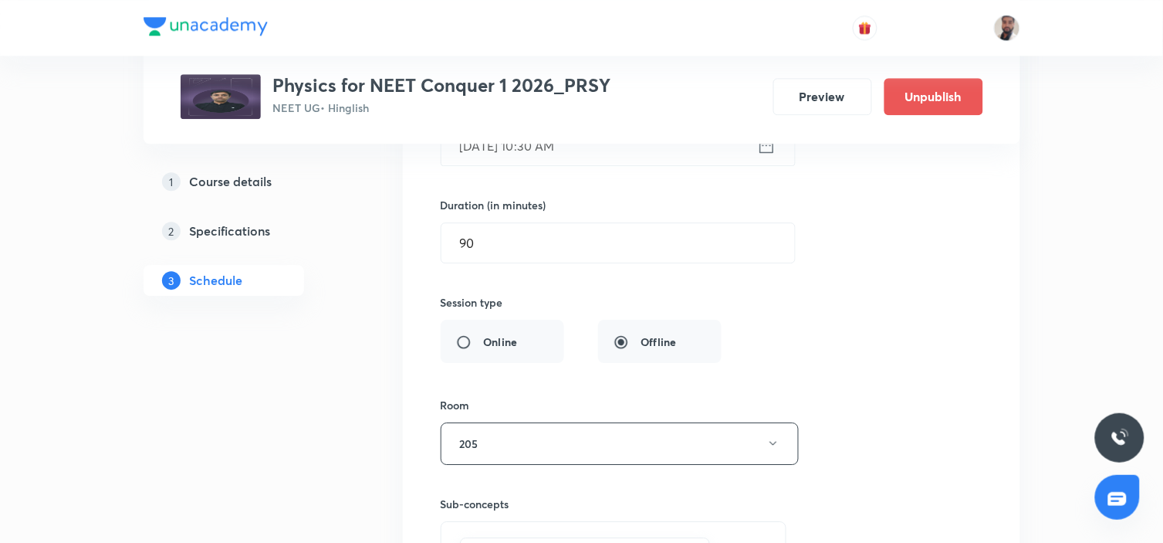
scroll to position [13239, 0]
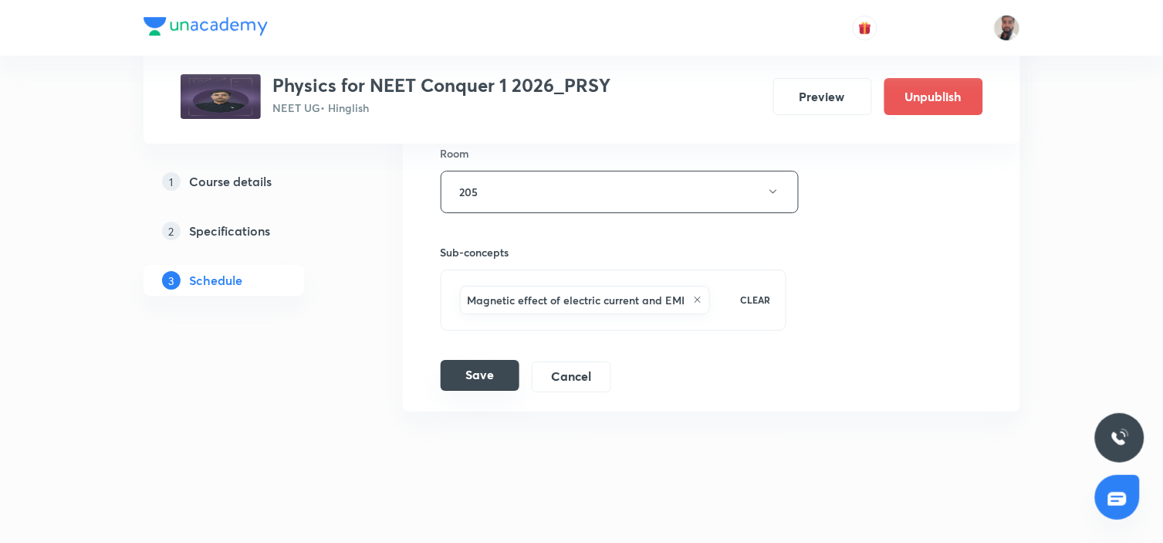
type input "Thermal Properties of Matter (6/8)"
click at [490, 371] on button "Save" at bounding box center [480, 375] width 79 height 31
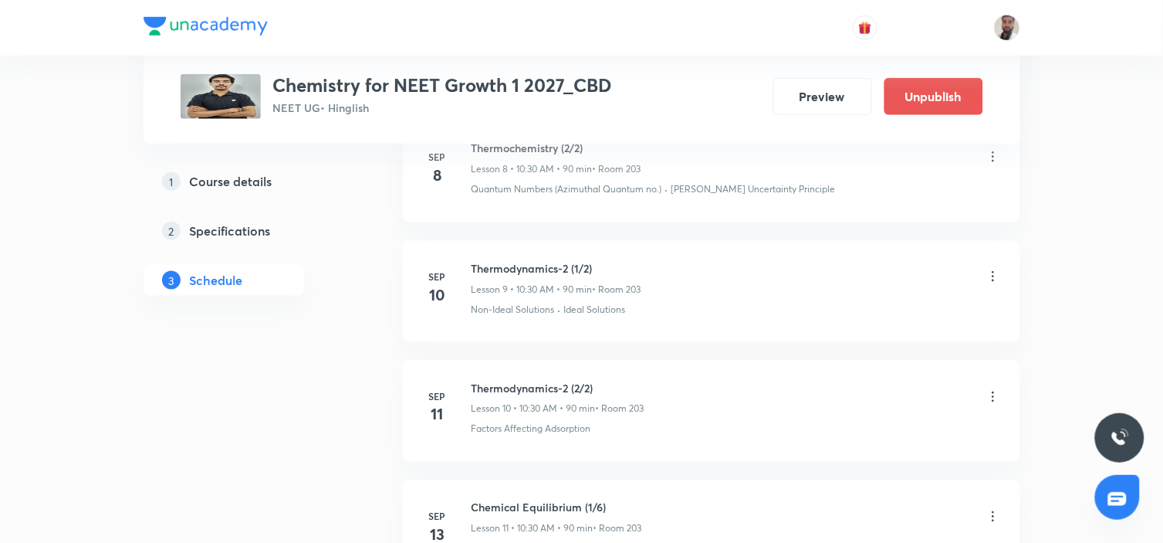
scroll to position [1757, 0]
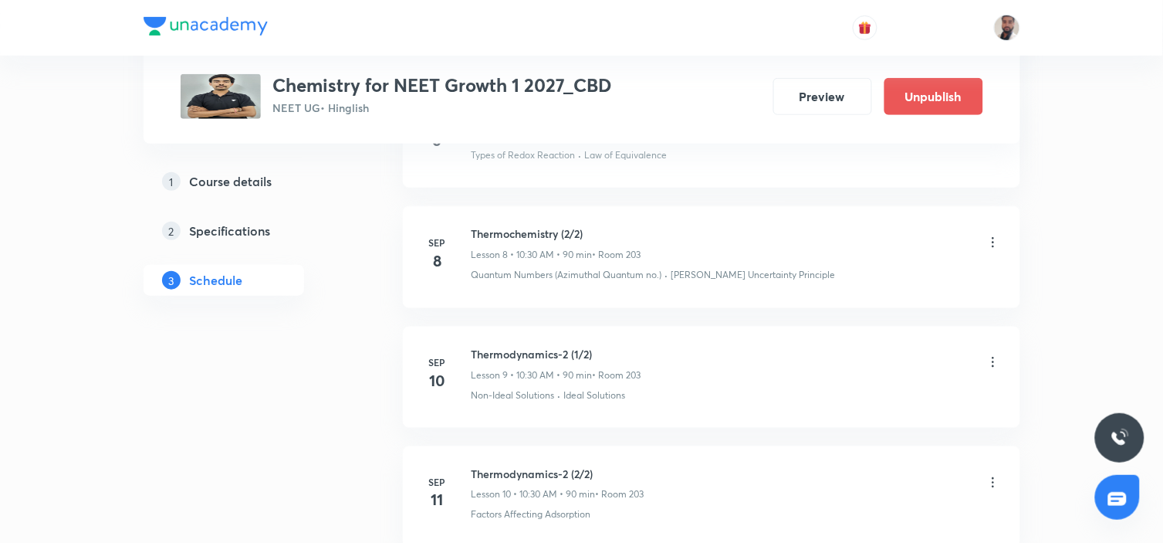
click at [993, 237] on icon at bounding box center [993, 242] width 2 height 10
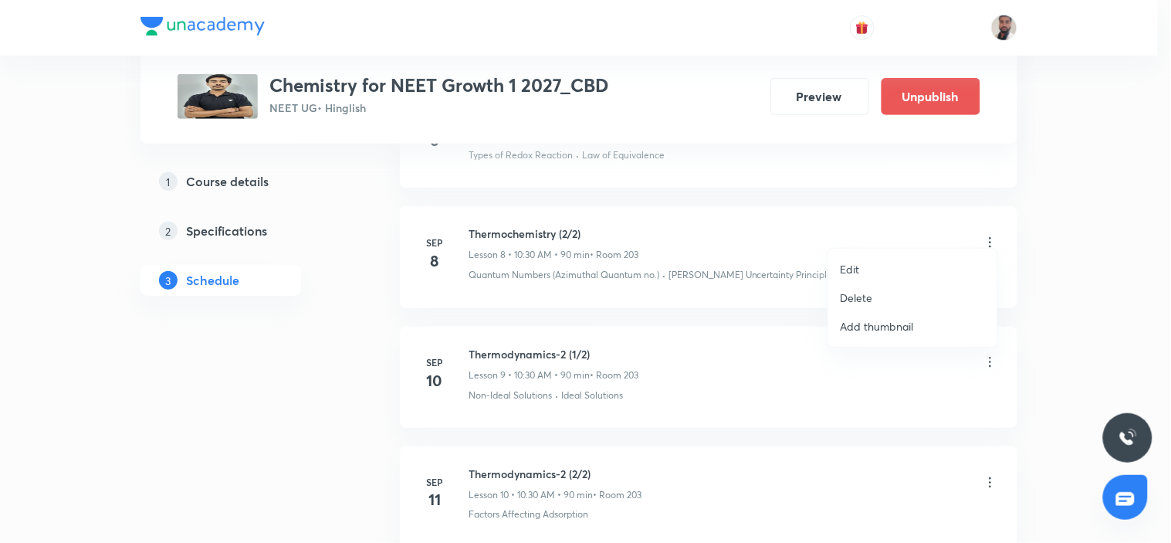
click at [874, 266] on li "Edit" at bounding box center [912, 269] width 169 height 29
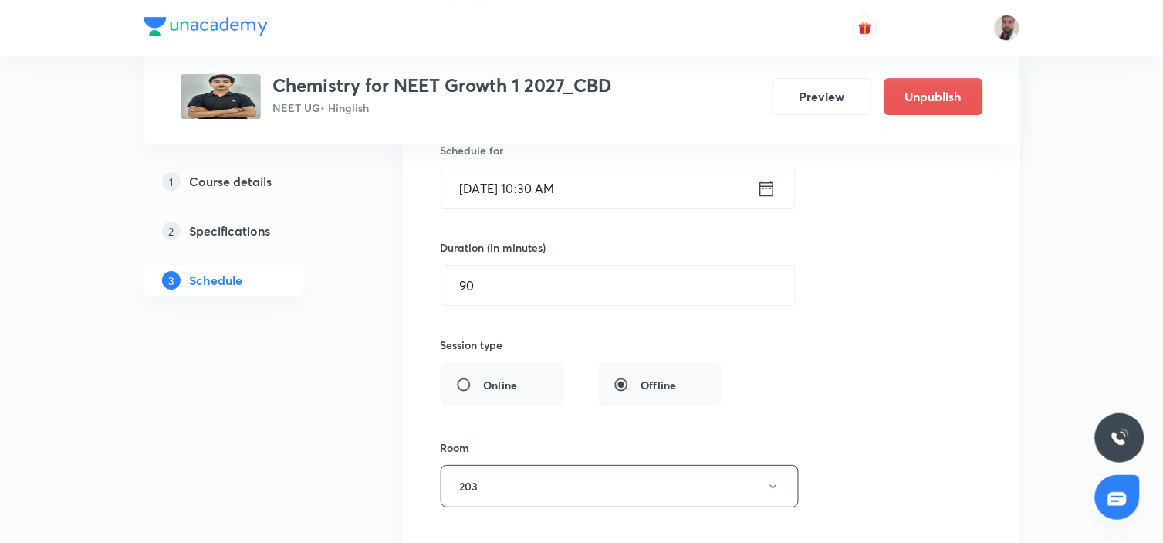
scroll to position [1071, 0]
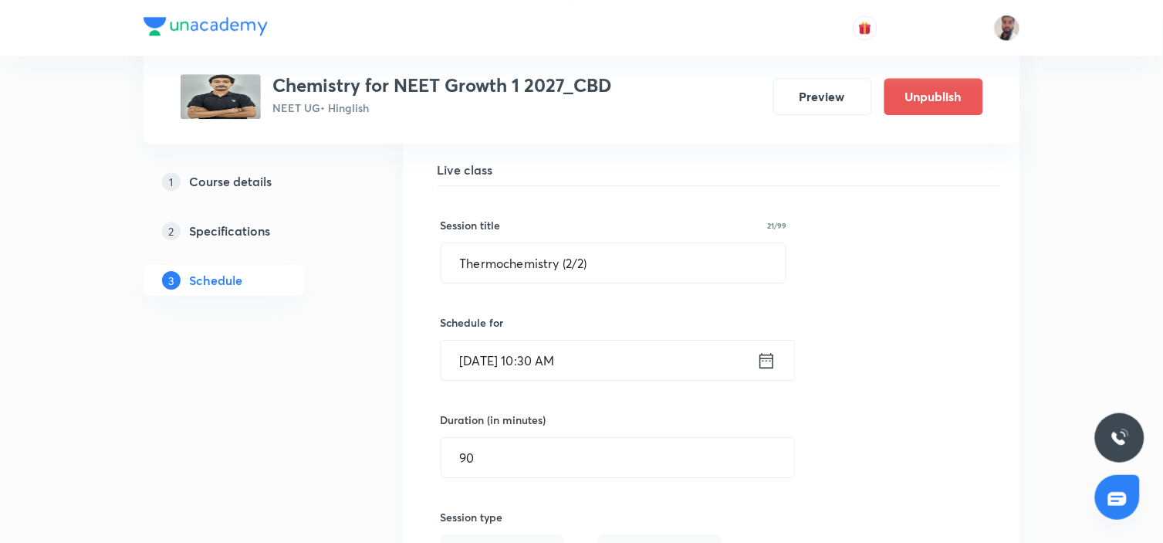
click at [761, 350] on icon at bounding box center [766, 361] width 19 height 22
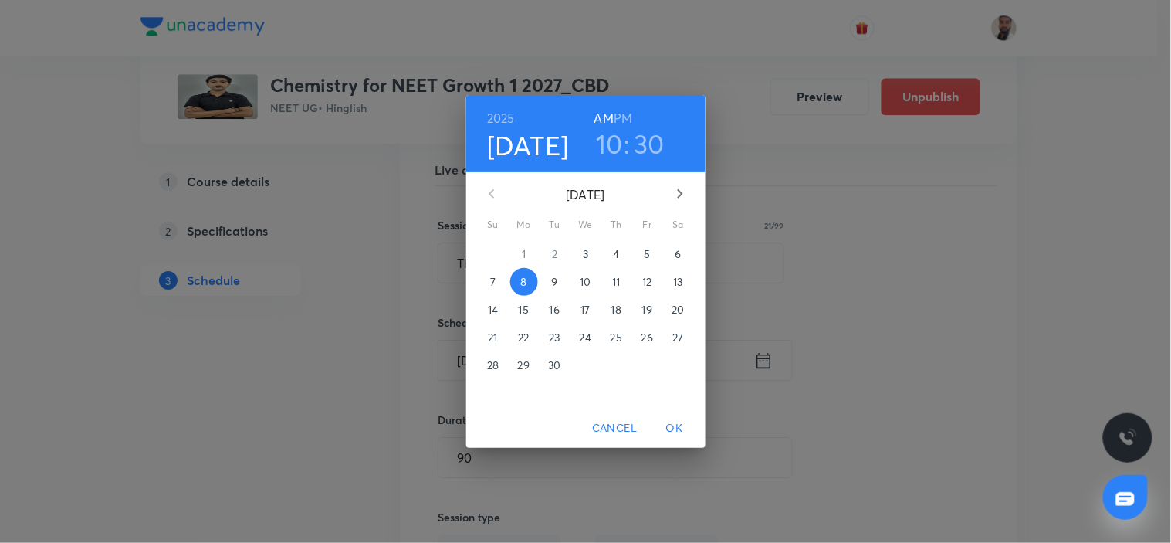
click at [622, 117] on h6 "PM" at bounding box center [623, 118] width 19 height 22
click at [673, 425] on span "OK" at bounding box center [674, 427] width 37 height 19
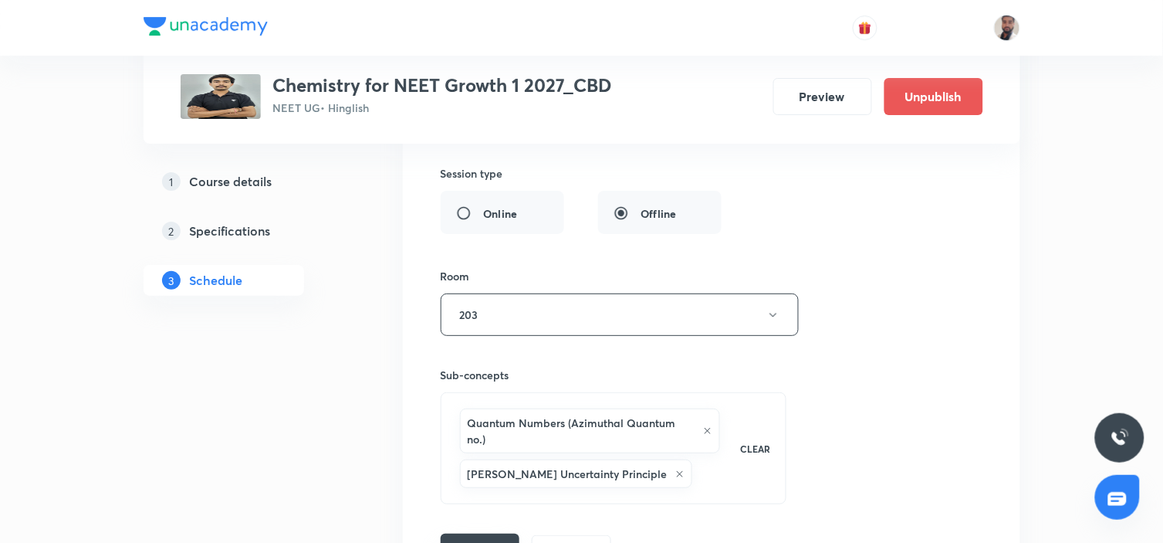
scroll to position [1500, 0]
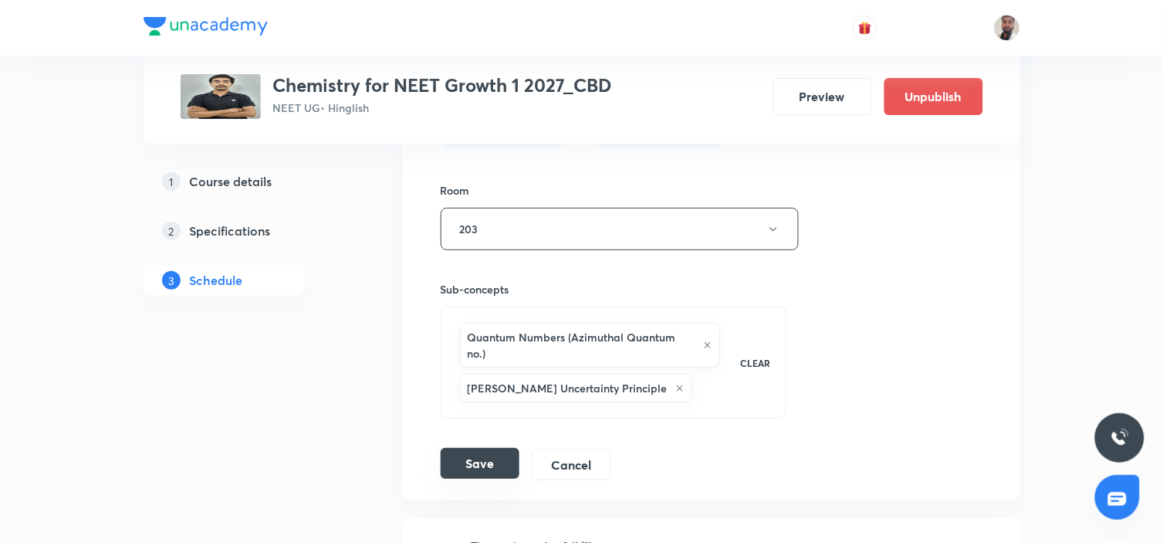
click at [487, 451] on button "Save" at bounding box center [480, 463] width 79 height 31
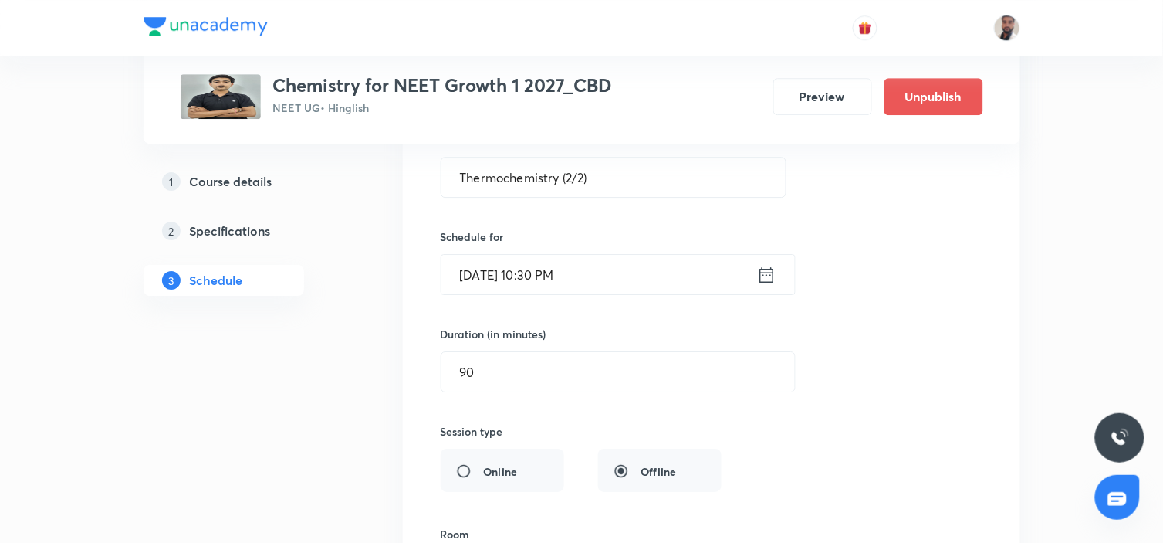
scroll to position [985, 0]
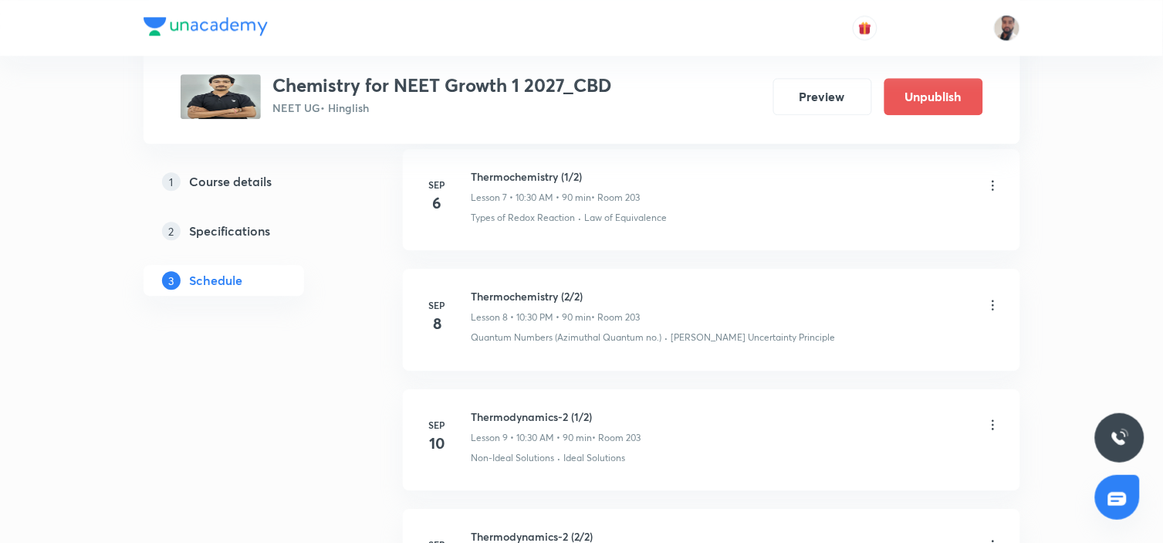
click at [996, 297] on icon at bounding box center [993, 304] width 15 height 15
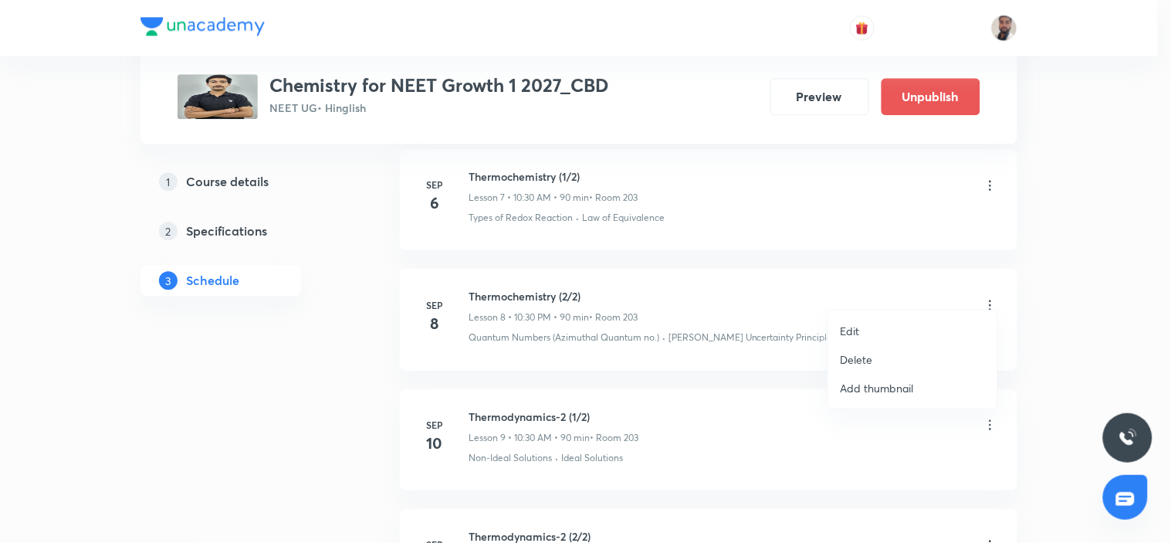
click at [877, 327] on li "Edit" at bounding box center [912, 330] width 169 height 29
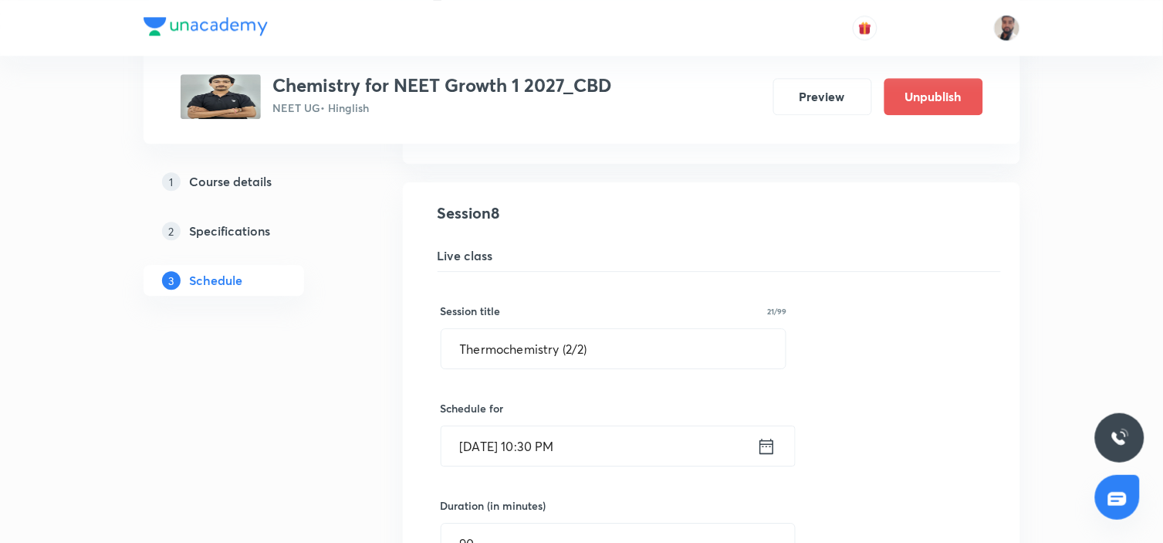
click at [773, 438] on icon at bounding box center [767, 445] width 14 height 15
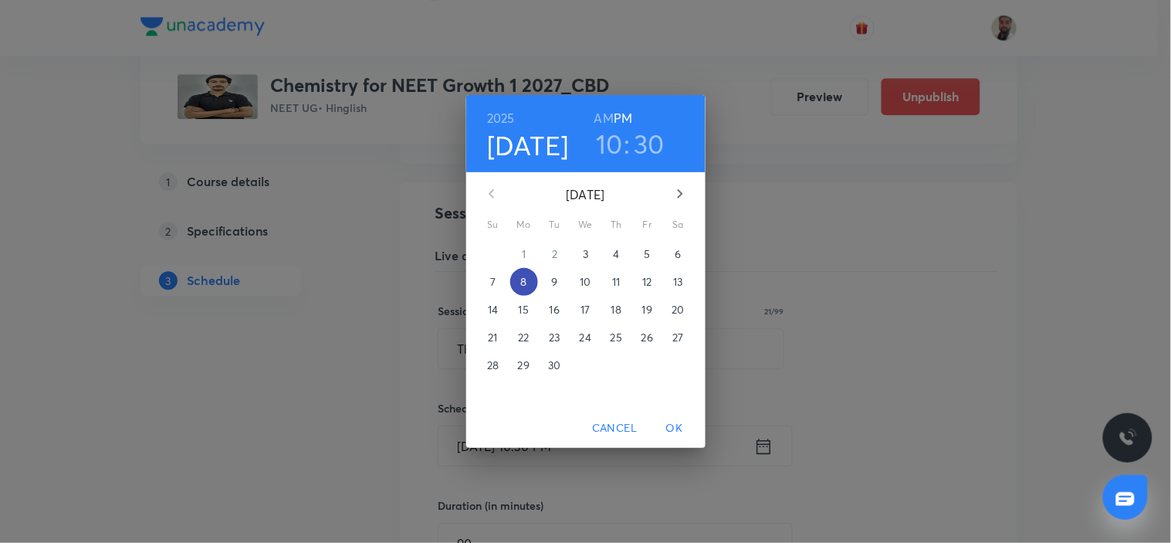
click at [516, 279] on span "8" at bounding box center [524, 281] width 28 height 15
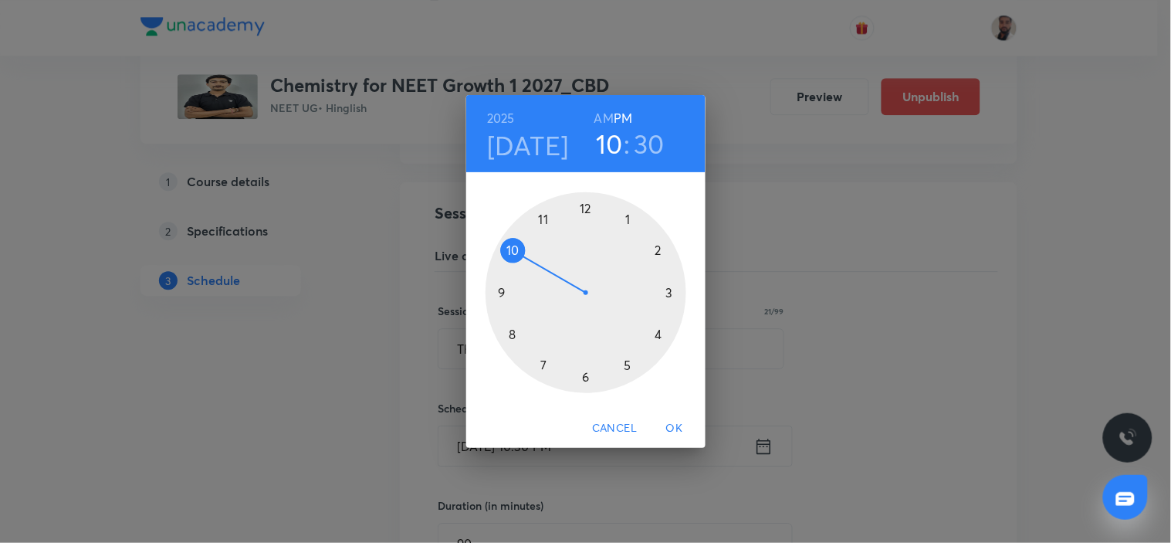
click at [585, 210] on div at bounding box center [586, 292] width 201 height 201
click at [673, 292] on div at bounding box center [586, 292] width 201 height 201
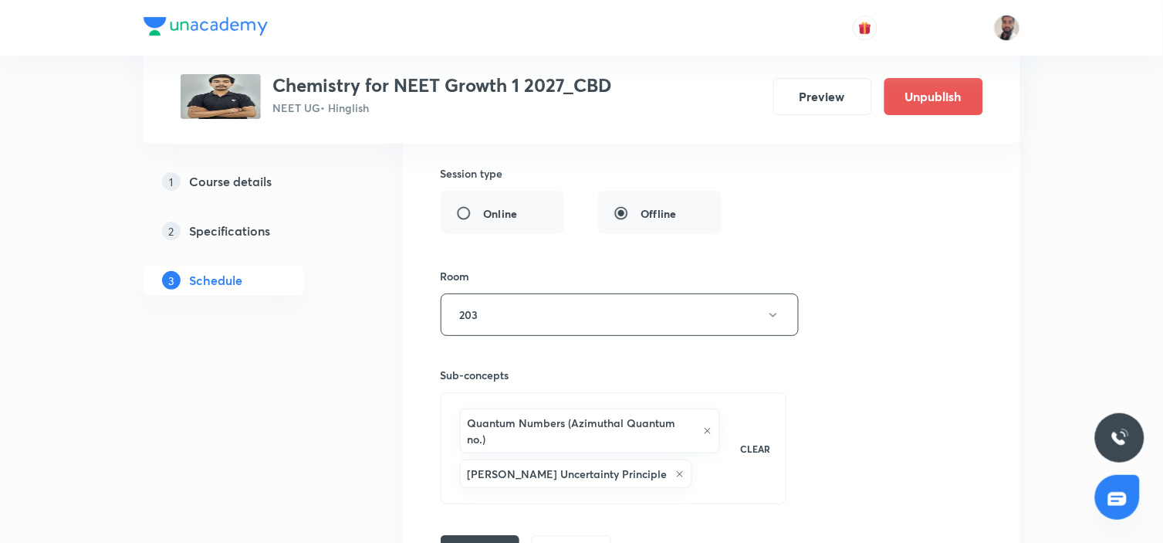
scroll to position [1585, 0]
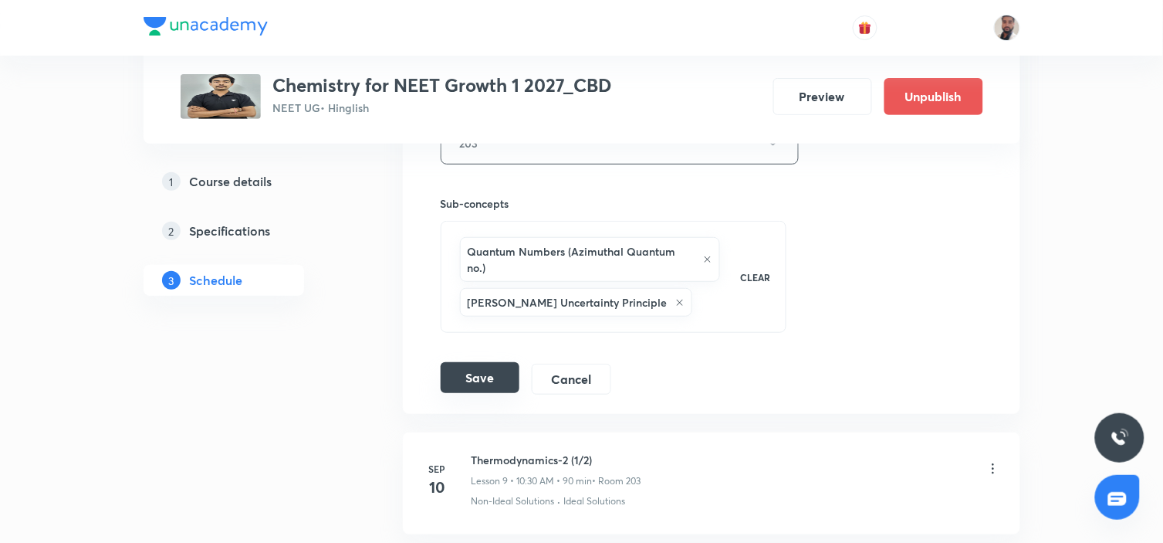
click at [488, 362] on button "Save" at bounding box center [480, 377] width 79 height 31
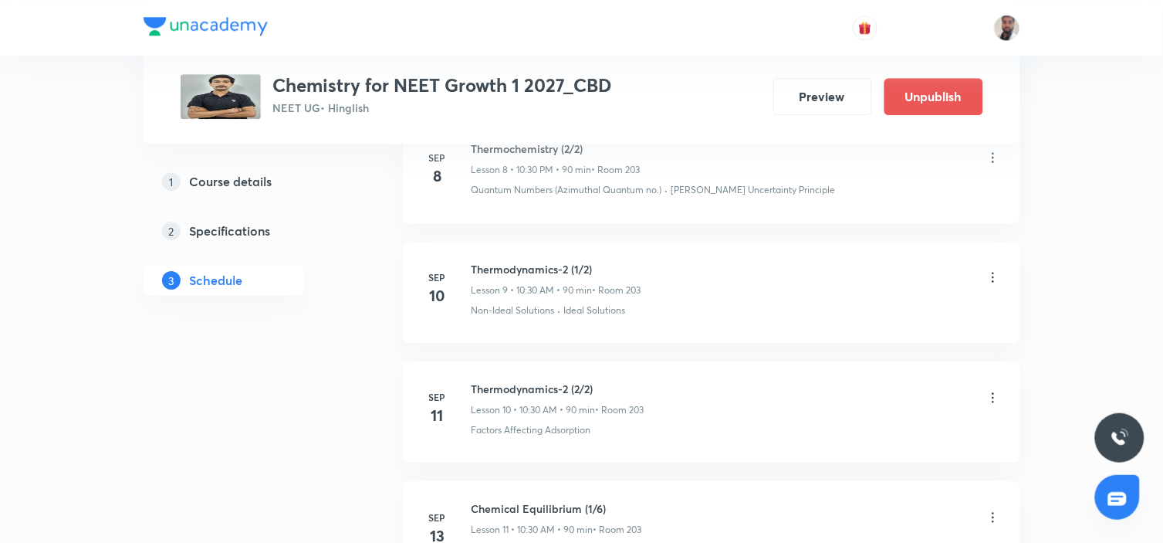
scroll to position [961, 0]
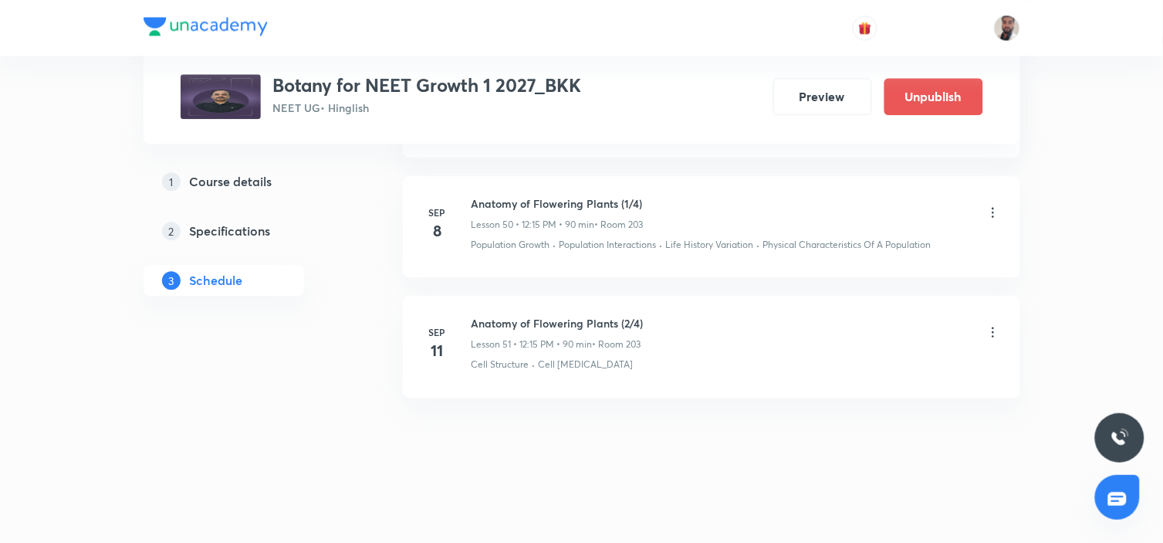
scroll to position [6826, 0]
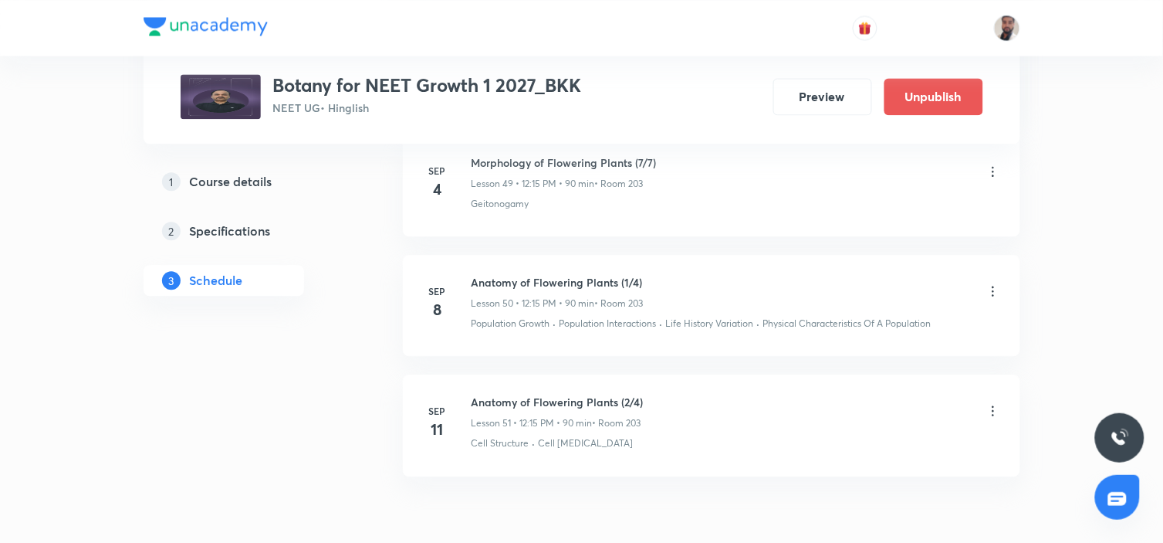
click at [992, 296] on icon at bounding box center [993, 290] width 15 height 15
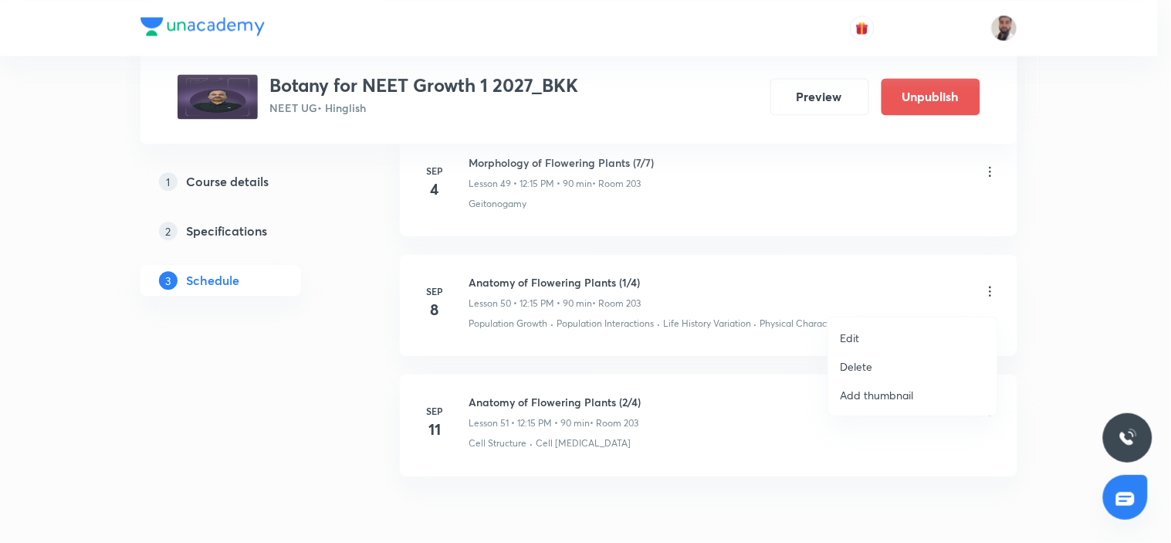
click at [864, 333] on li "Edit" at bounding box center [912, 337] width 169 height 29
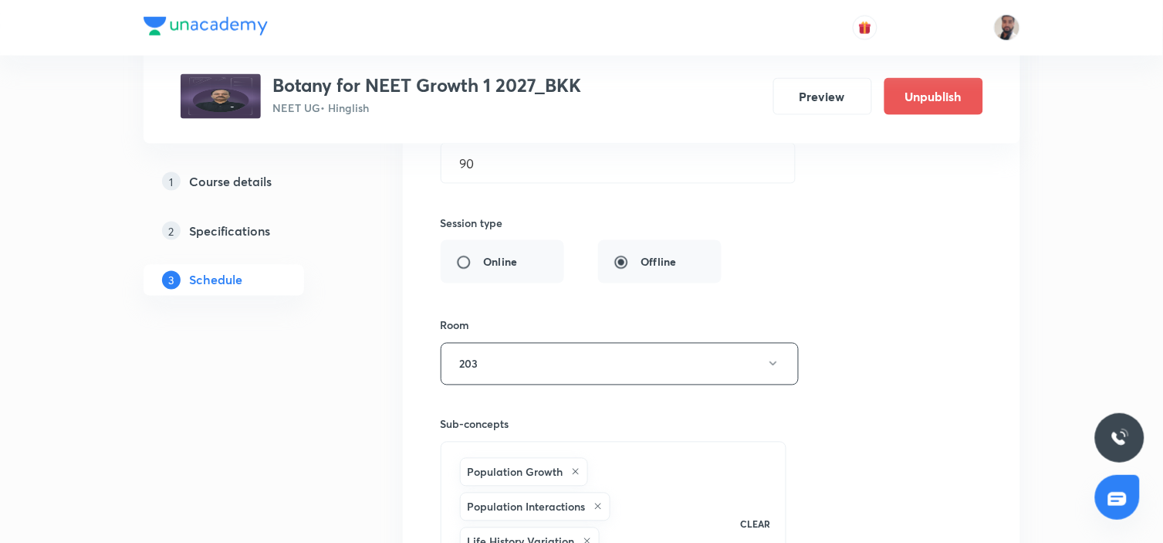
scroll to position [6311, 0]
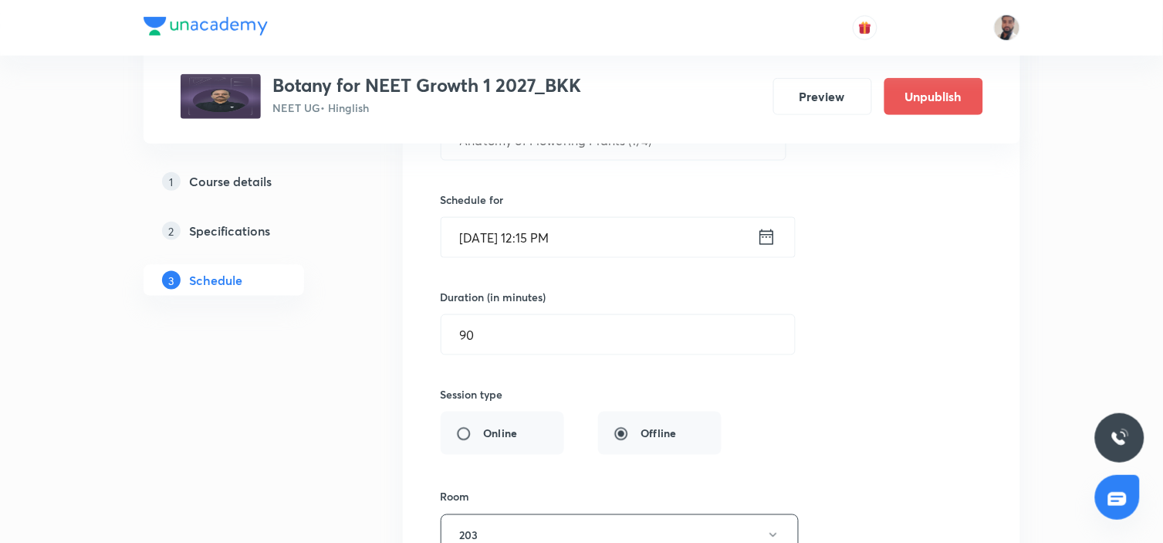
click at [761, 248] on icon at bounding box center [766, 237] width 19 height 22
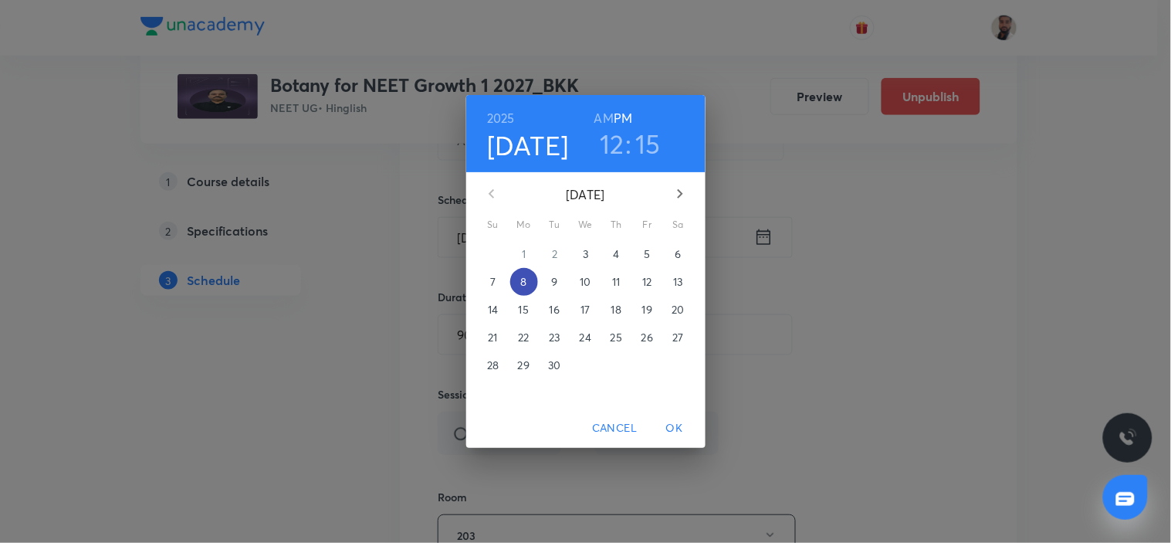
click at [531, 278] on span "8" at bounding box center [524, 281] width 28 height 15
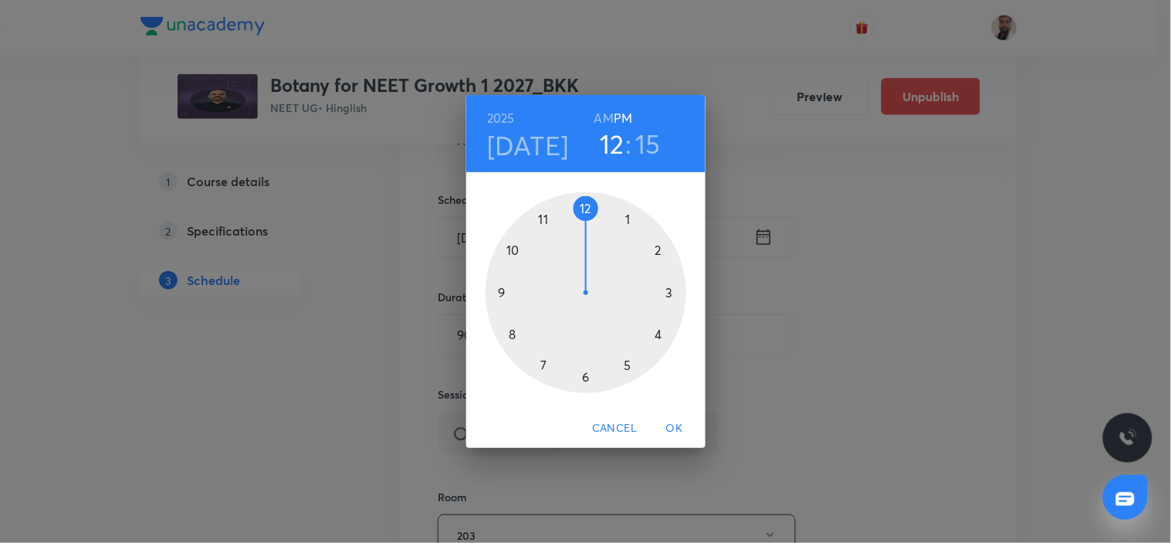
click at [518, 251] on div at bounding box center [586, 292] width 201 height 201
drag, startPoint x: 600, startPoint y: 117, endPoint x: 553, endPoint y: 381, distance: 268.0
click at [600, 125] on h6 "AM" at bounding box center [603, 118] width 19 height 22
click at [585, 376] on div at bounding box center [586, 292] width 201 height 201
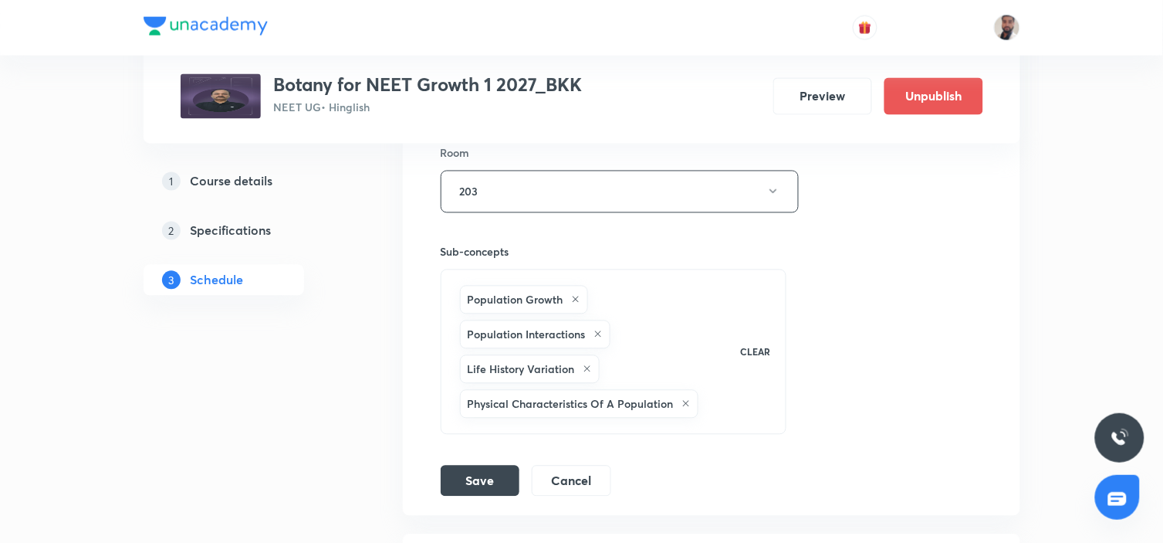
scroll to position [6900, 0]
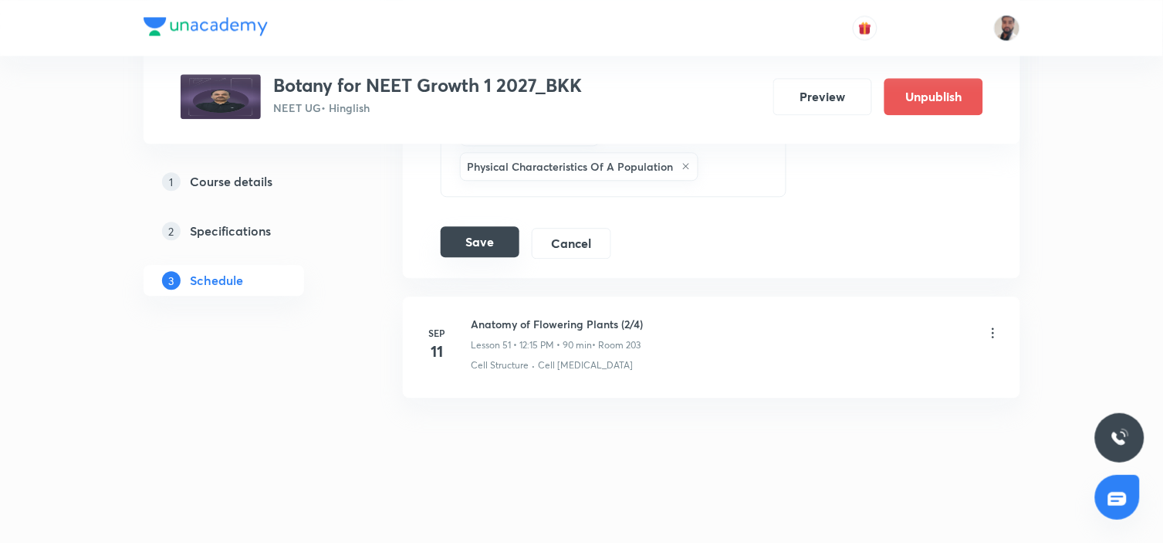
click at [467, 232] on button "Save" at bounding box center [480, 241] width 79 height 31
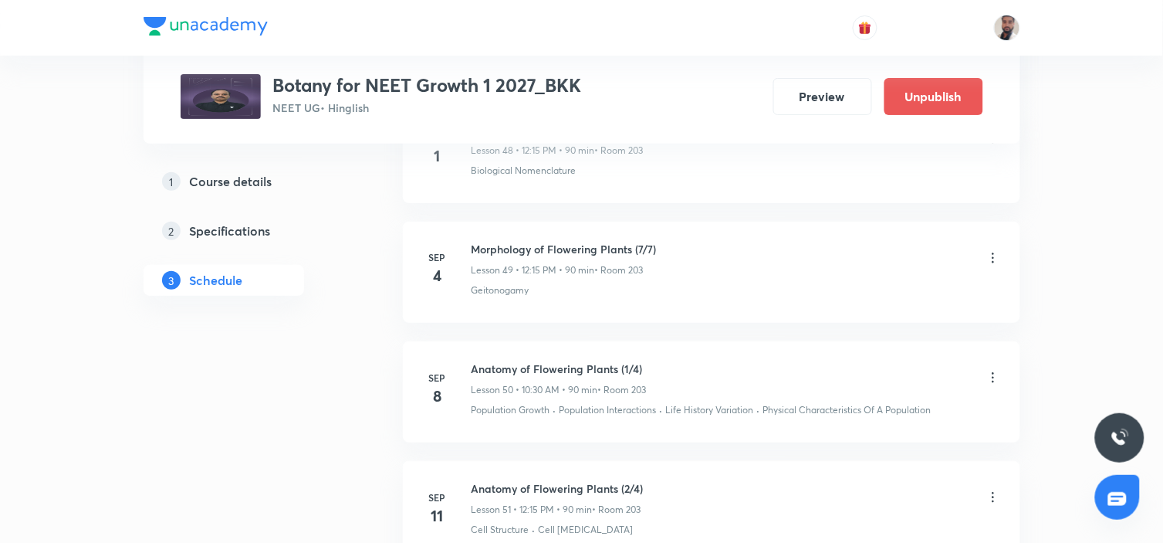
scroll to position [6115, 0]
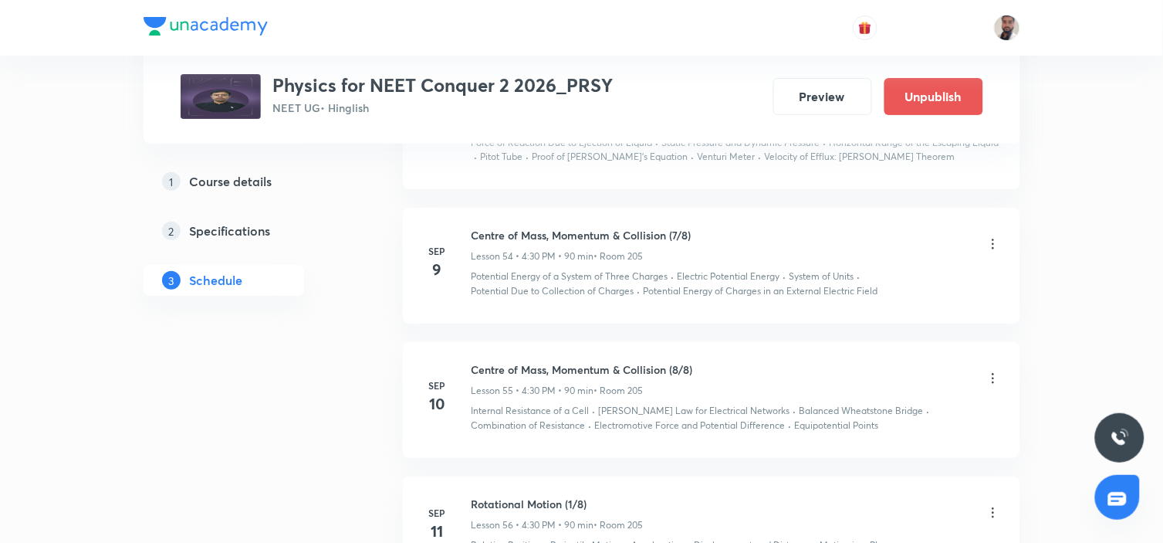
scroll to position [7442, 0]
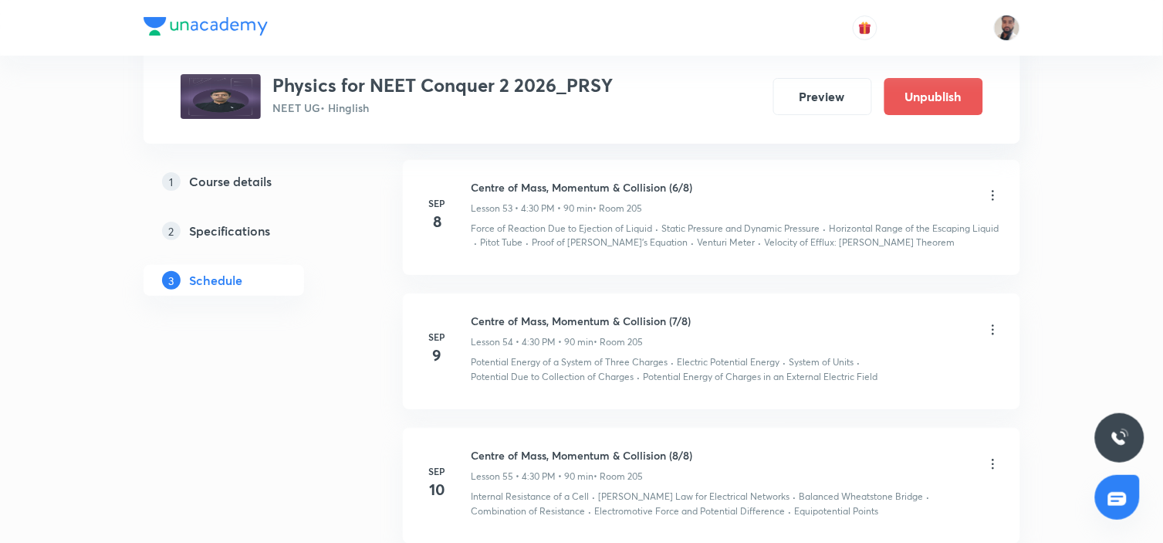
click at [996, 188] on icon at bounding box center [993, 195] width 15 height 15
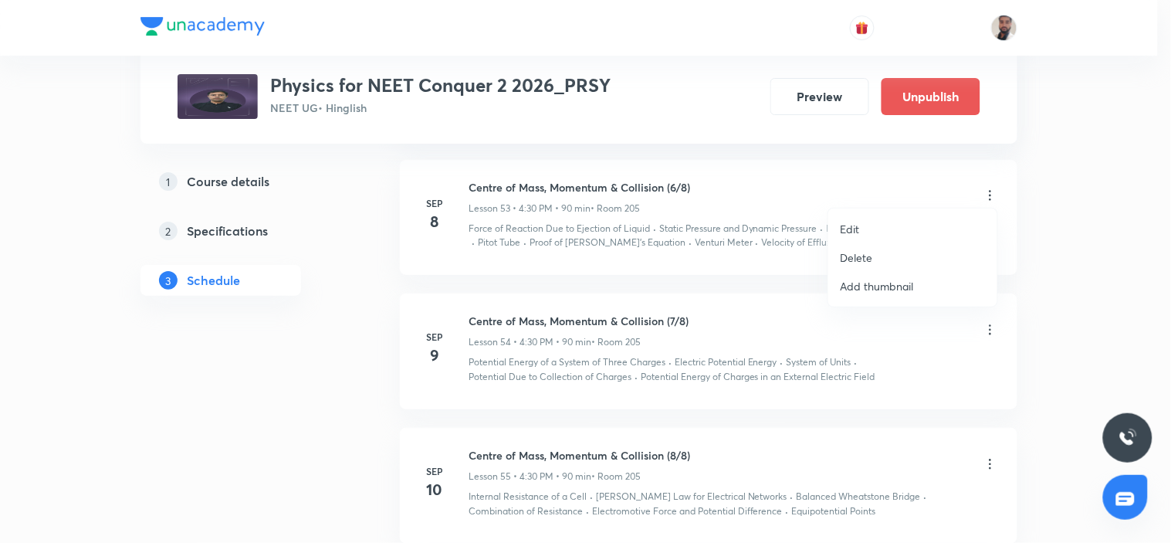
click at [861, 252] on p "Delete" at bounding box center [857, 257] width 32 height 16
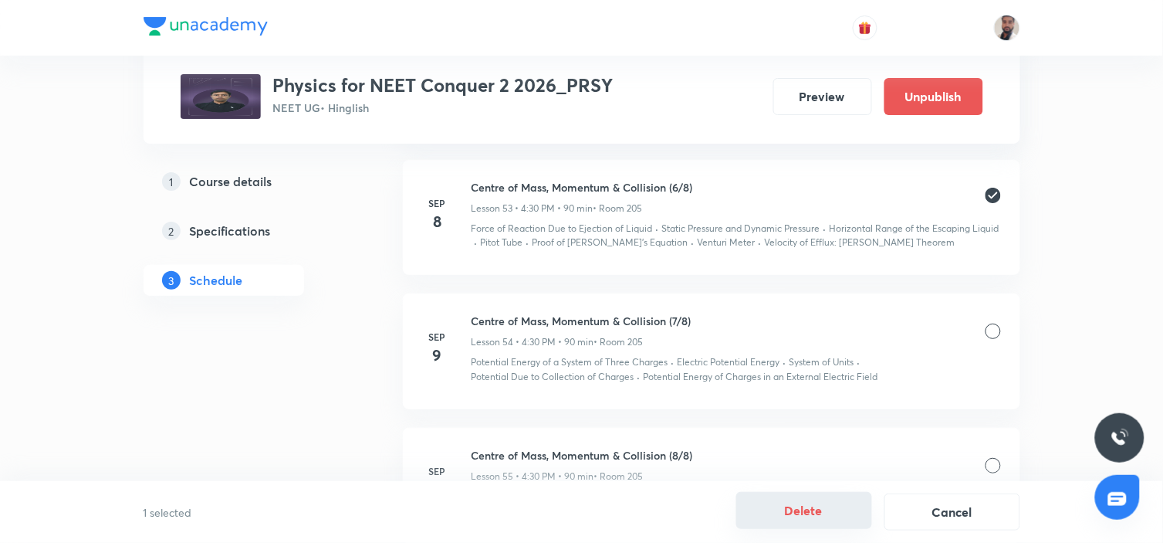
click at [837, 500] on button "Delete" at bounding box center [804, 510] width 136 height 37
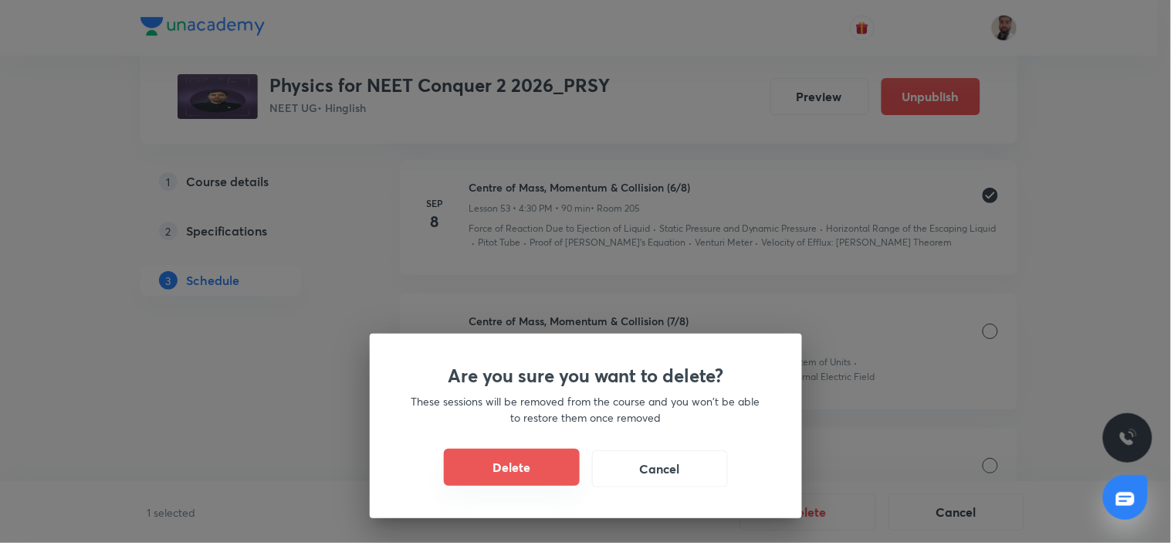
click at [548, 468] on button "Delete" at bounding box center [512, 466] width 136 height 37
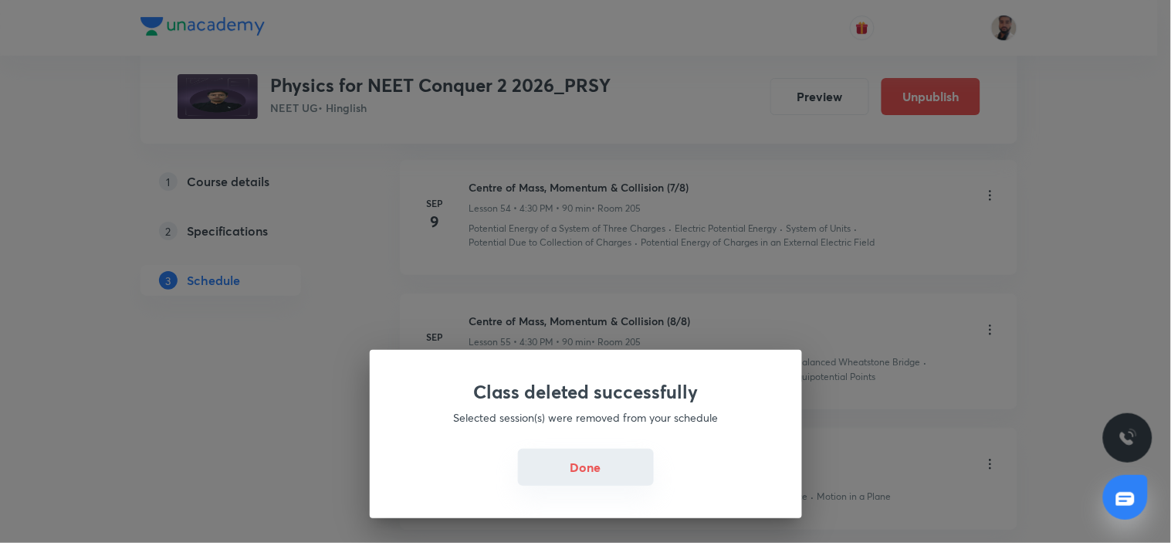
click at [582, 469] on button "Done" at bounding box center [586, 466] width 136 height 37
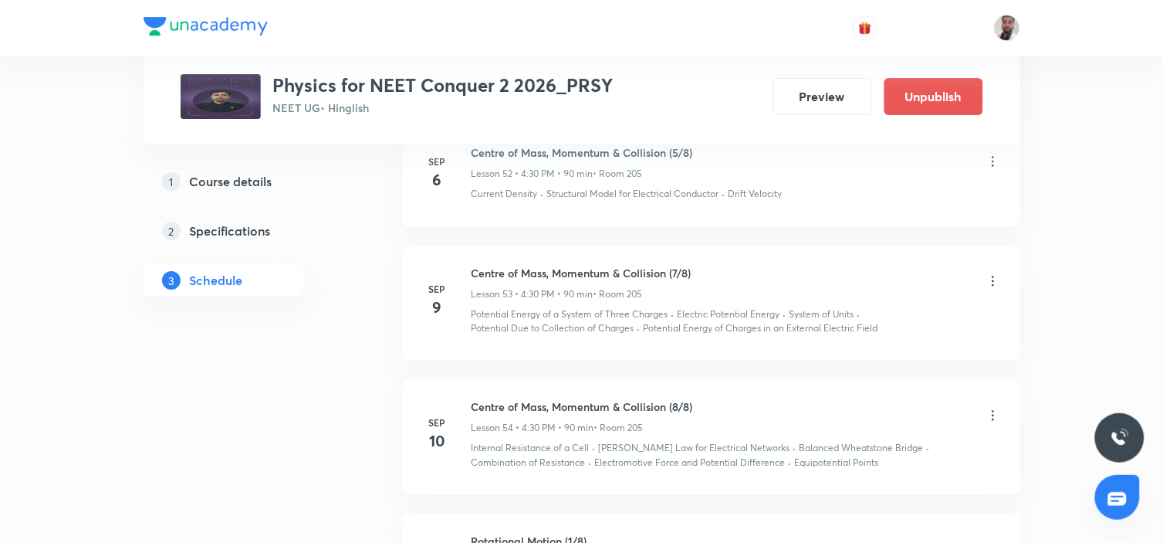
scroll to position [7269, 0]
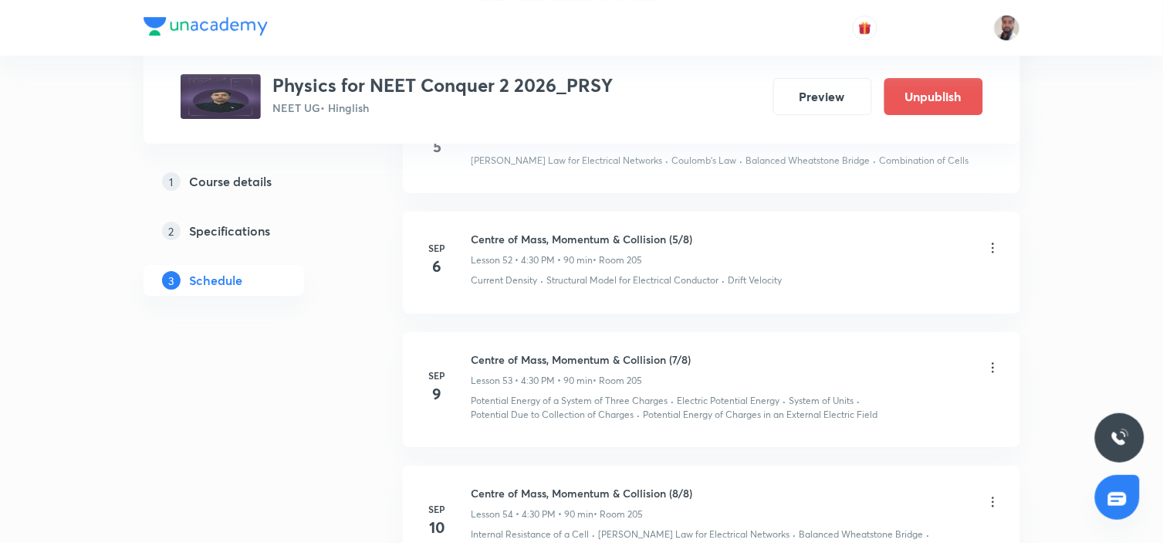
click at [996, 360] on icon at bounding box center [993, 367] width 15 height 15
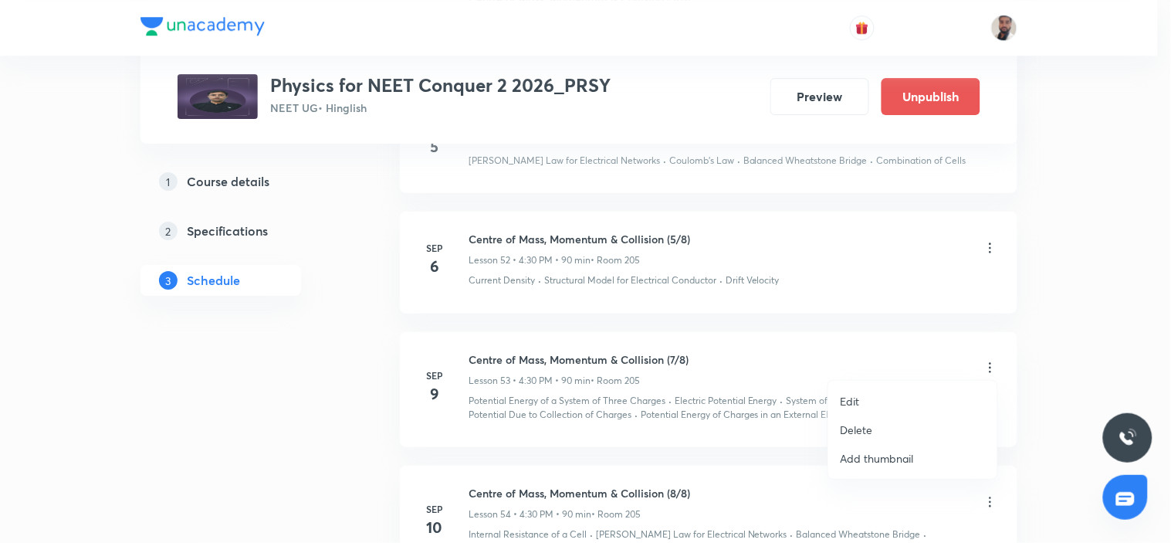
click at [866, 398] on li "Edit" at bounding box center [912, 401] width 169 height 29
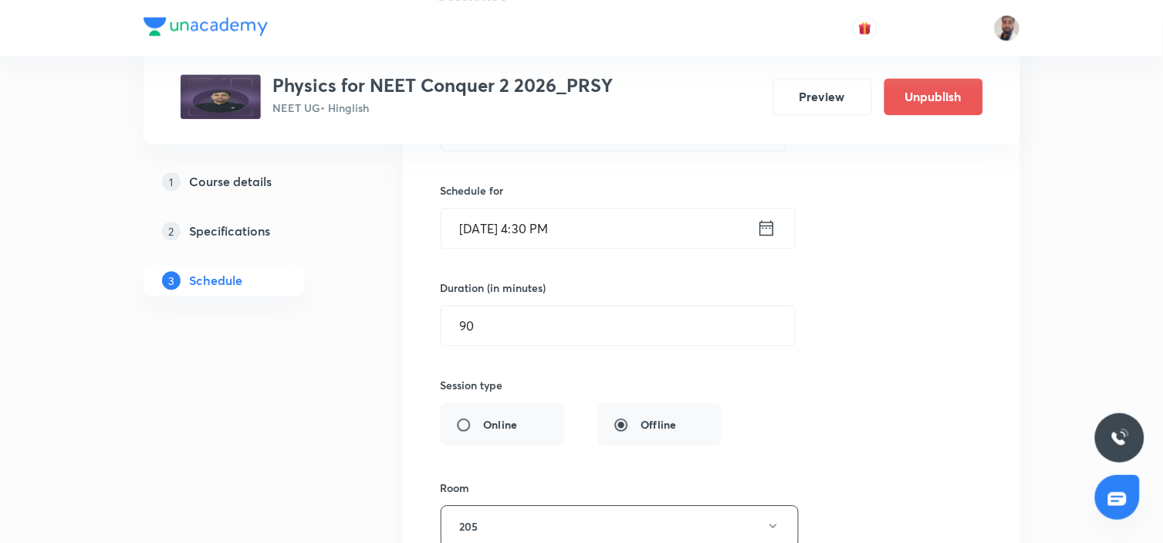
scroll to position [6584, 0]
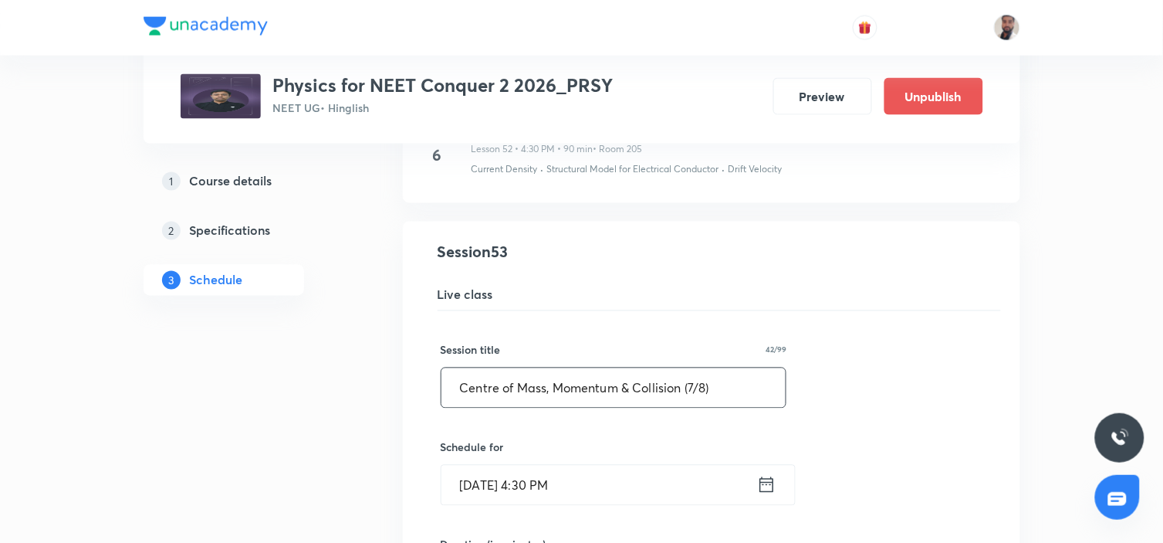
click at [696, 380] on input "Centre of Mass, Momentum & Collision (7/8)" at bounding box center [614, 387] width 345 height 39
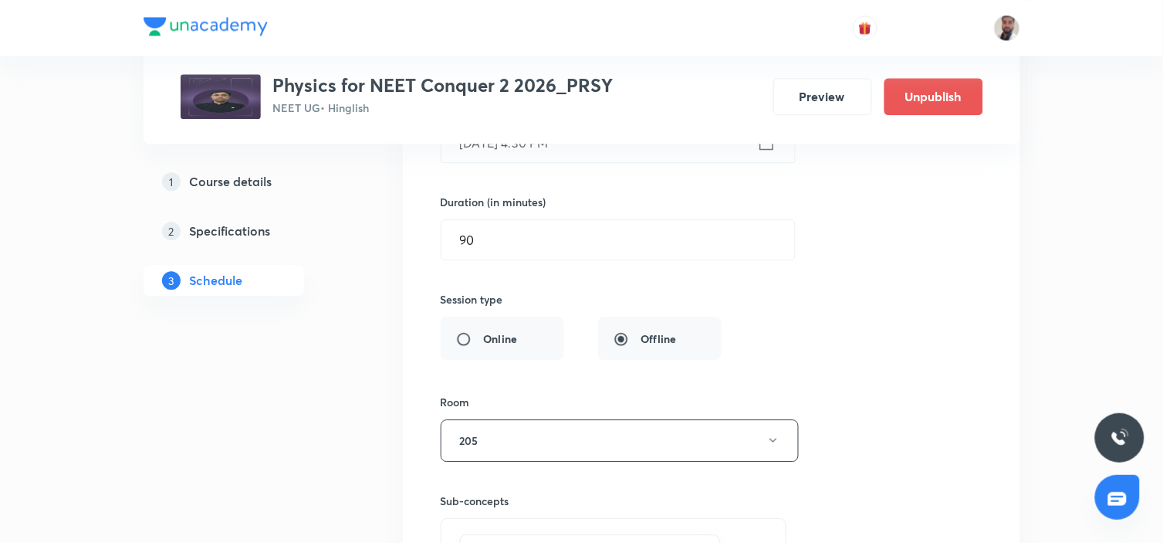
scroll to position [7184, 0]
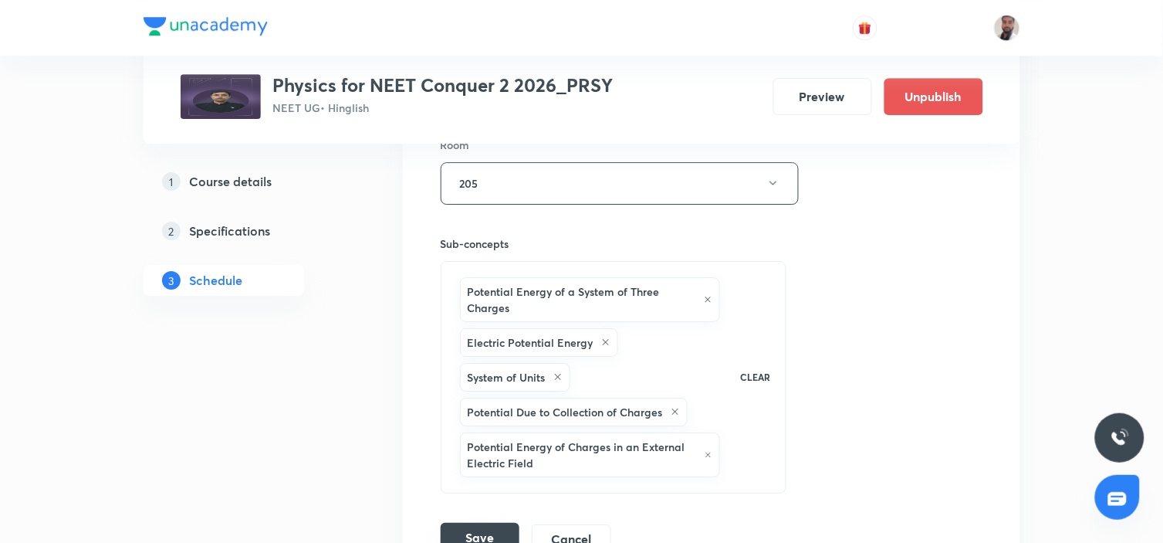
type input "Centre of Mass, Momentum & Collision (6/8)"
click at [495, 523] on button "Save" at bounding box center [480, 538] width 79 height 31
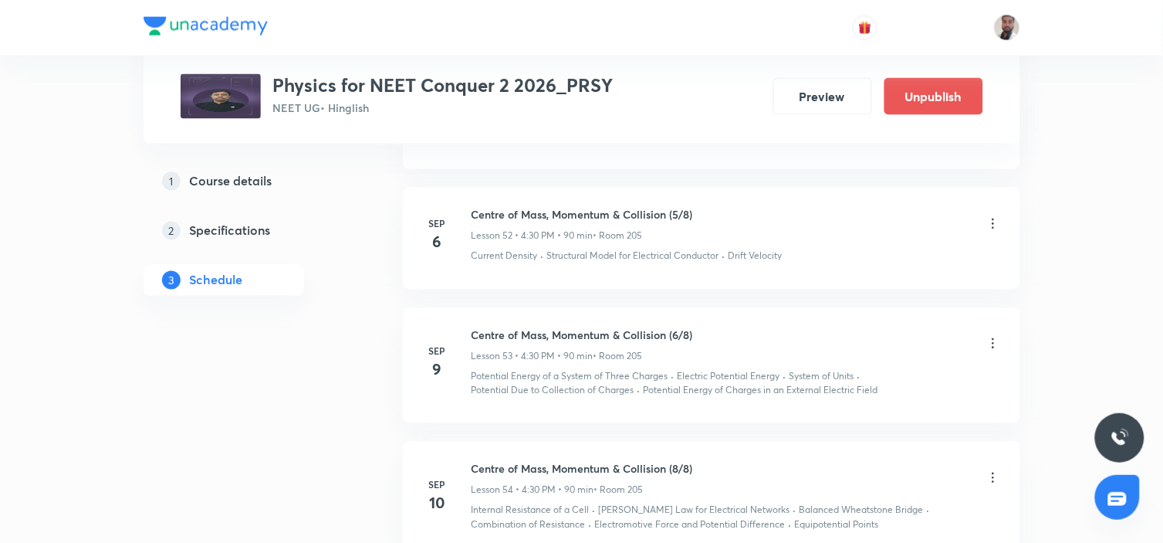
scroll to position [6670, 0]
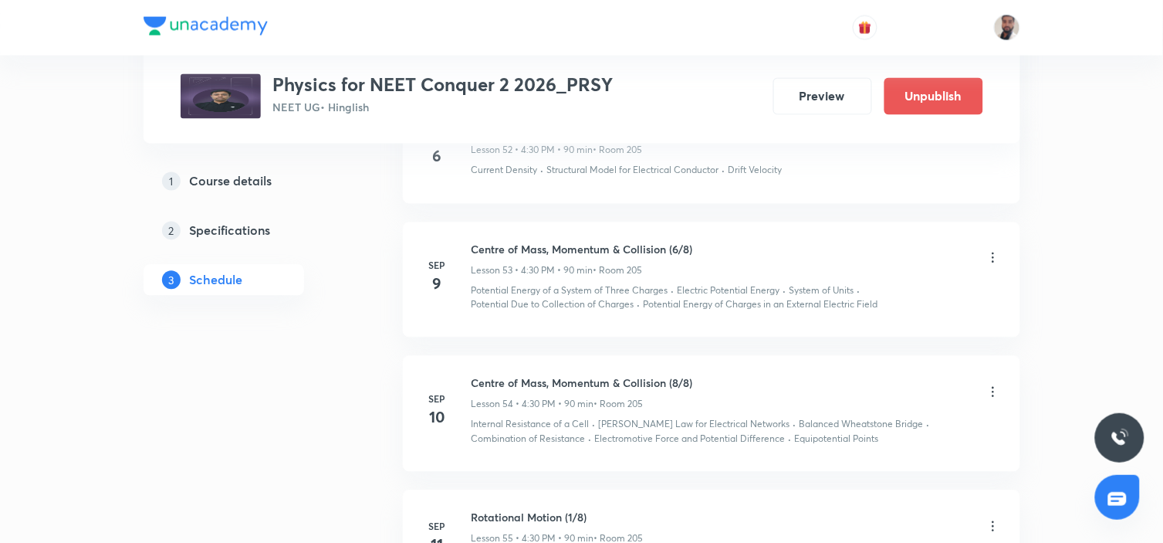
click at [993, 387] on icon at bounding box center [993, 392] width 2 height 10
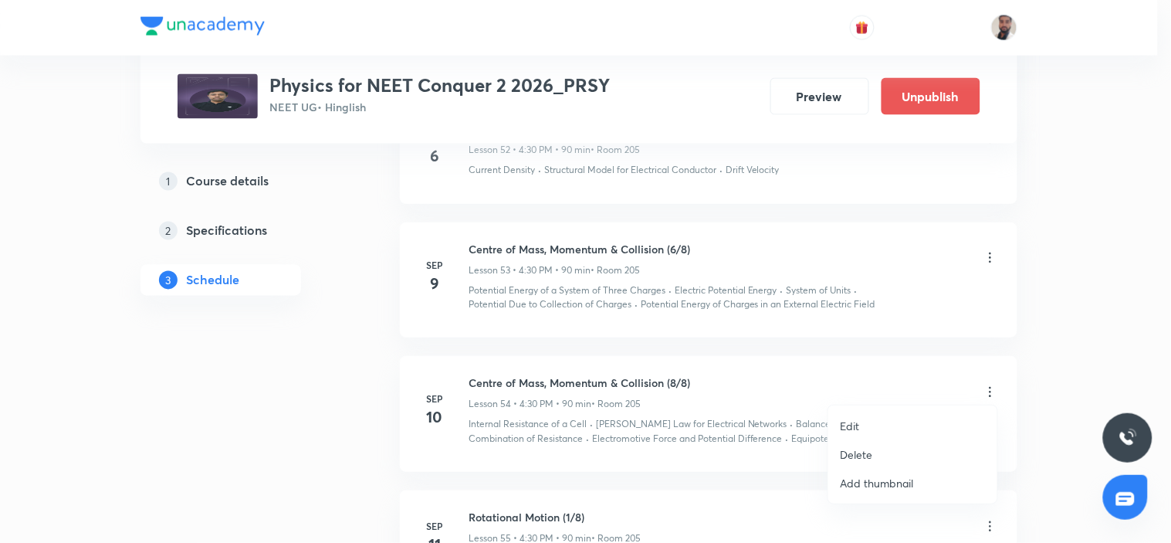
click at [875, 425] on li "Edit" at bounding box center [912, 425] width 169 height 29
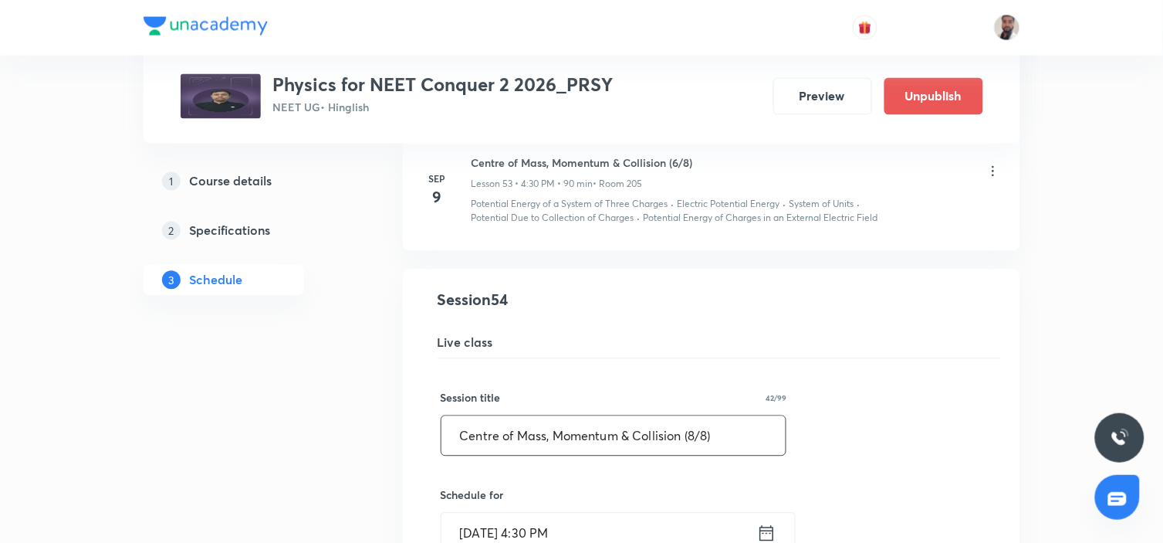
drag, startPoint x: 695, startPoint y: 428, endPoint x: 698, endPoint y: 445, distance: 16.4
click at [695, 430] on input "Centre of Mass, Momentum & Collision (8/8)" at bounding box center [614, 435] width 345 height 39
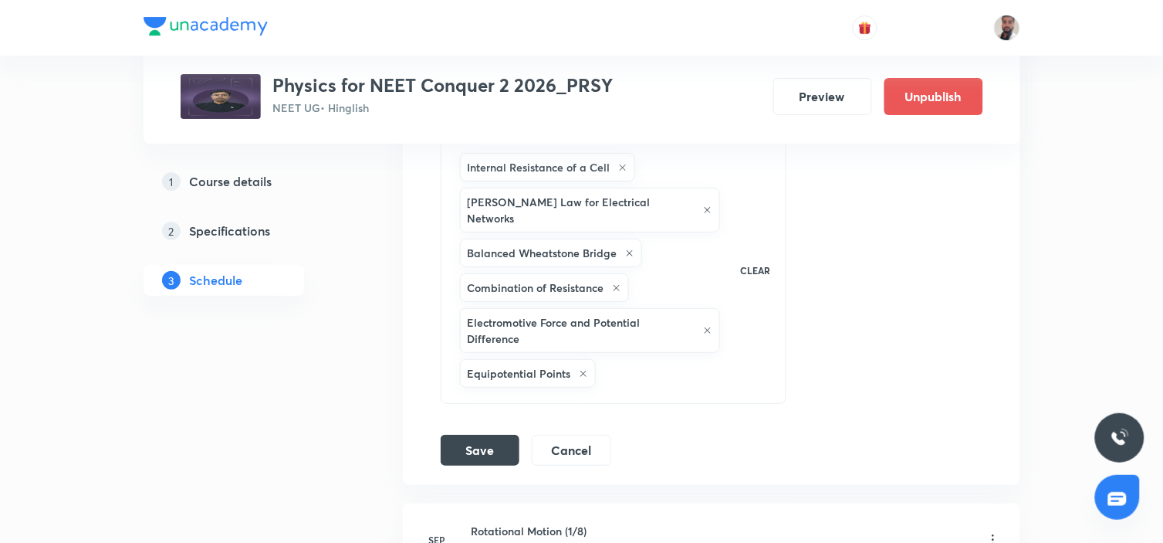
scroll to position [7613, 0]
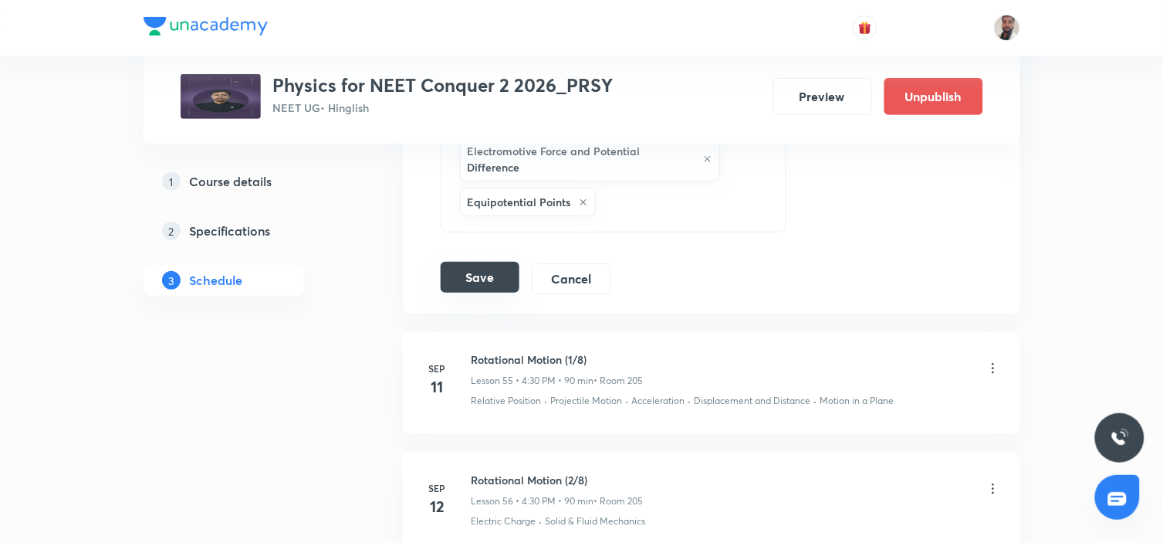
type input "Centre of Mass, Momentum & Collision (7/8)"
click at [485, 262] on button "Save" at bounding box center [480, 277] width 79 height 31
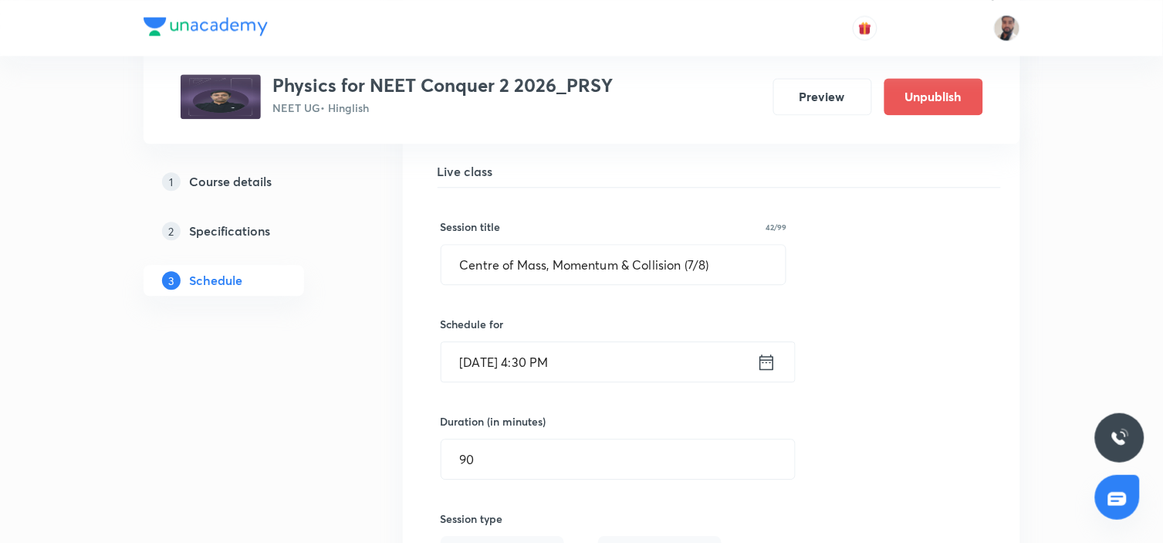
scroll to position [6755, 0]
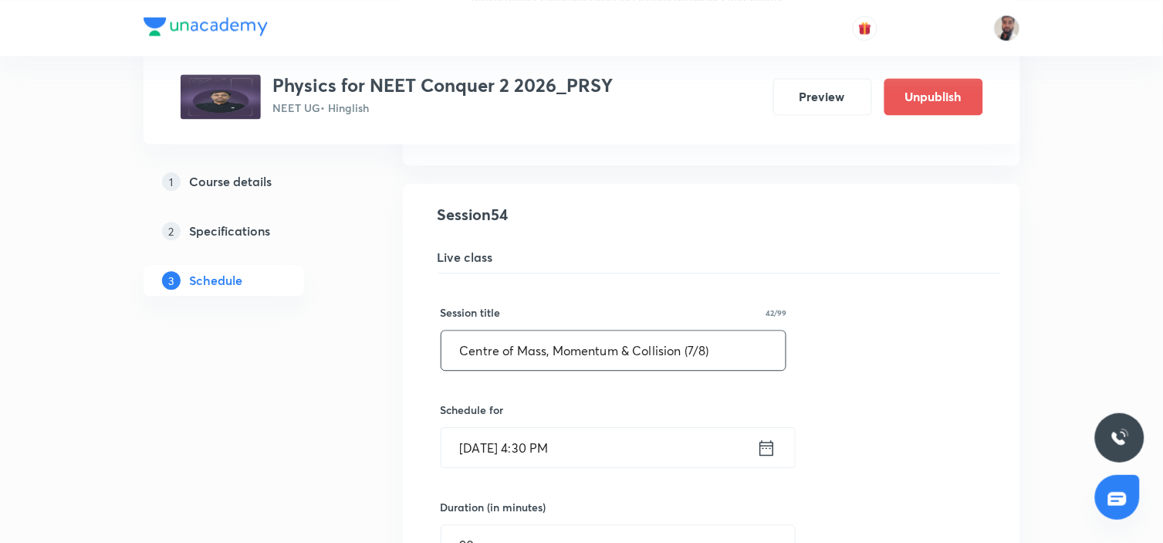
drag, startPoint x: 727, startPoint y: 349, endPoint x: 314, endPoint y: 355, distance: 413.0
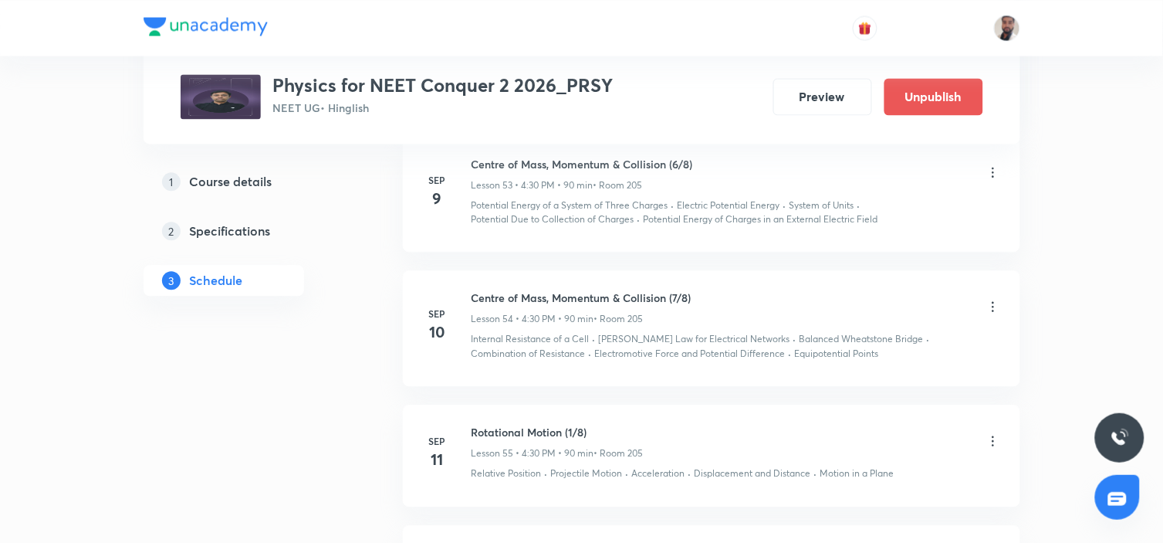
click at [991, 433] on icon at bounding box center [993, 440] width 15 height 15
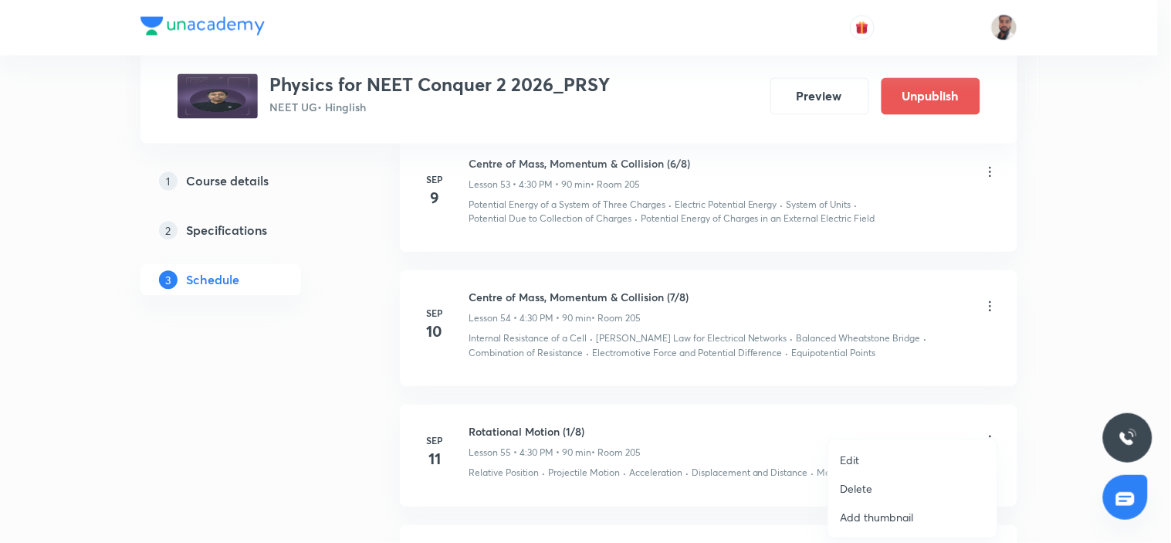
click at [875, 455] on li "Edit" at bounding box center [912, 459] width 169 height 29
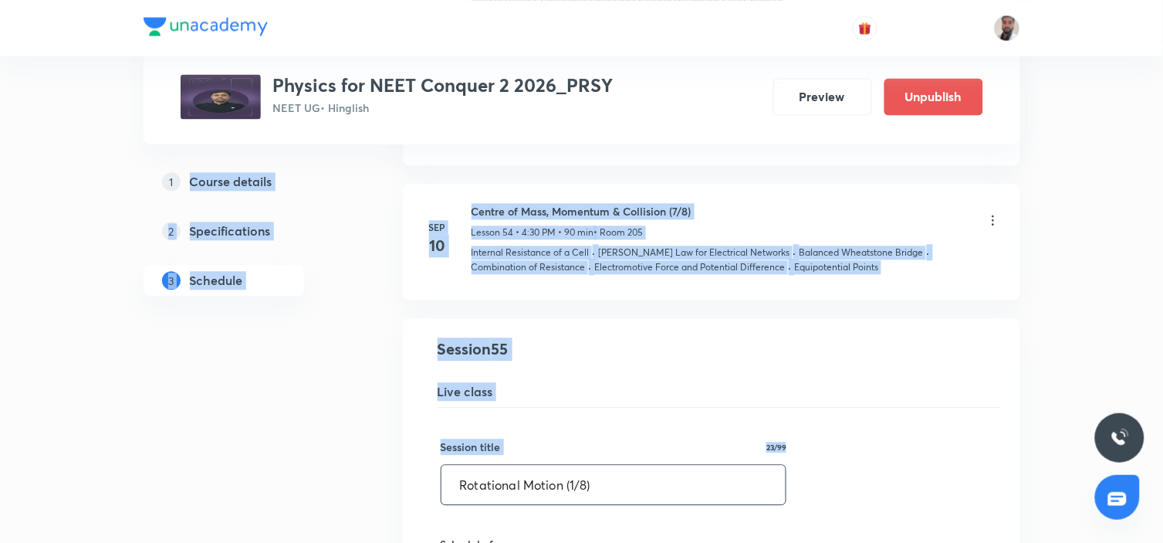
drag, startPoint x: 678, startPoint y: 457, endPoint x: 654, endPoint y: 475, distance: 29.8
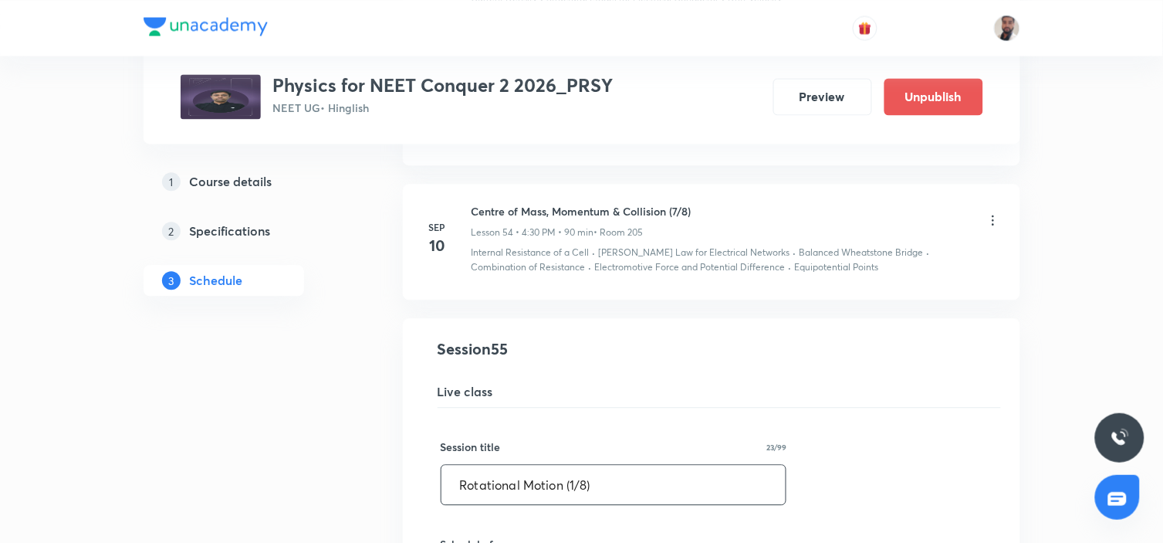
drag, startPoint x: 658, startPoint y: 479, endPoint x: 312, endPoint y: 489, distance: 346.7
paste input "Centre of Mass, Momentum & Collision (7"
click at [695, 475] on input "Centre of Mass, Momentum & Collision (7/8)" at bounding box center [614, 484] width 345 height 39
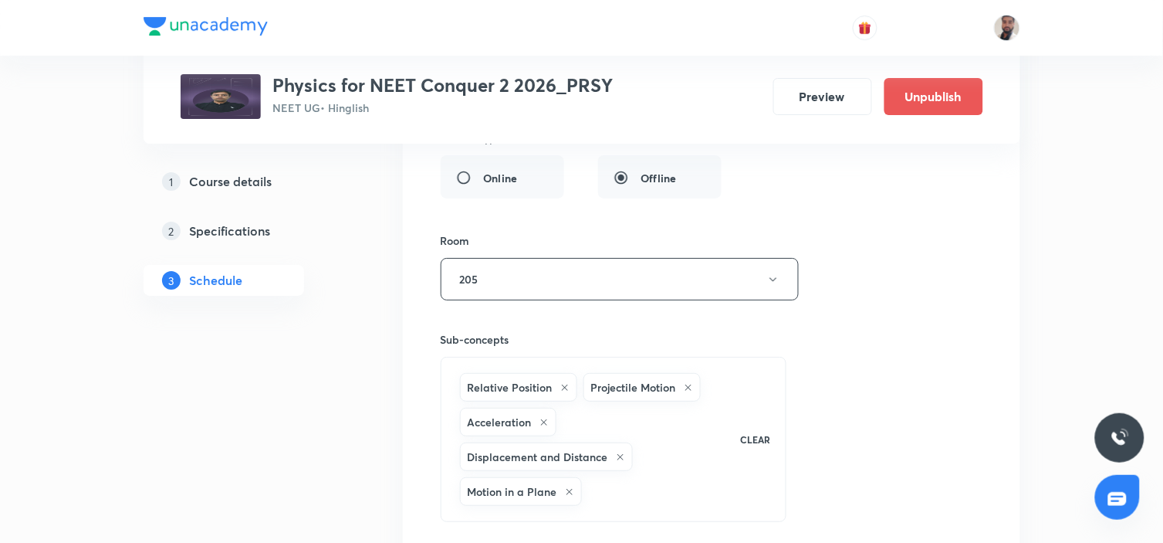
scroll to position [7527, 0]
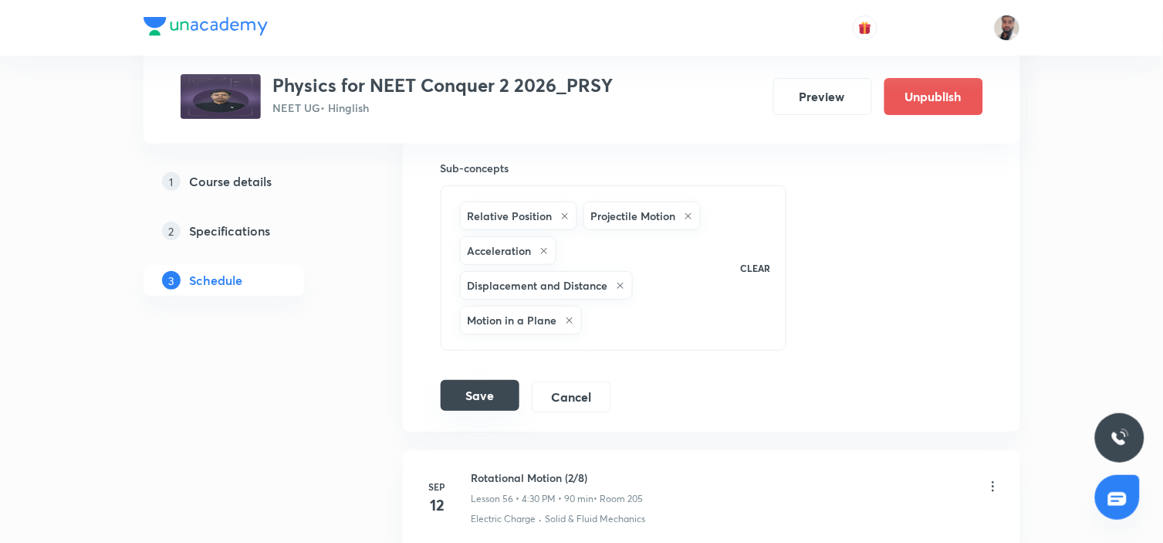
type input "Centre of Mass, Momentum & Collision (8/8)"
click at [484, 382] on button "Save" at bounding box center [480, 395] width 79 height 31
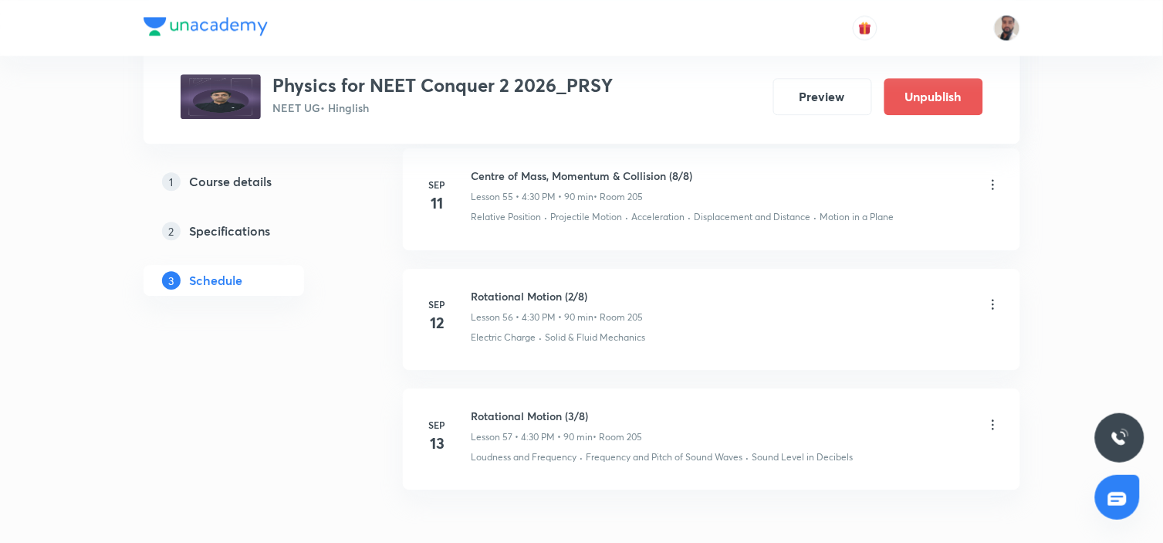
scroll to position [6926, 0]
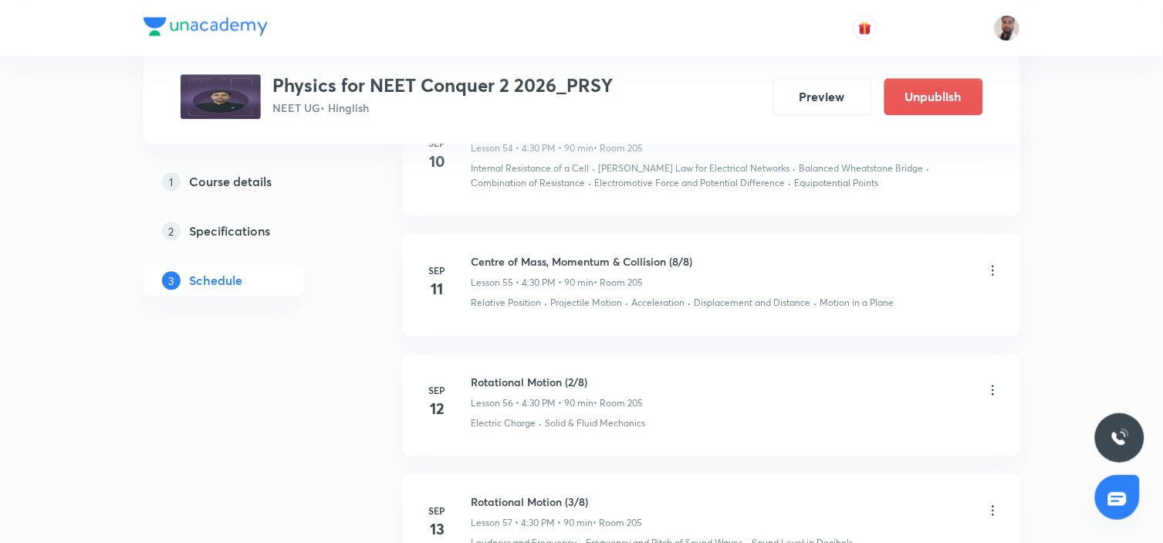
click at [992, 385] on icon at bounding box center [993, 390] width 2 height 10
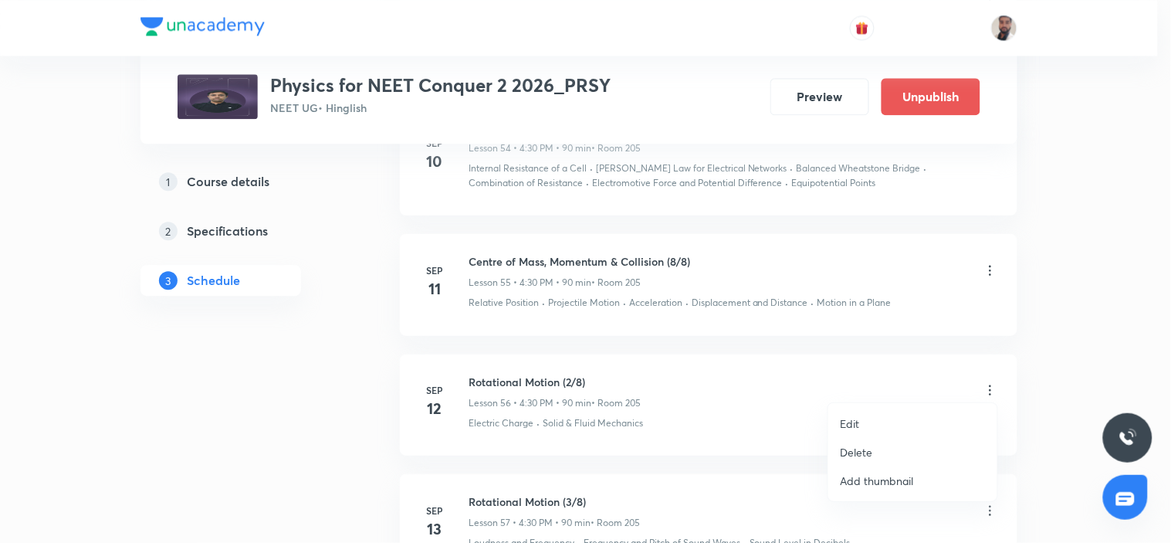
click at [875, 421] on li "Edit" at bounding box center [912, 423] width 169 height 29
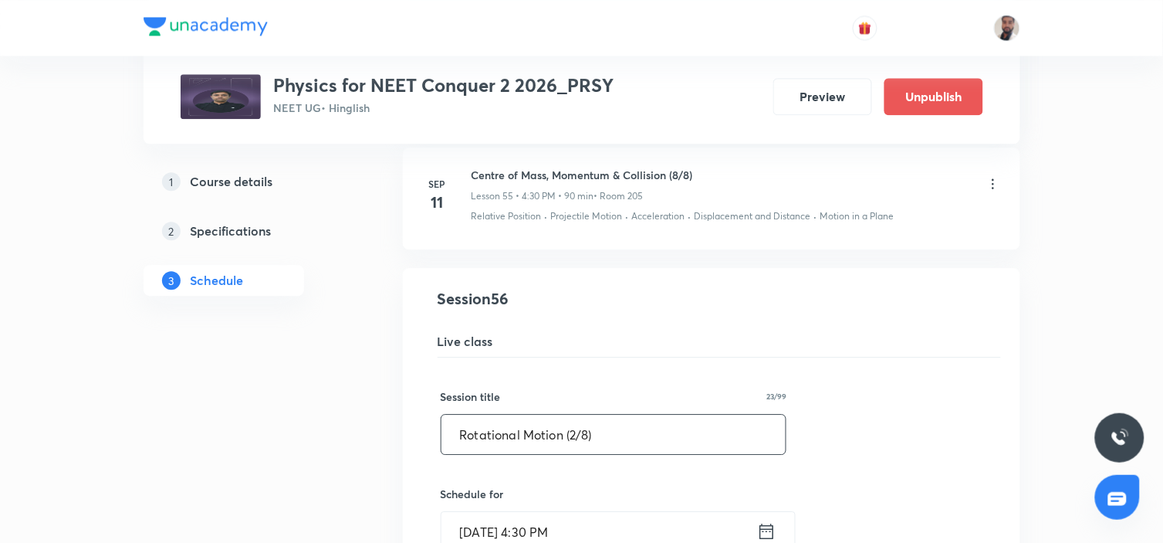
click at [580, 426] on input "Rotational Motion (2/8)" at bounding box center [614, 433] width 345 height 39
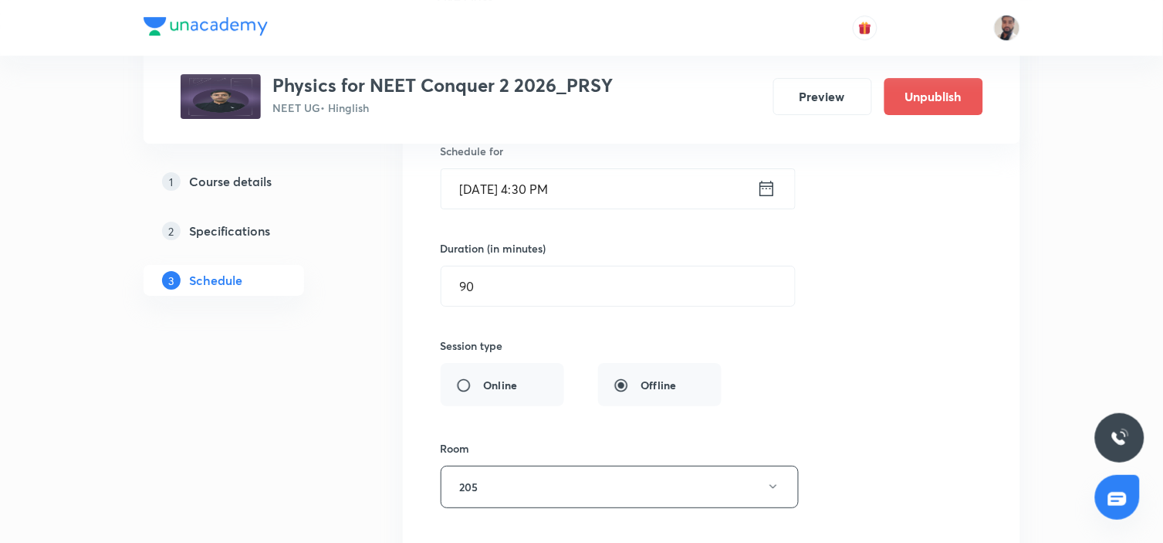
scroll to position [7612, 0]
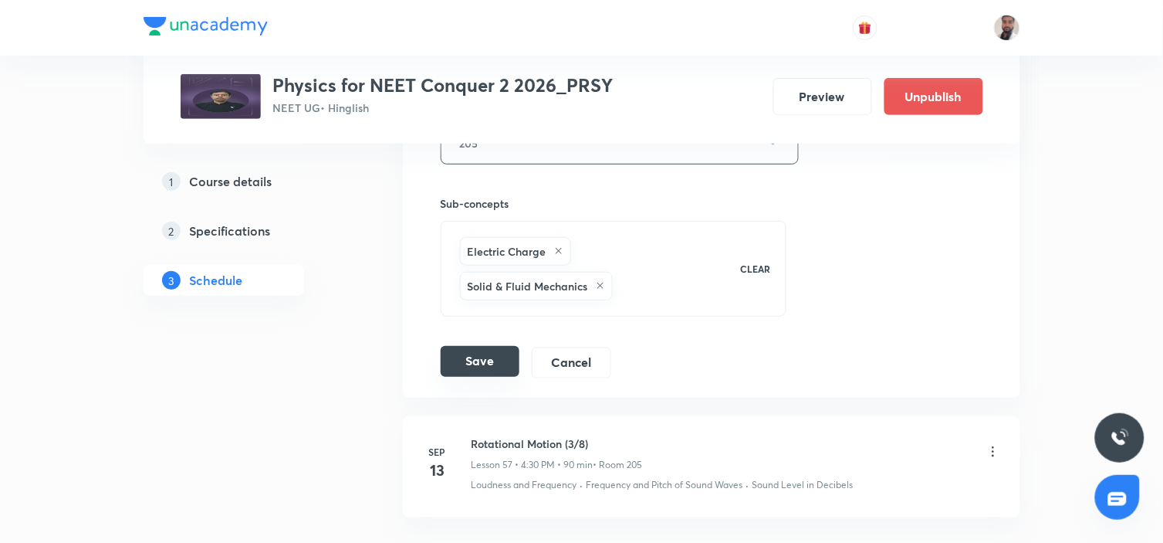
type input "Rotational Motion (1/8)"
click at [494, 355] on button "Save" at bounding box center [480, 361] width 79 height 31
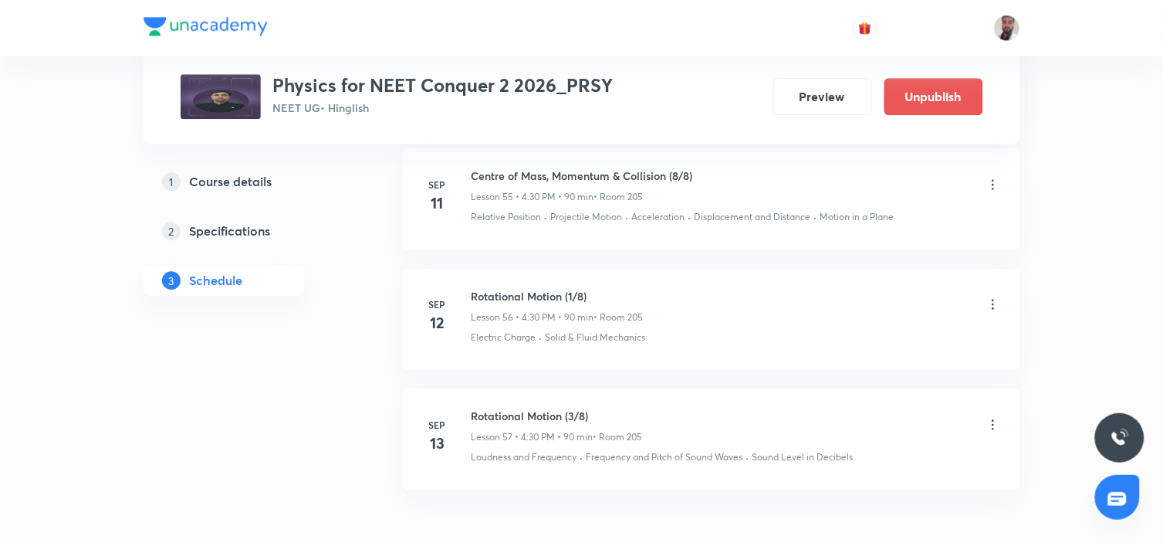
scroll to position [7097, 0]
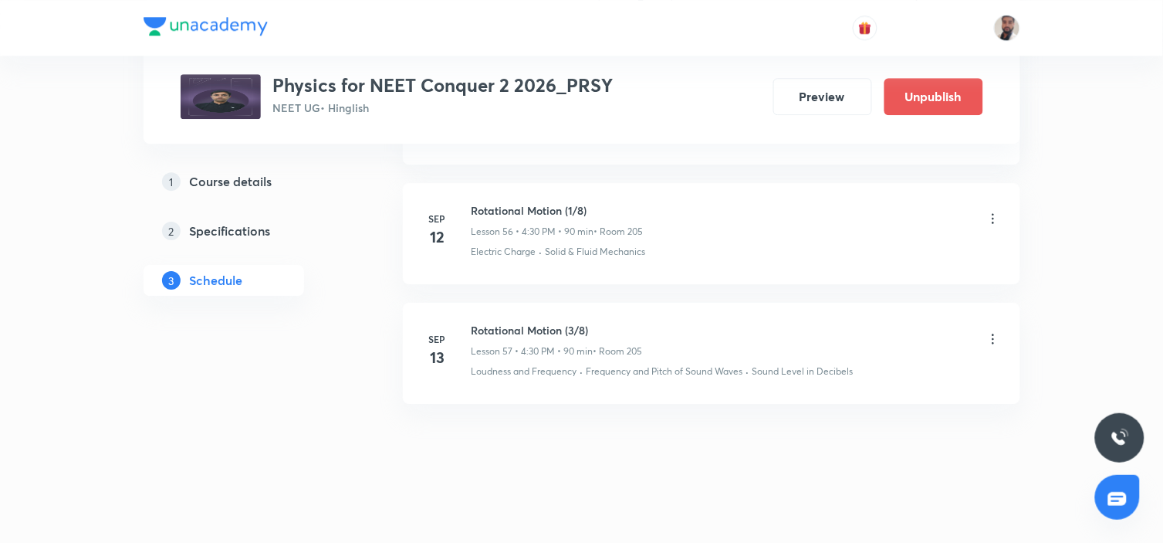
click at [994, 332] on icon at bounding box center [993, 338] width 15 height 15
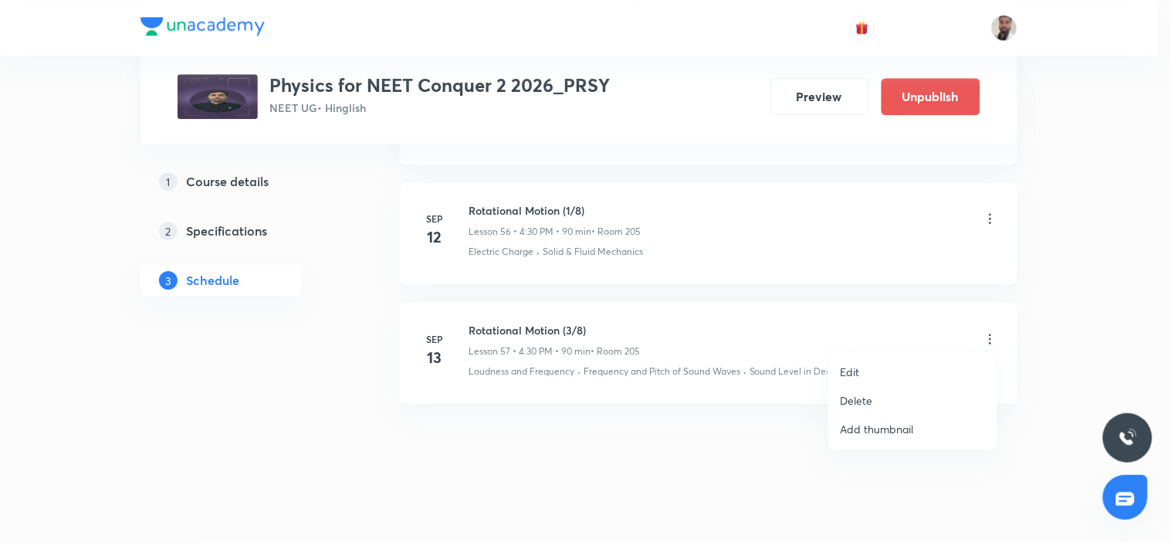
click at [851, 370] on p "Edit" at bounding box center [850, 372] width 19 height 16
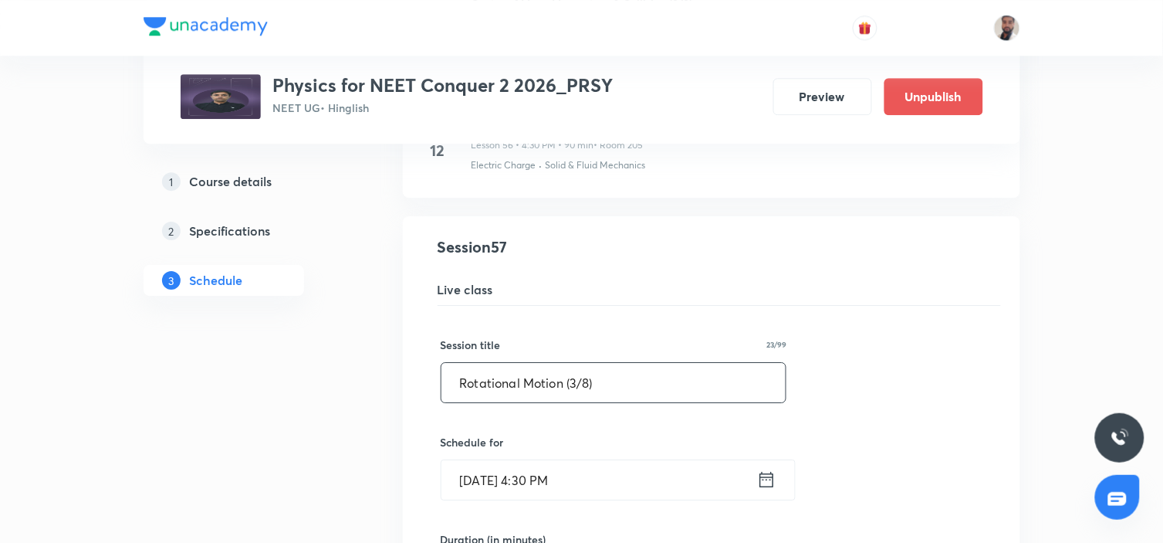
click at [577, 376] on input "Rotational Motion (3/8)" at bounding box center [614, 382] width 345 height 39
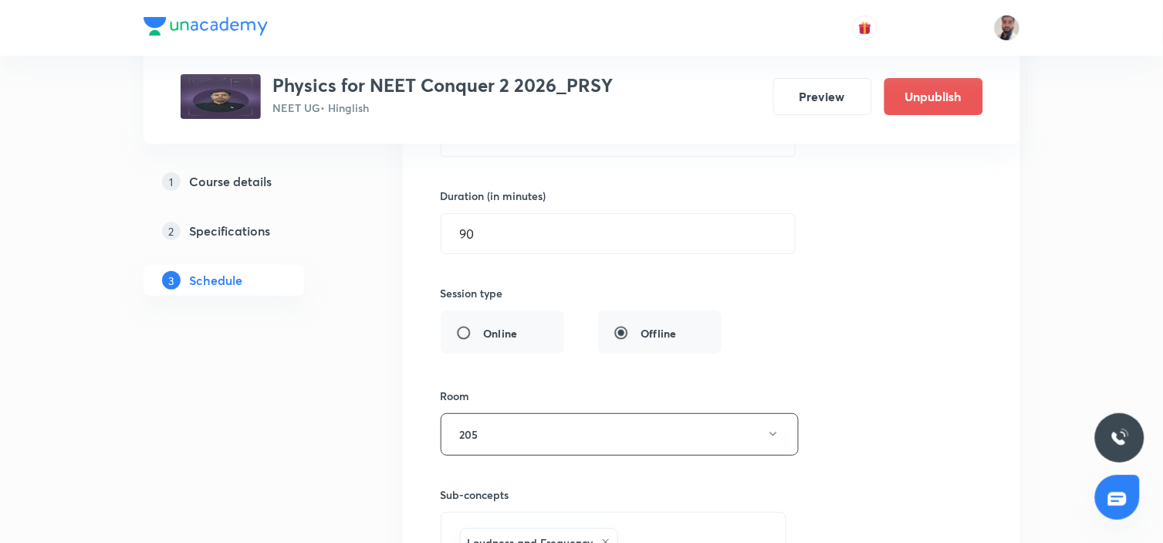
scroll to position [7761, 0]
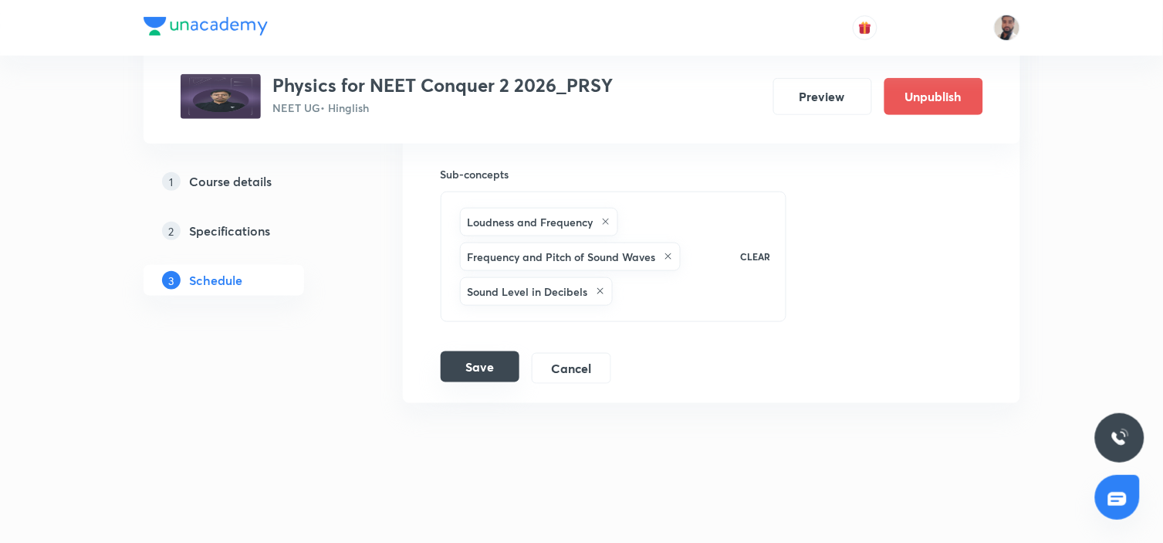
type input "Rotational Motion (2/8)"
click at [494, 357] on button "Save" at bounding box center [480, 366] width 79 height 31
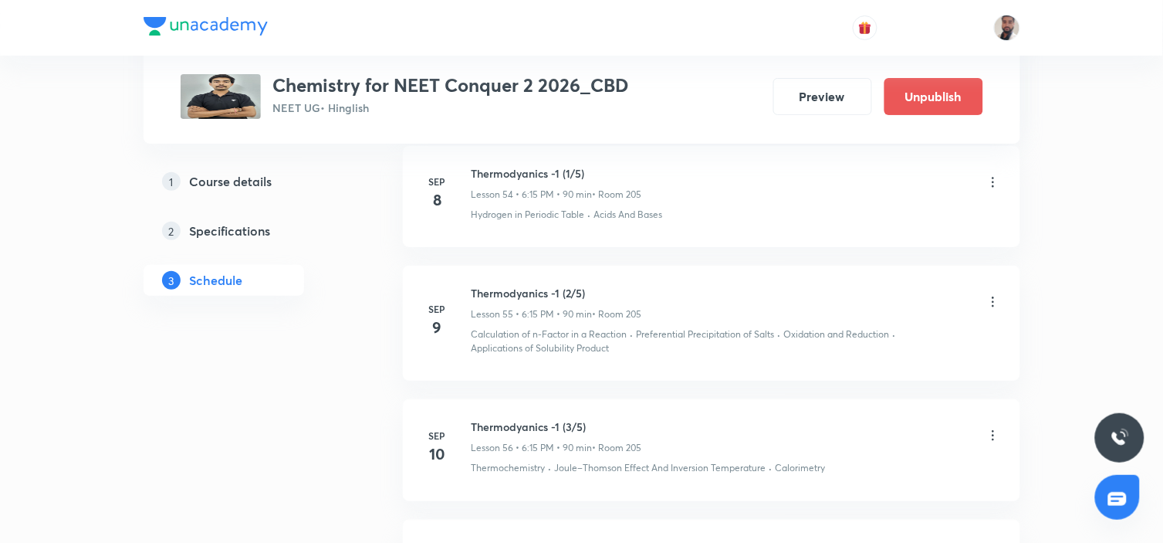
scroll to position [7431, 0]
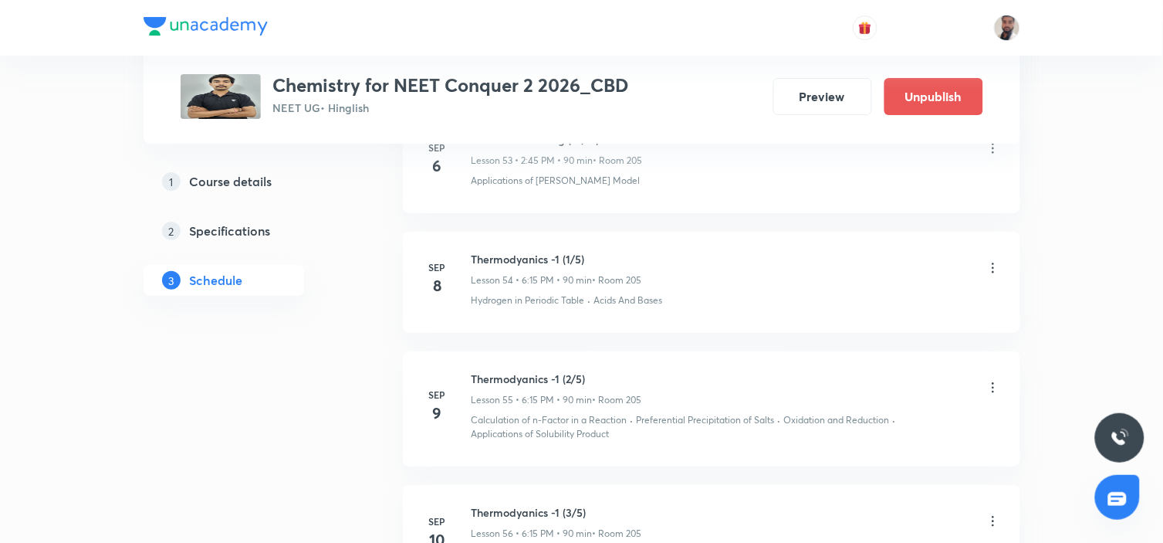
click at [992, 262] on icon at bounding box center [993, 267] width 2 height 10
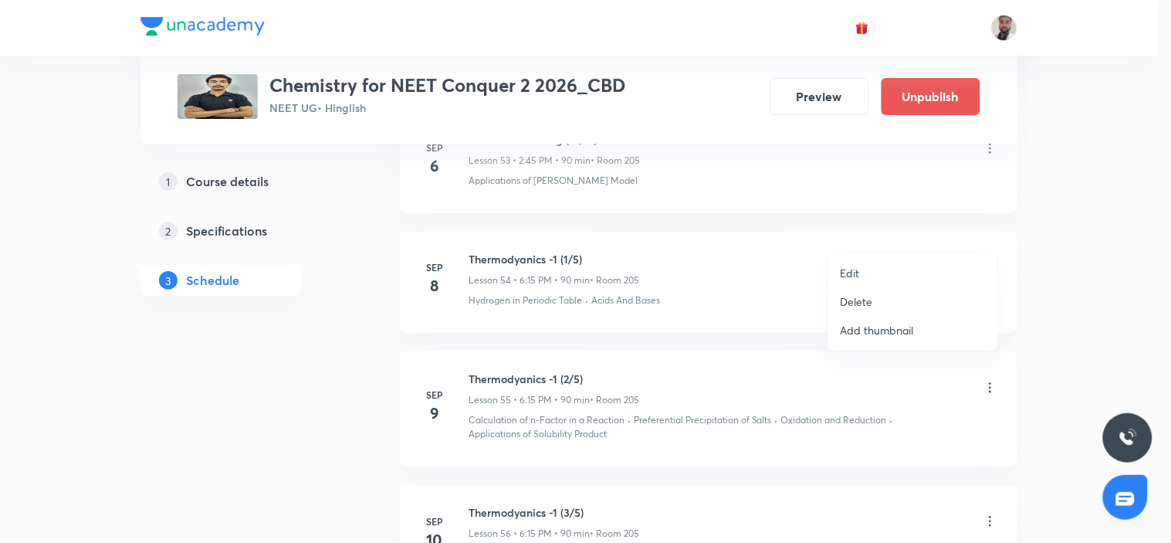
click at [865, 271] on li "Edit" at bounding box center [912, 273] width 169 height 29
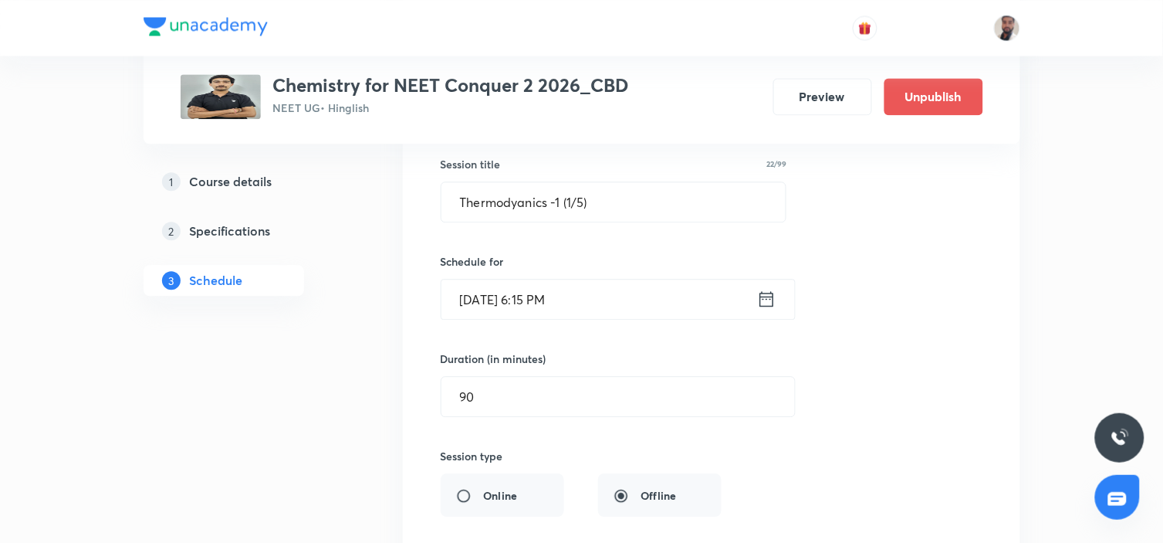
scroll to position [6745, 0]
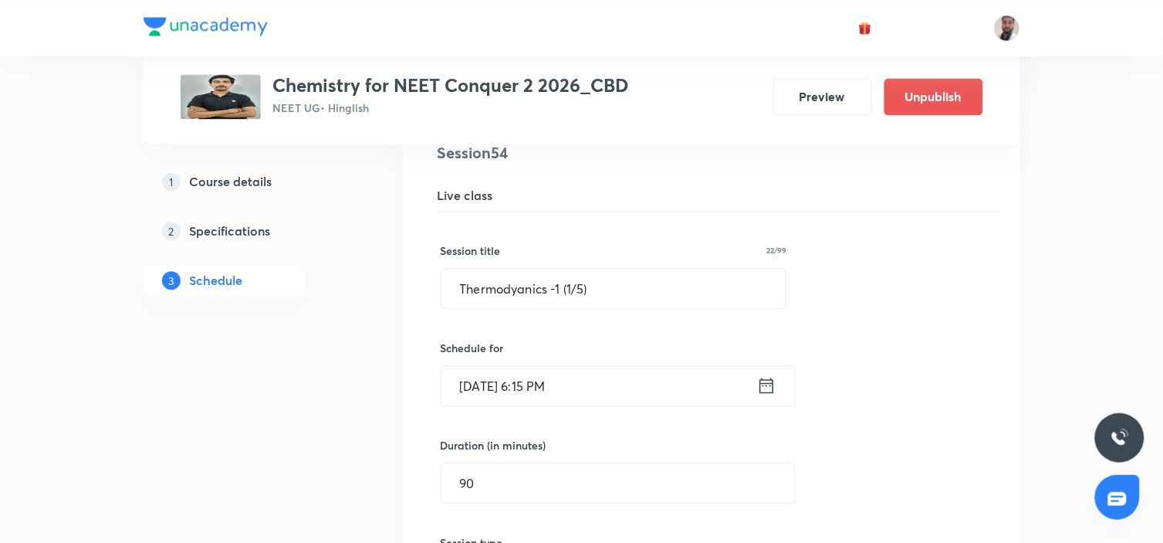
click at [775, 374] on icon at bounding box center [766, 385] width 19 height 22
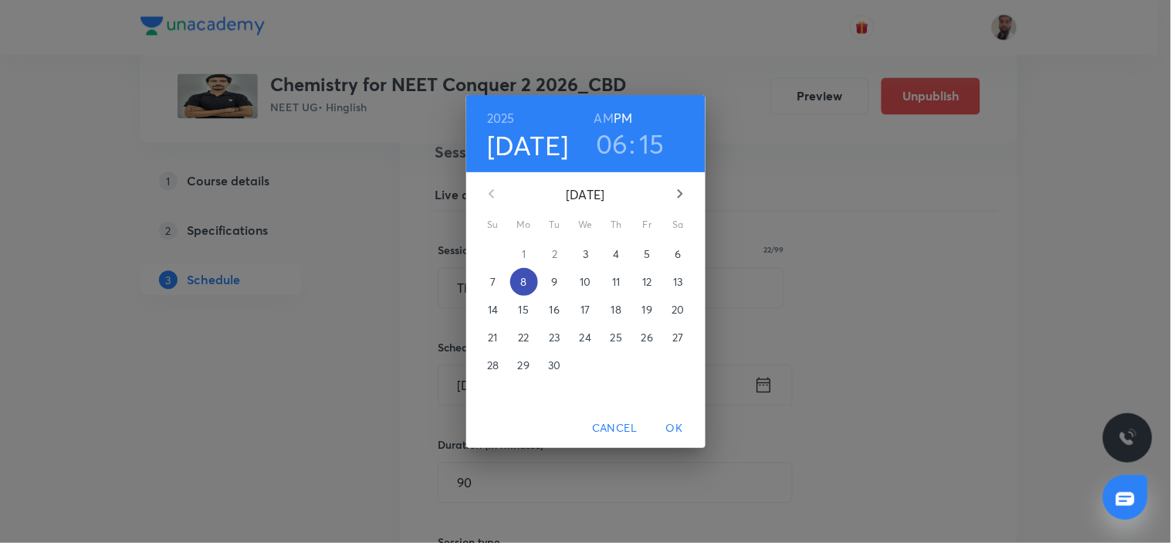
click at [527, 283] on span "8" at bounding box center [524, 281] width 28 height 15
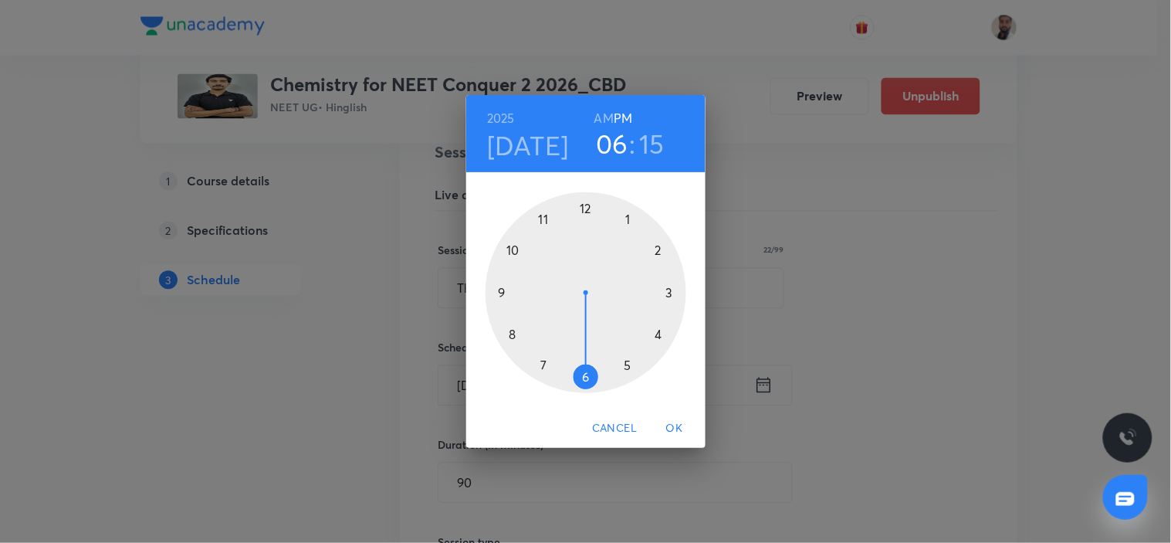
click at [658, 333] on div at bounding box center [586, 292] width 201 height 201
click at [584, 371] on div at bounding box center [586, 292] width 201 height 201
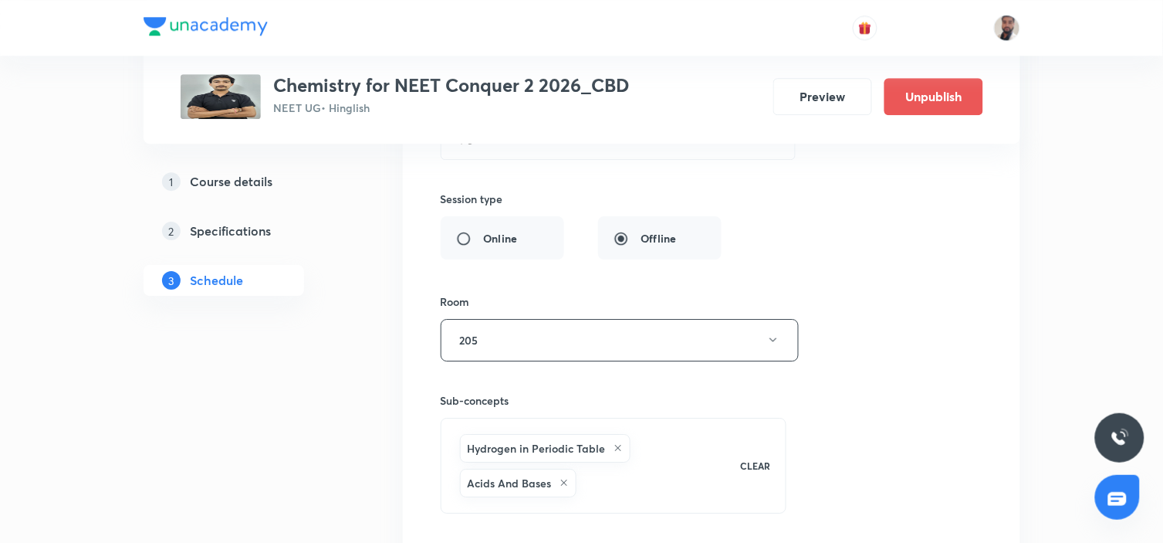
scroll to position [7431, 0]
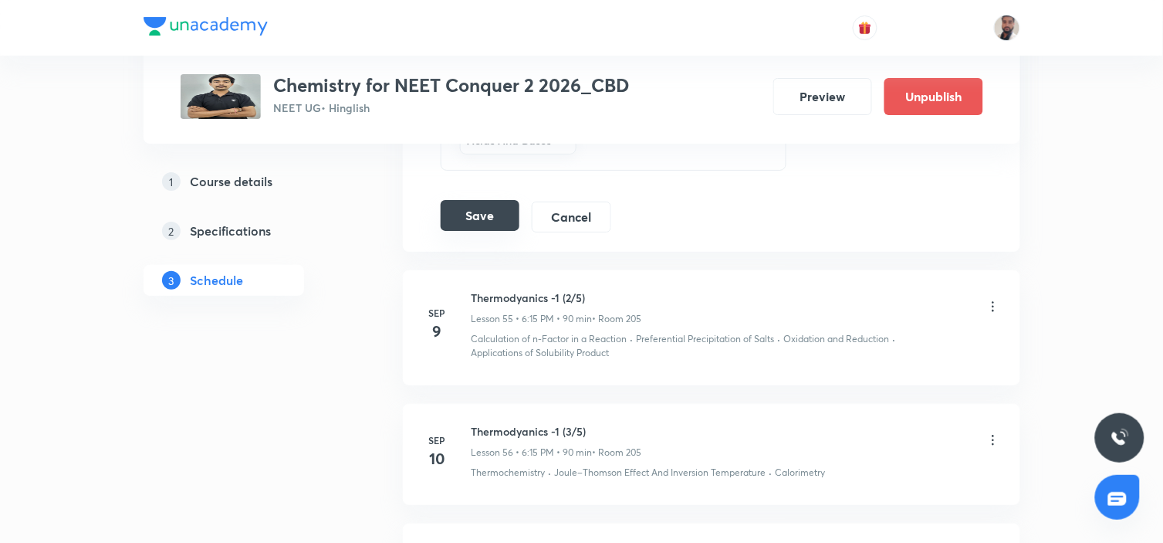
click at [482, 200] on button "Save" at bounding box center [480, 215] width 79 height 31
